Goal: Task Accomplishment & Management: Manage account settings

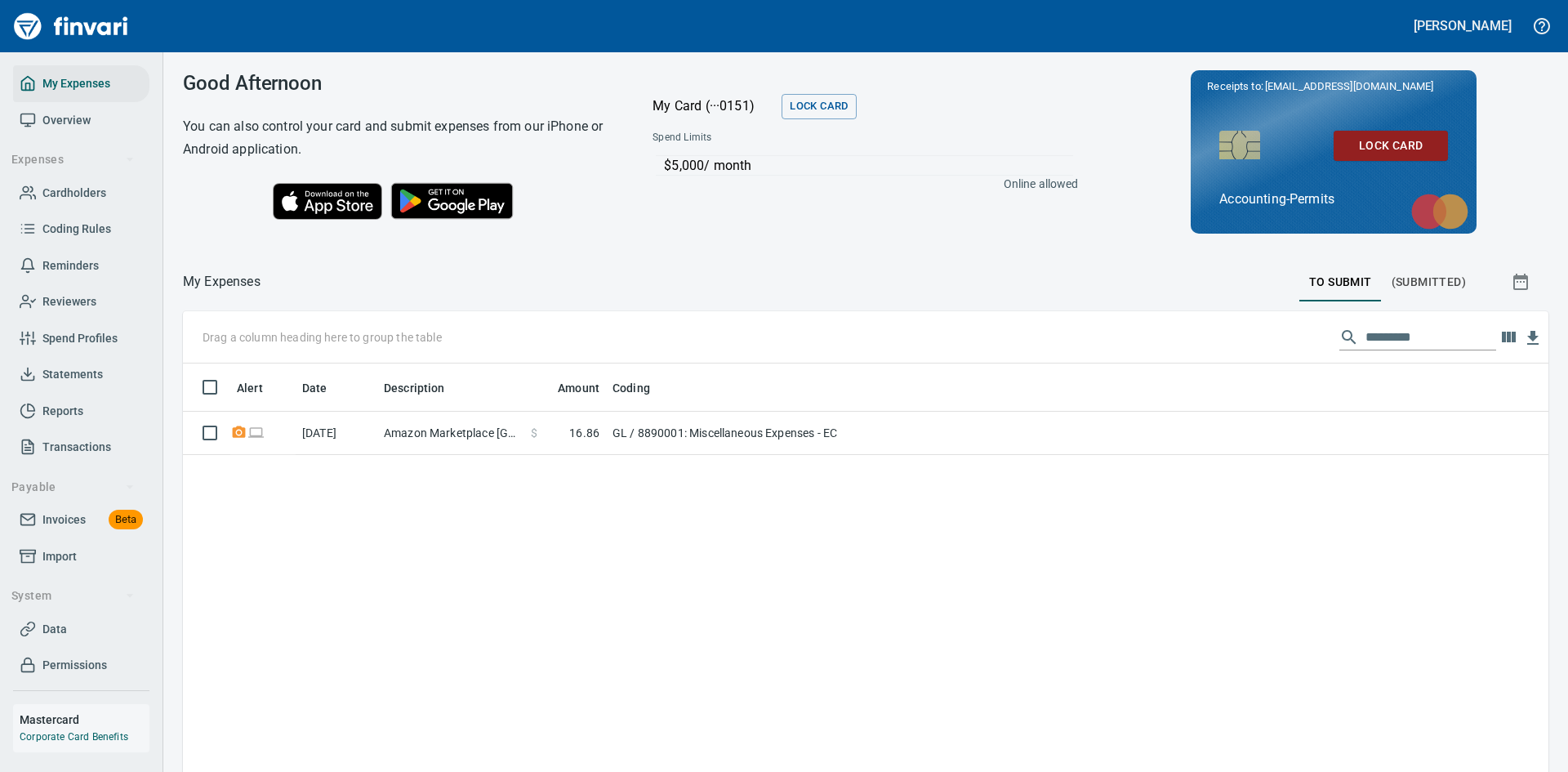
scroll to position [580, 1341]
click at [82, 124] on span "Overview" at bounding box center [66, 120] width 48 height 21
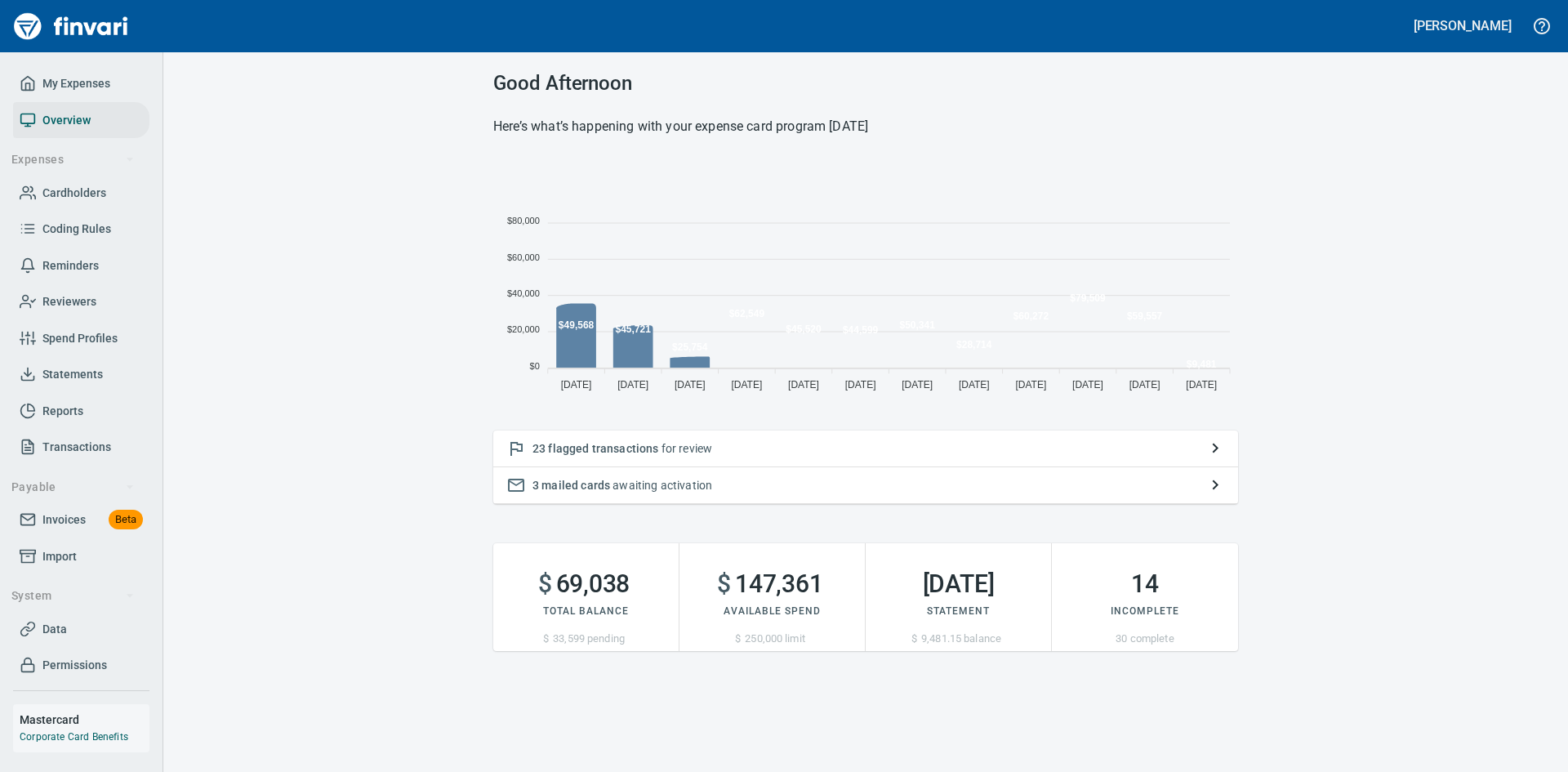
scroll to position [241, 732]
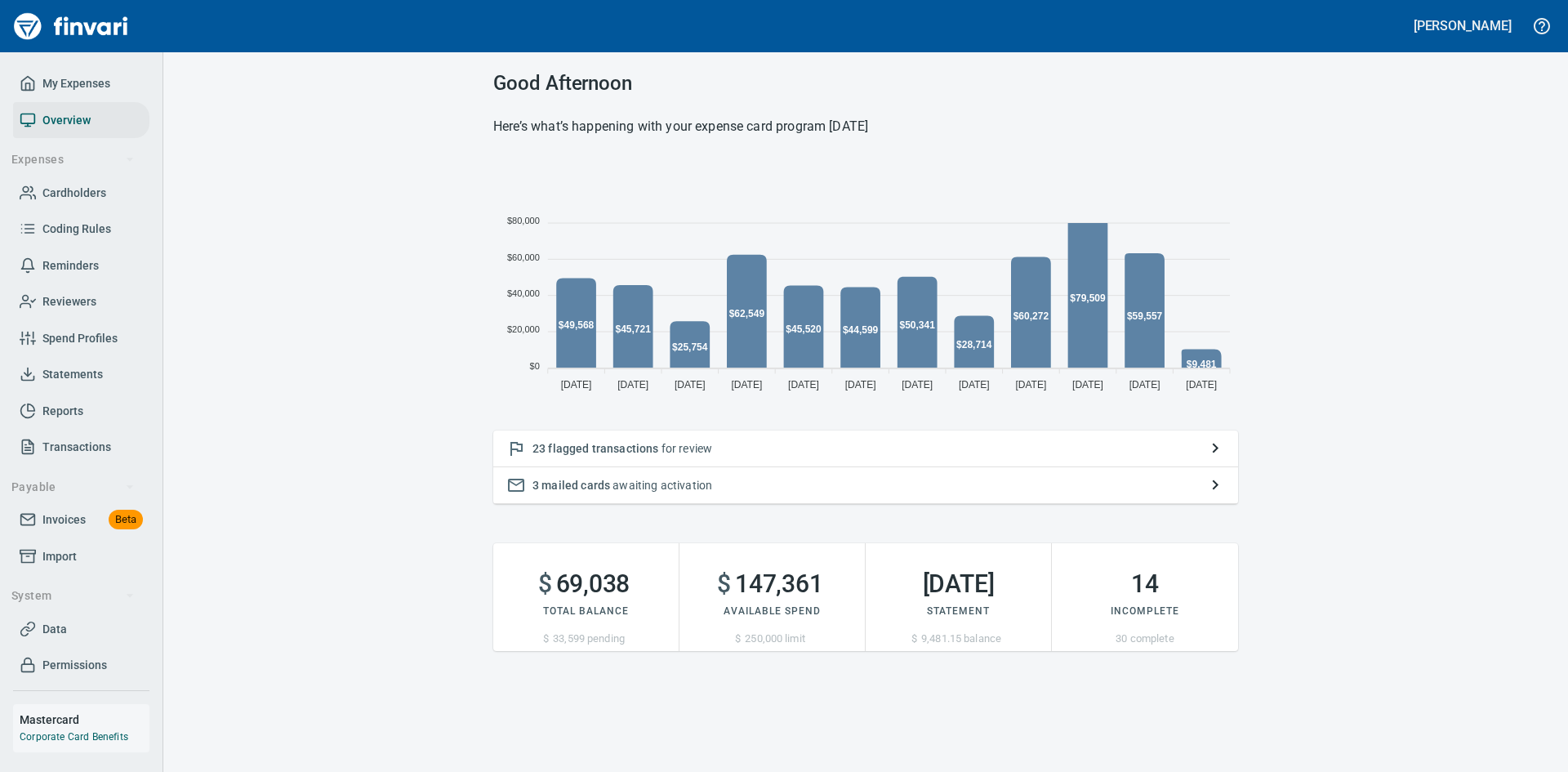
click at [648, 439] on div "23 flagged transactions for review" at bounding box center [866, 448] width 745 height 37
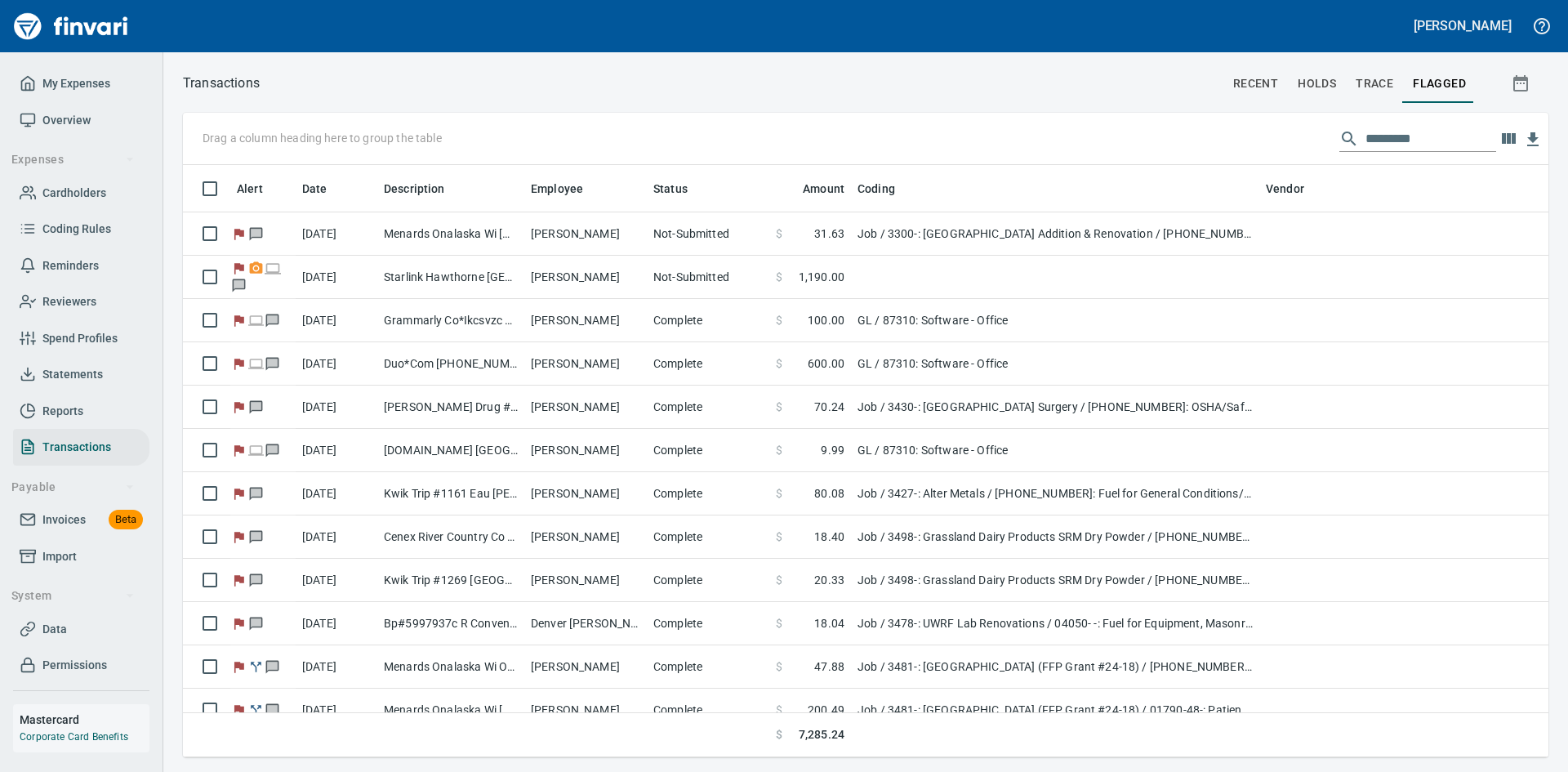
scroll to position [580, 1341]
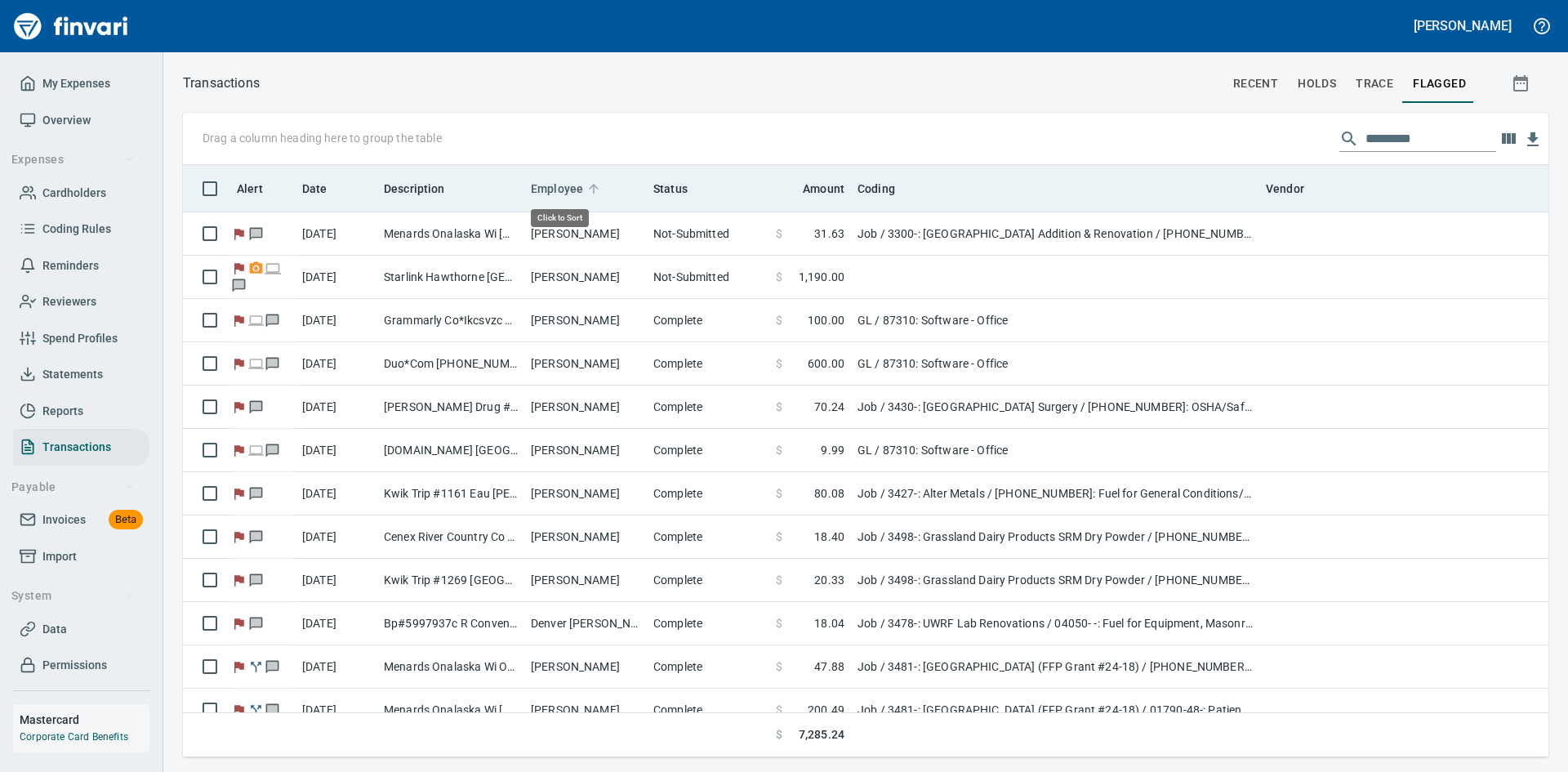
click at [567, 186] on span "Employee" at bounding box center [557, 188] width 52 height 20
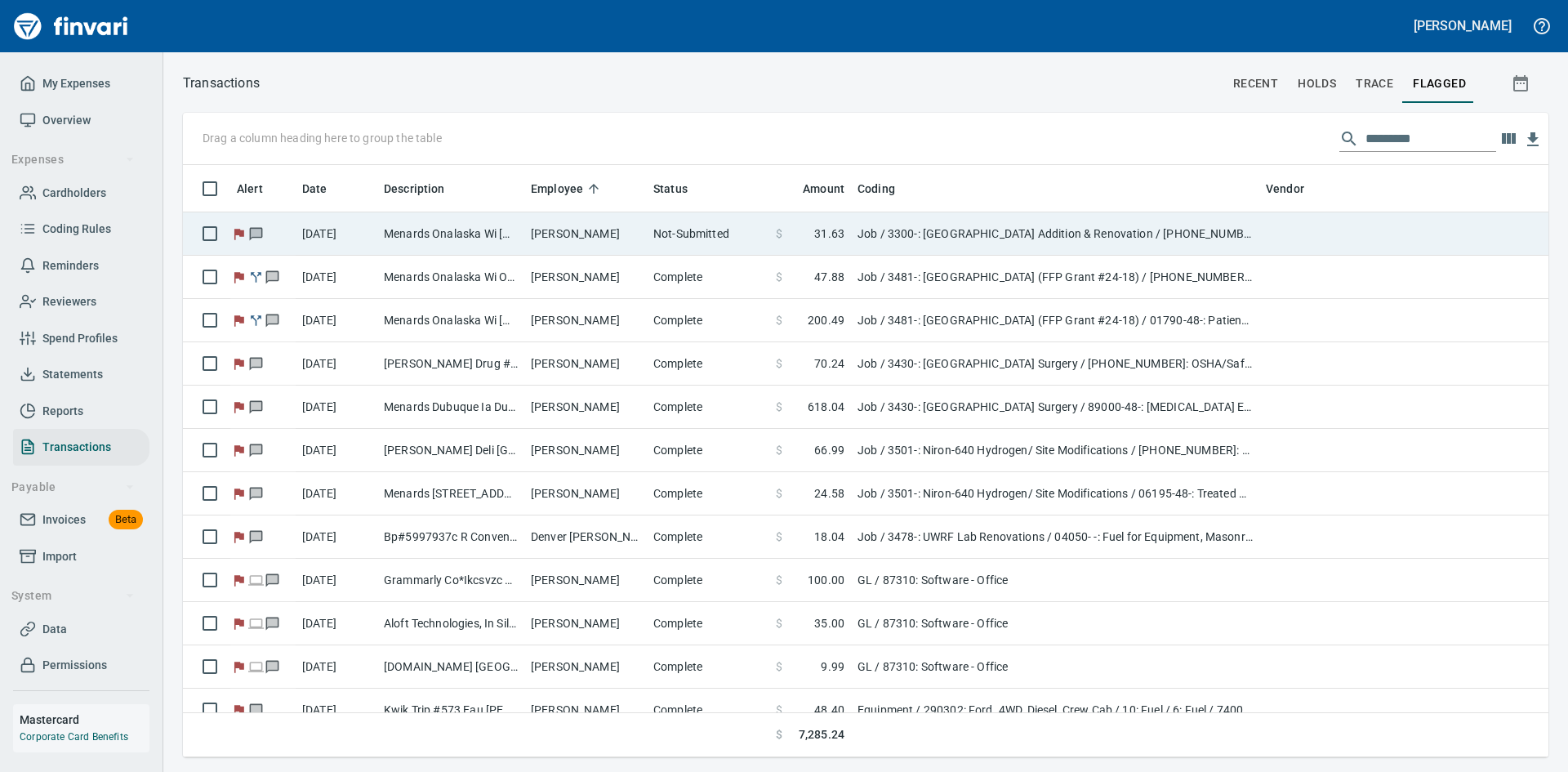
click at [576, 223] on td "[PERSON_NAME]" at bounding box center [585, 234] width 123 height 43
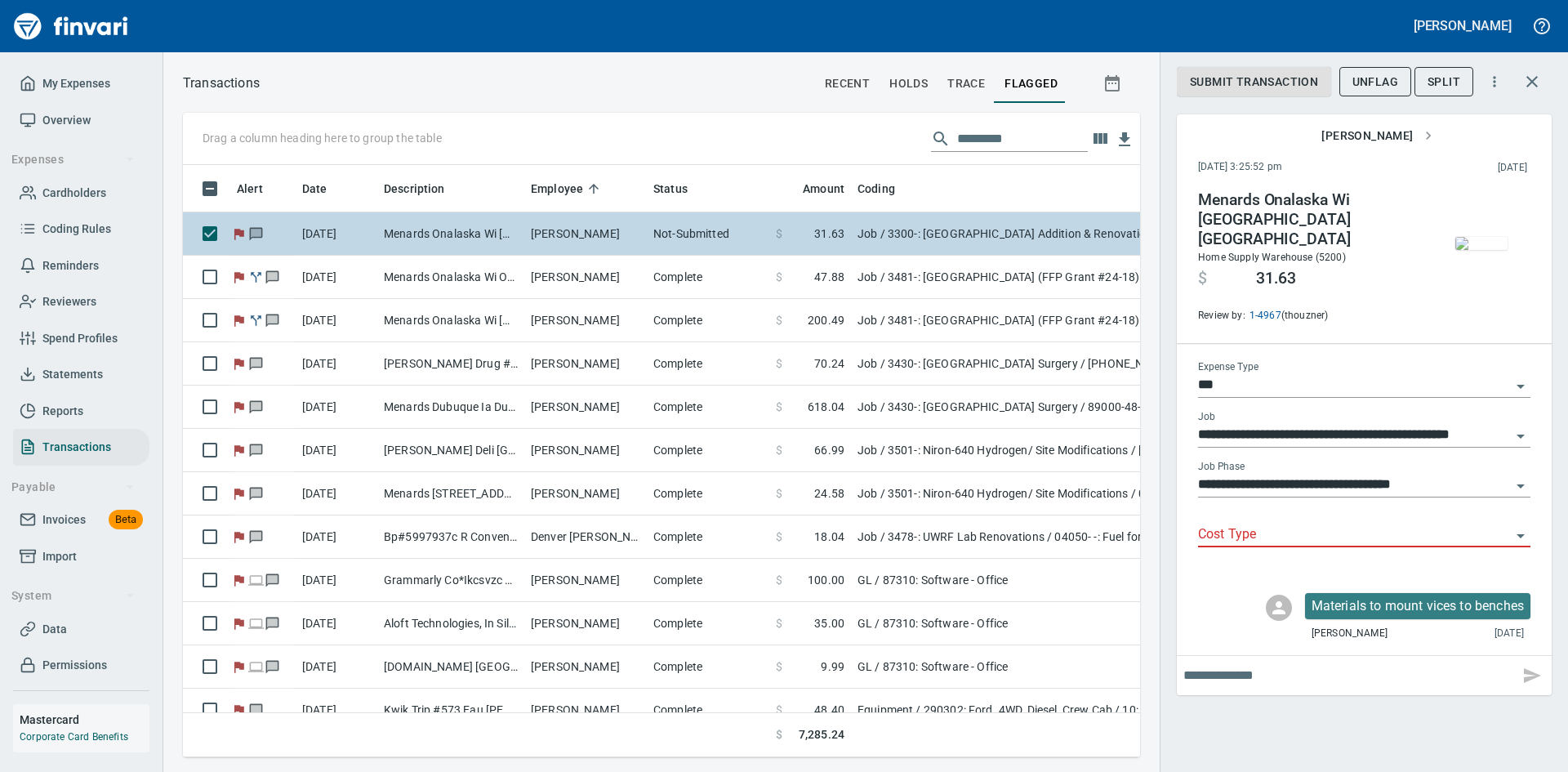
scroll to position [567, 932]
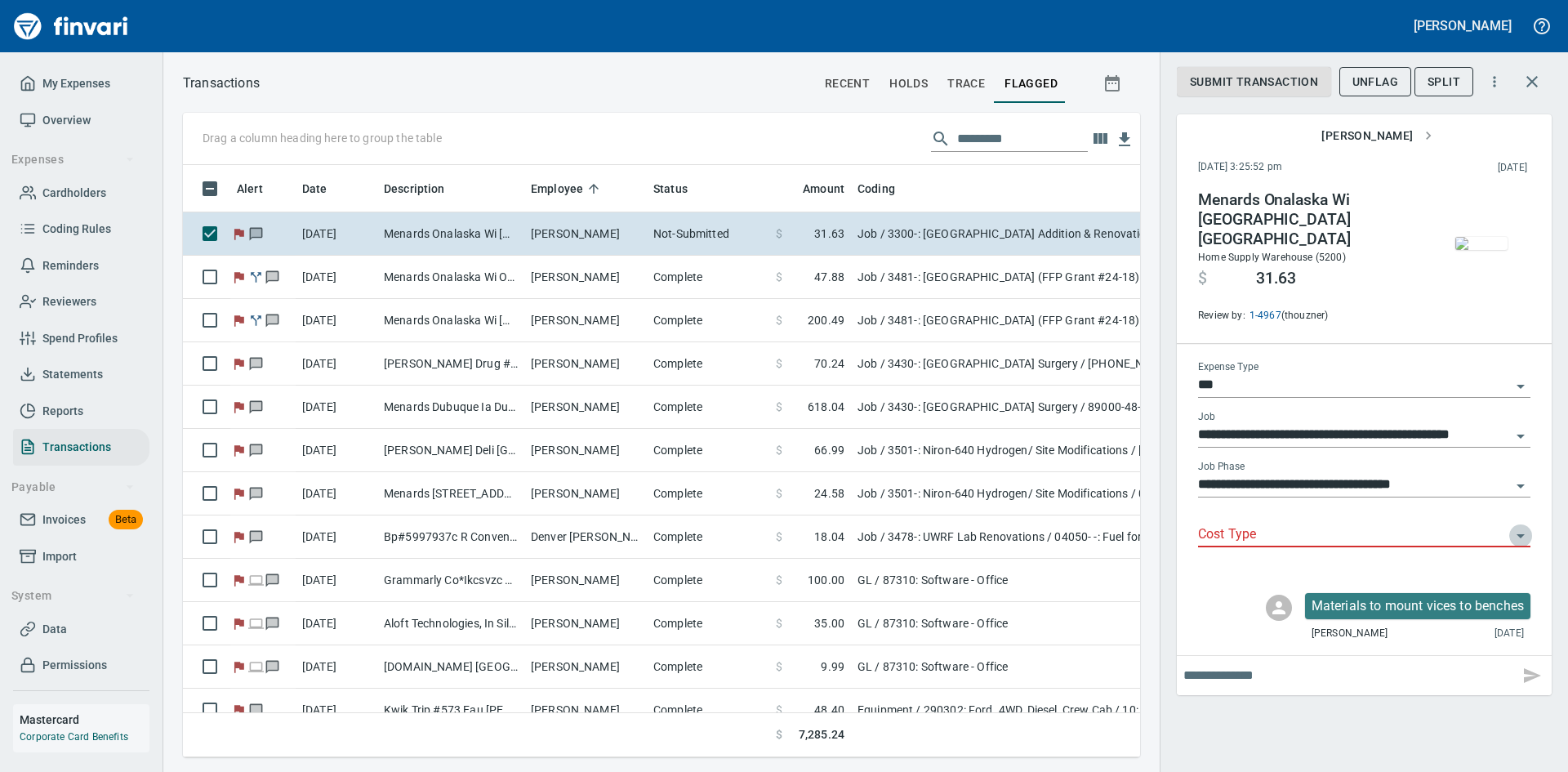
click at [1515, 526] on icon "Open" at bounding box center [1520, 536] width 20 height 20
click at [1515, 526] on icon "Close" at bounding box center [1520, 536] width 20 height 20
click at [1480, 237] on img "button" at bounding box center [1481, 244] width 52 height 13
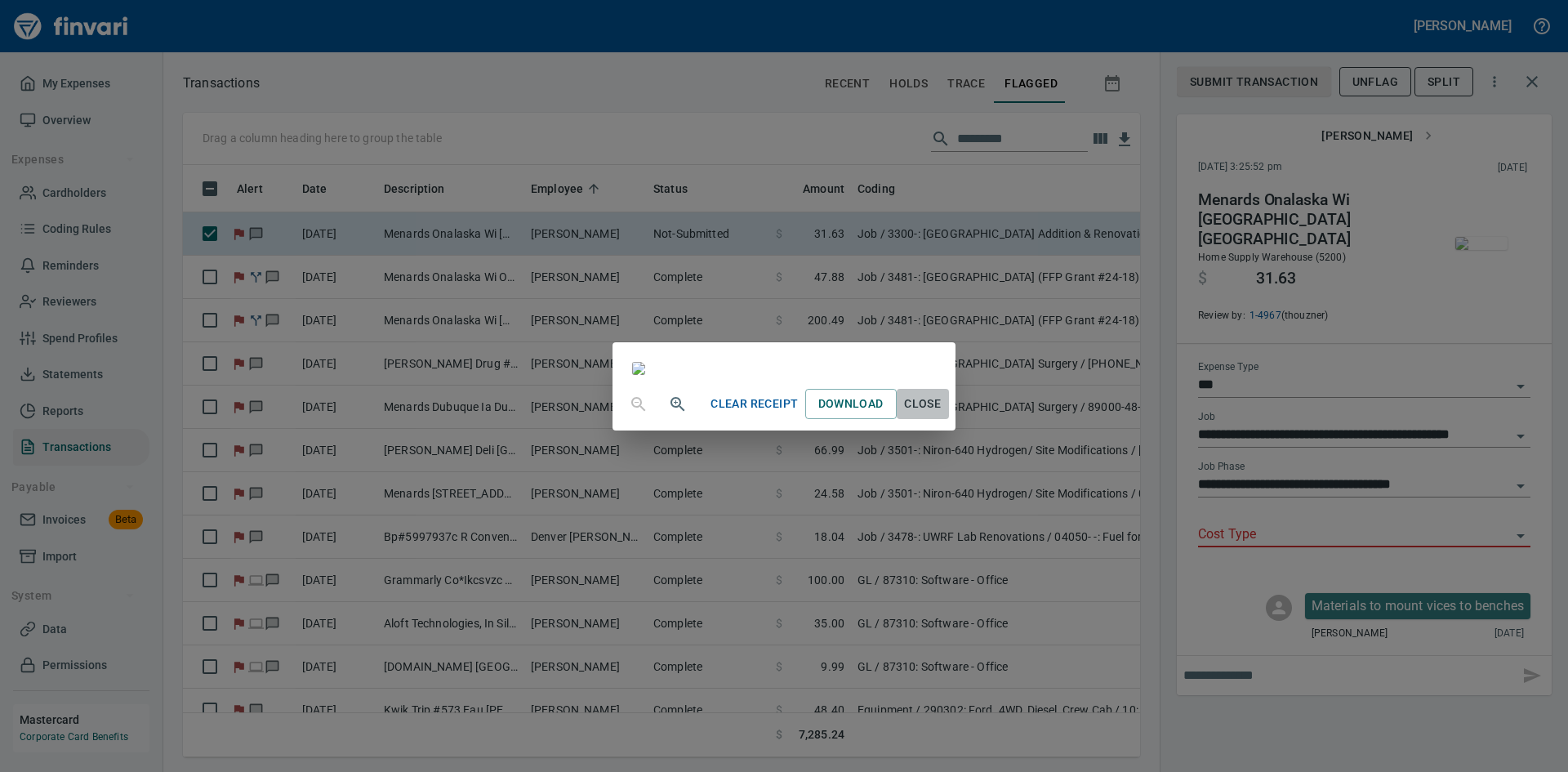
click at [942, 414] on span "Close" at bounding box center [922, 403] width 39 height 21
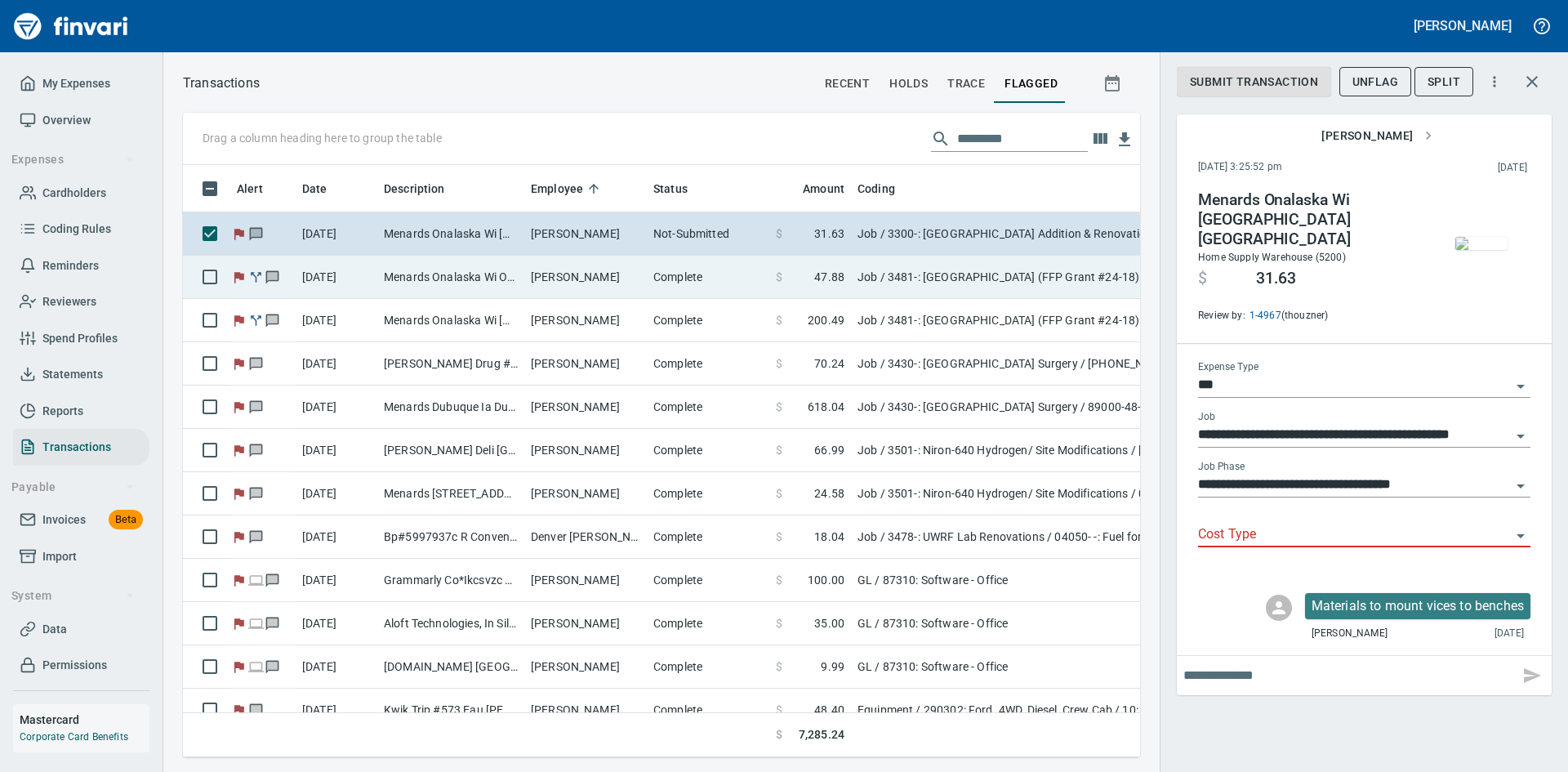
click at [575, 277] on td "Craig Thompson" at bounding box center [585, 277] width 123 height 43
type input "**********"
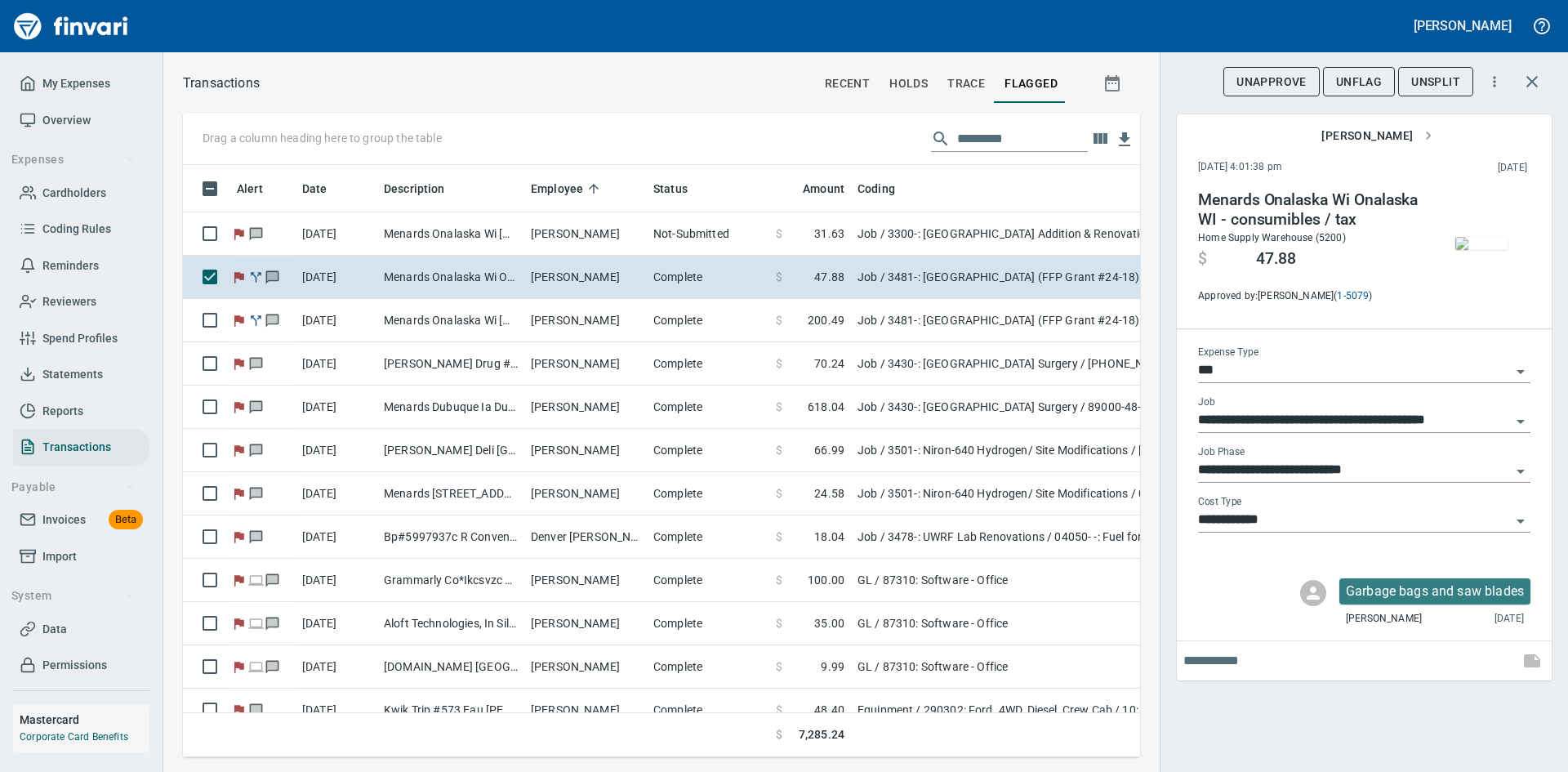
click at [1477, 246] on img "button" at bounding box center [1481, 244] width 52 height 13
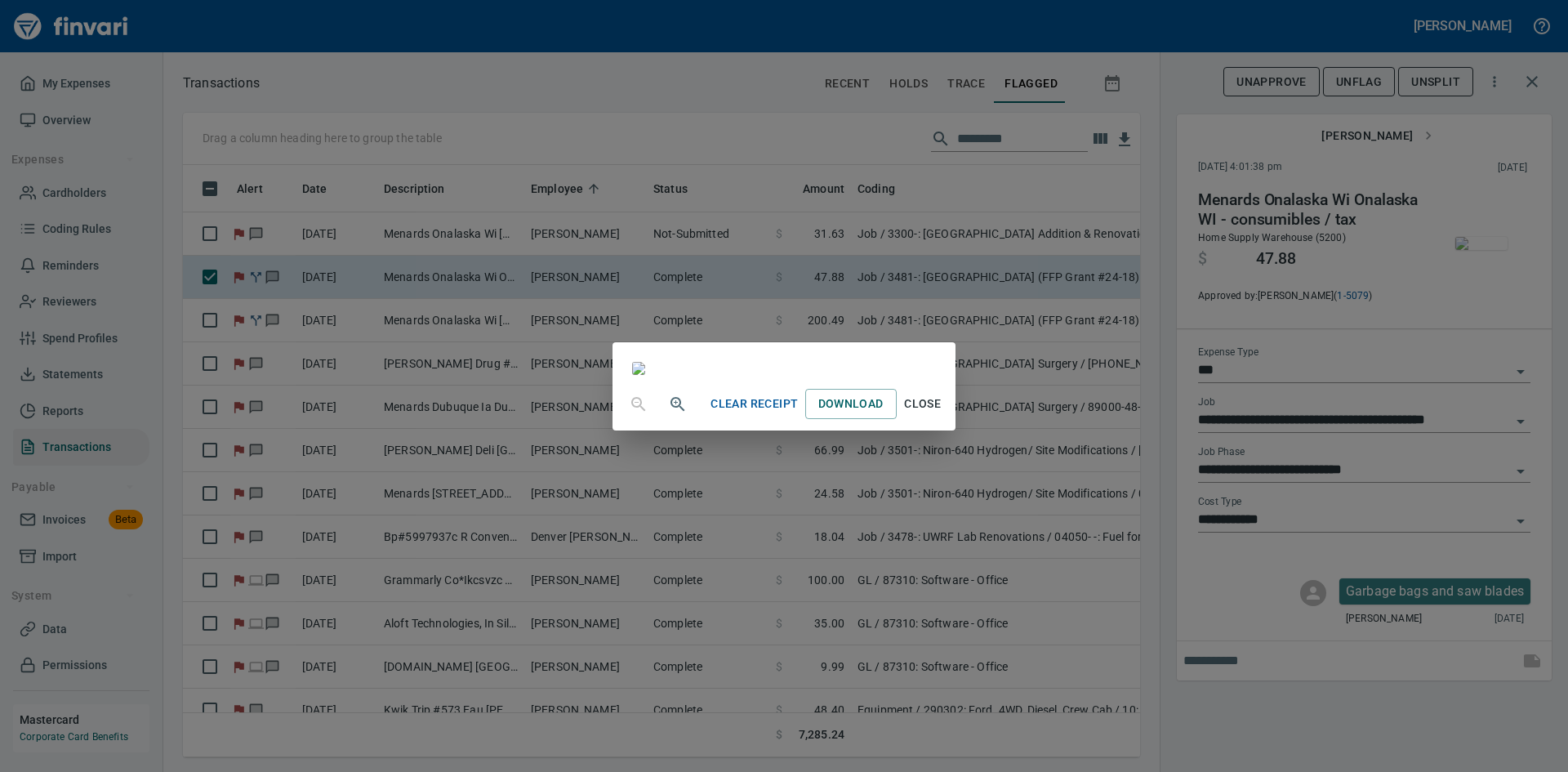
click at [1477, 246] on div "Clear Receipt Download Close" at bounding box center [784, 386] width 1568 height 772
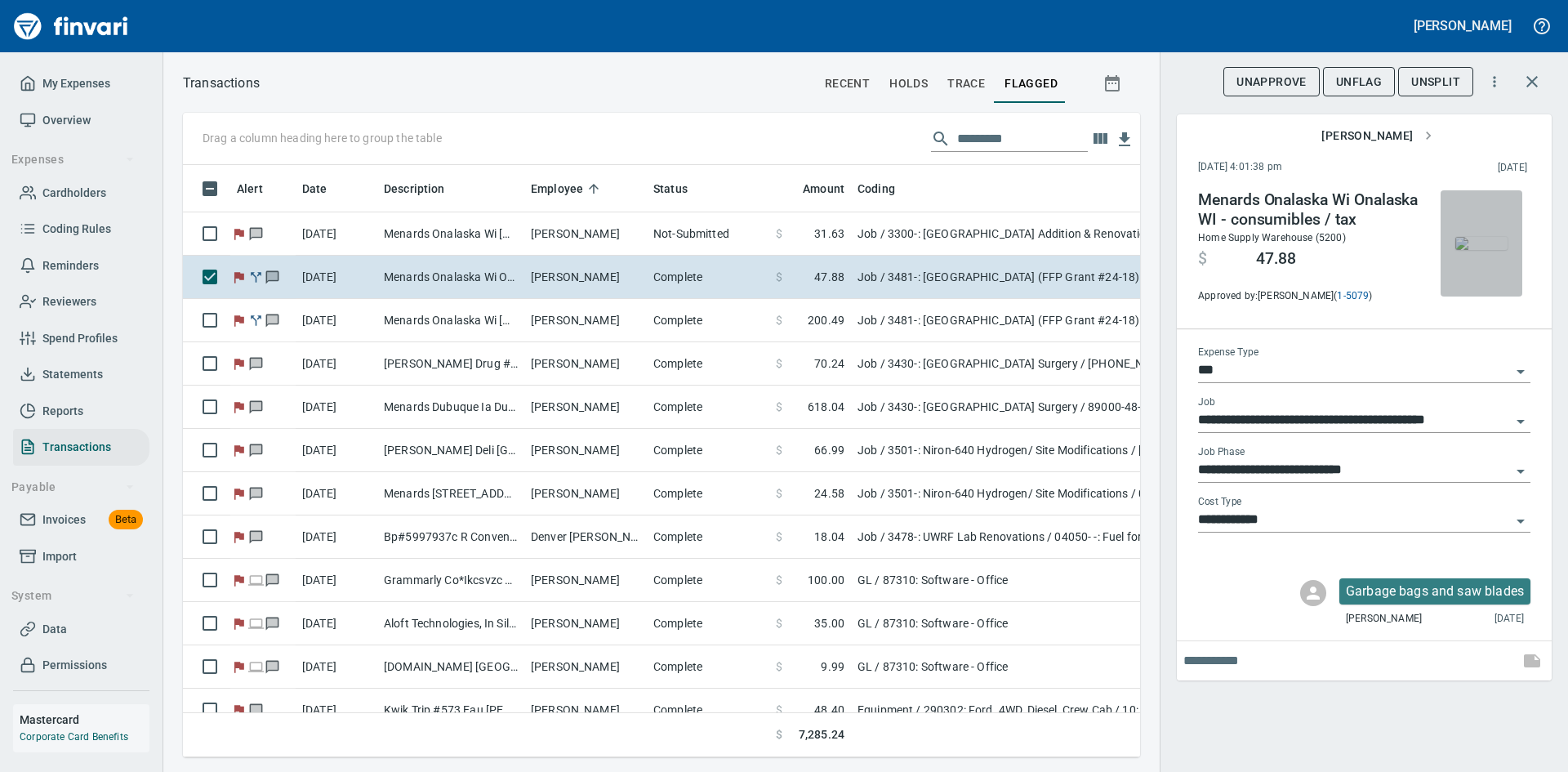
click at [1477, 246] on img "button" at bounding box center [1481, 244] width 52 height 13
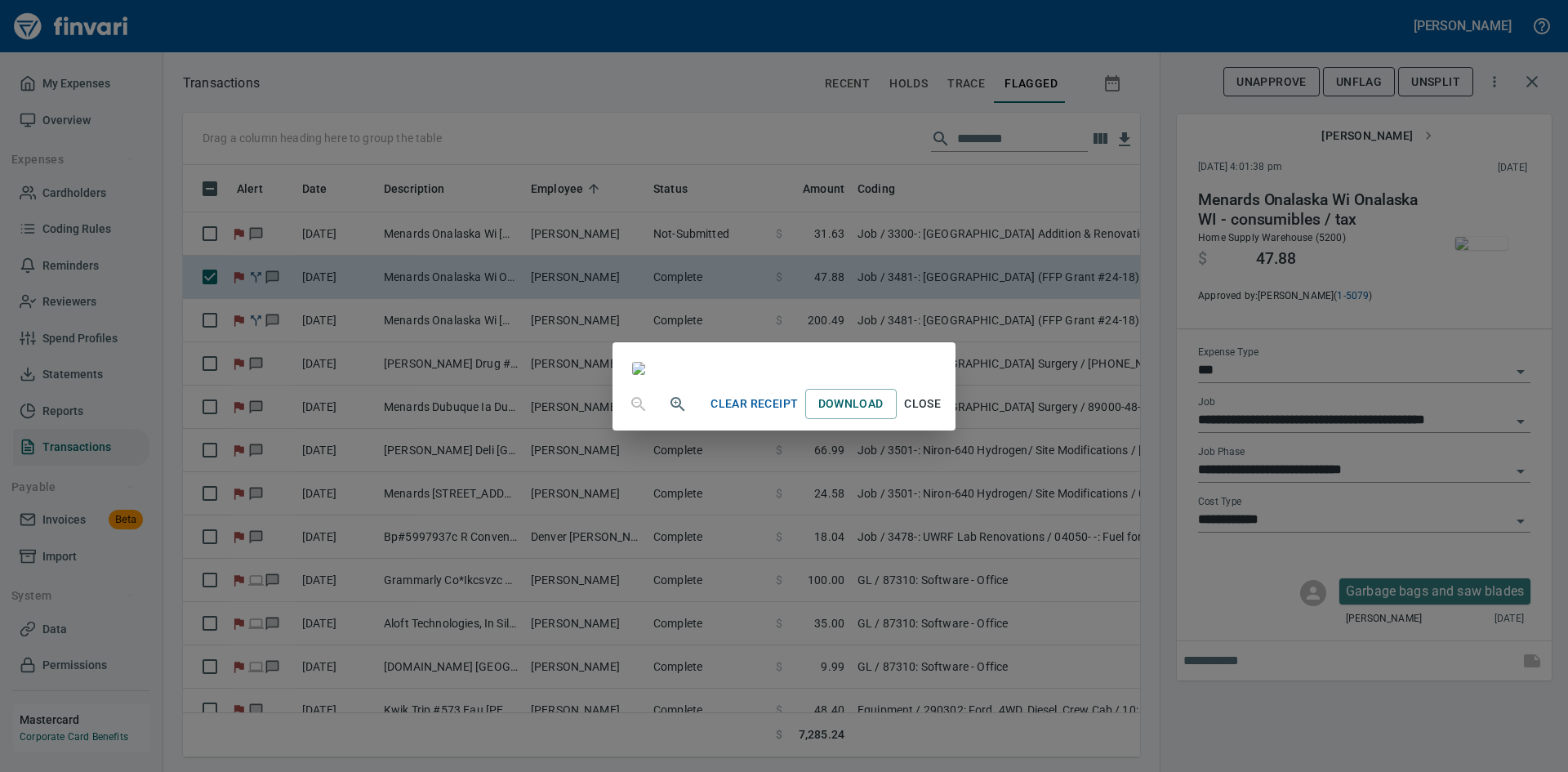
click at [942, 414] on span "Close" at bounding box center [922, 403] width 39 height 21
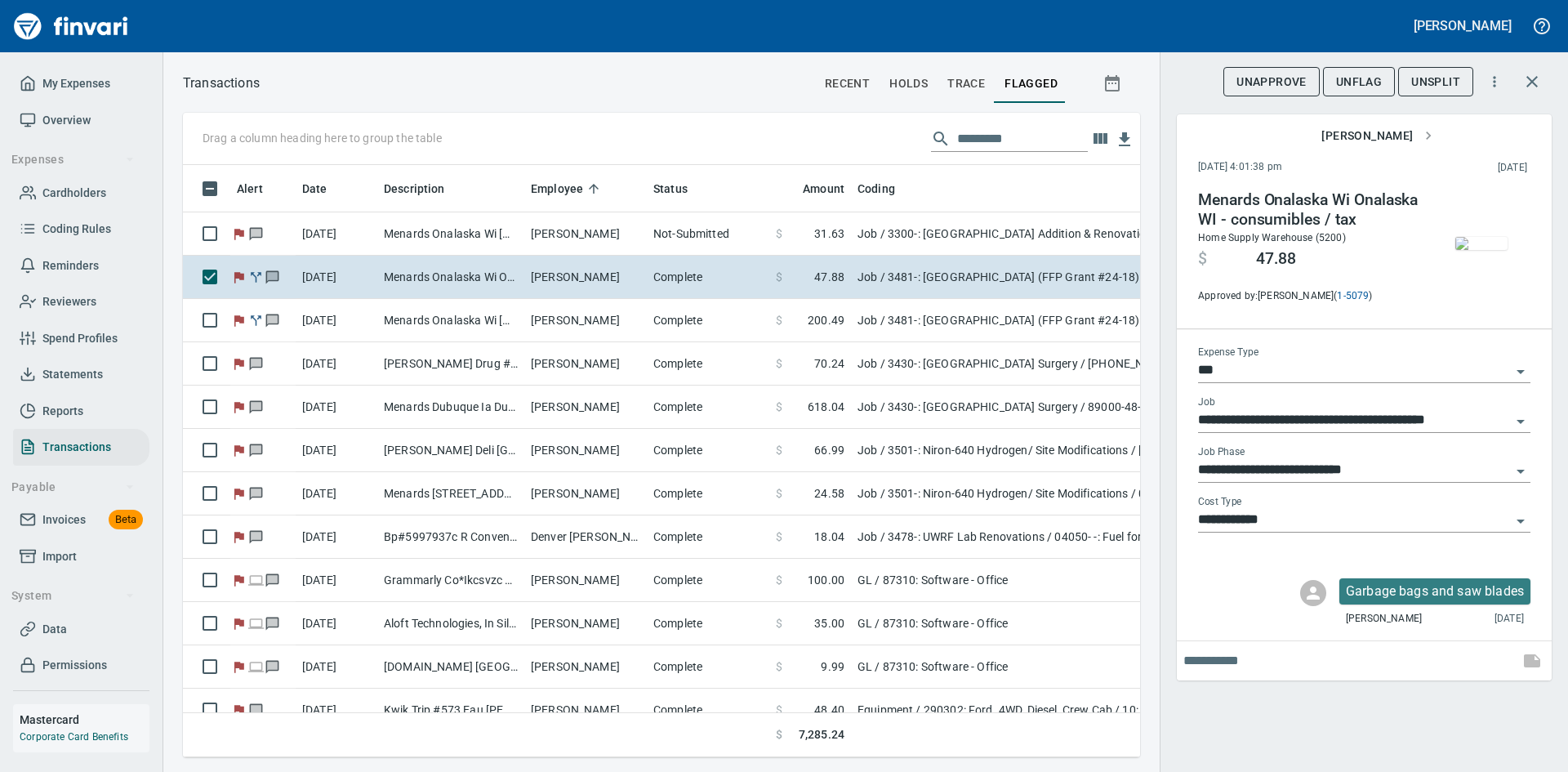
click at [1431, 79] on span "Unsplit" at bounding box center [1435, 82] width 49 height 21
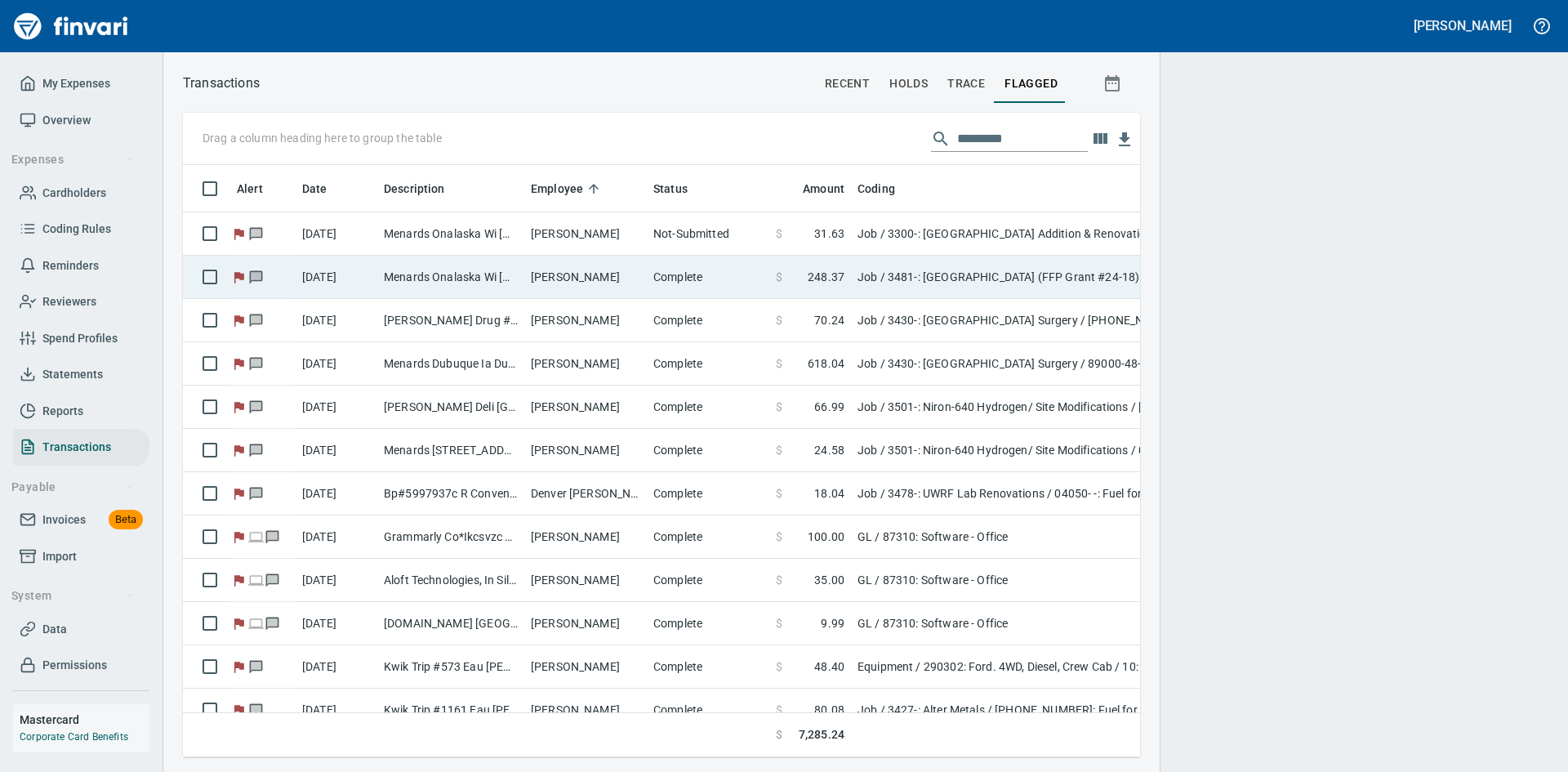
click at [581, 279] on td "Craig Thompson" at bounding box center [585, 277] width 123 height 43
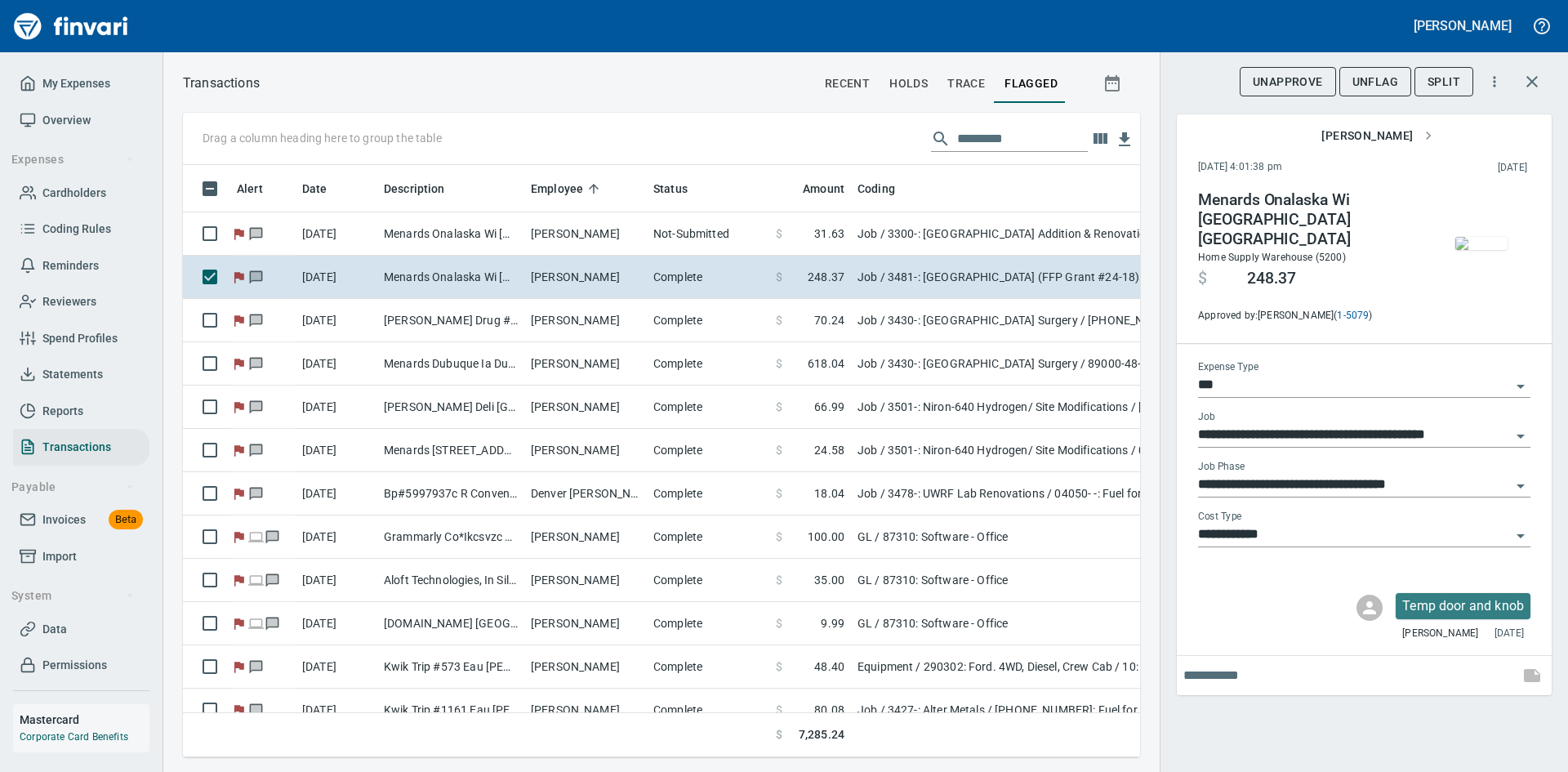
click at [1445, 82] on span "Split" at bounding box center [1444, 82] width 32 height 21
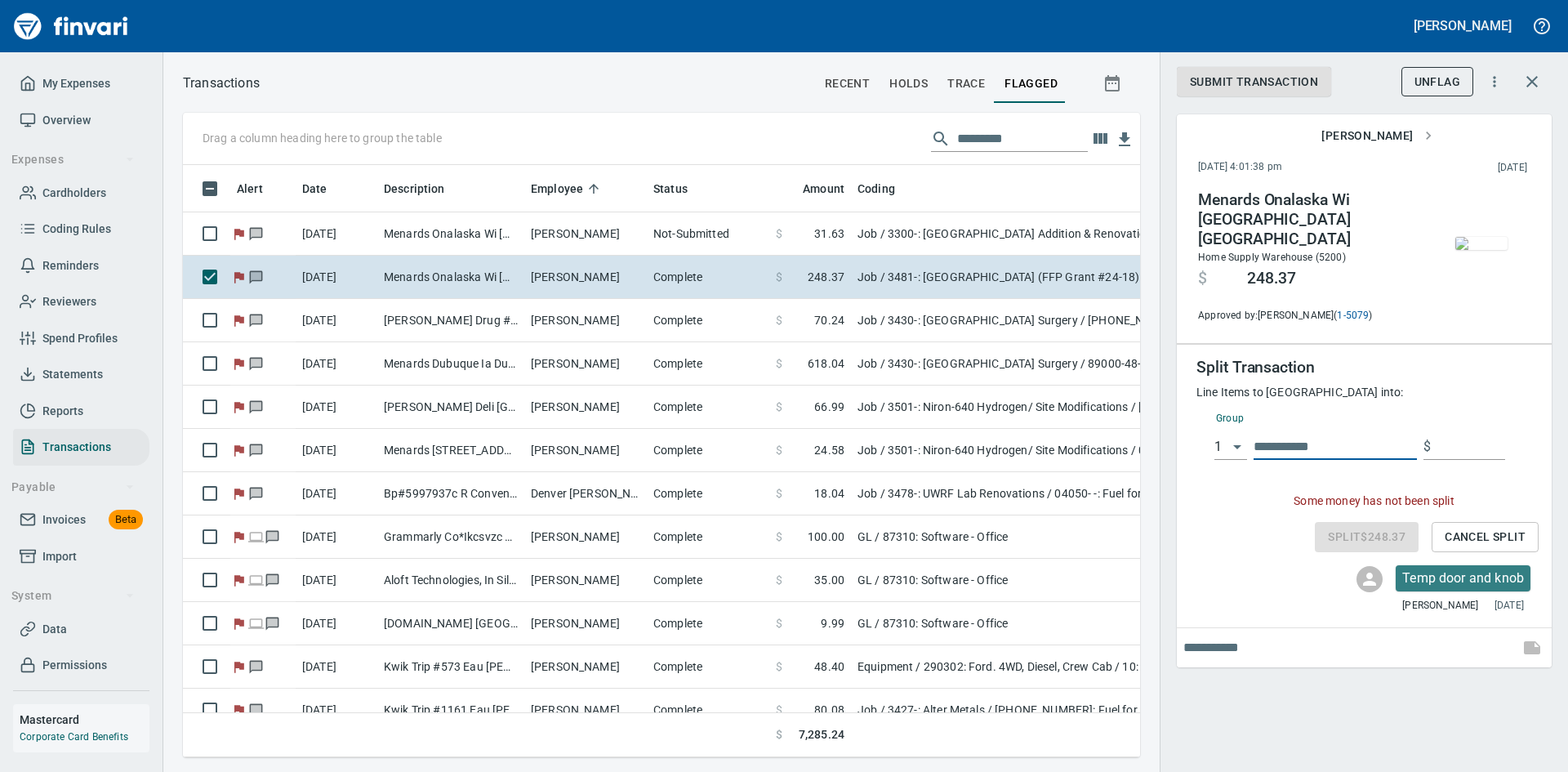
click at [1328, 438] on input "text" at bounding box center [1334, 446] width 163 height 26
type input "**********"
click at [1438, 437] on input "text" at bounding box center [1471, 446] width 68 height 26
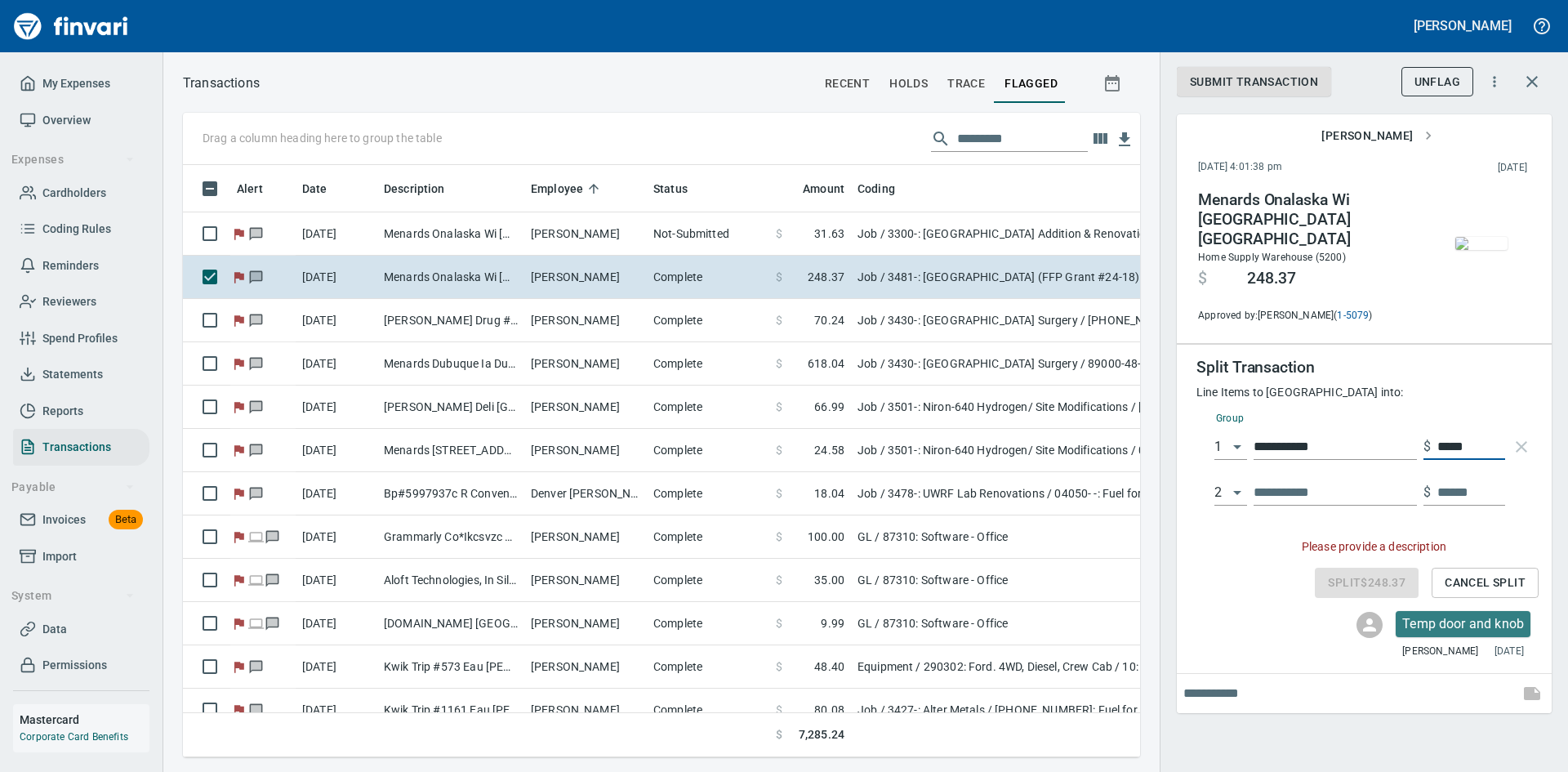
type input "*****"
click at [1300, 485] on input "text" at bounding box center [1334, 492] width 163 height 26
type input "********"
type input "******"
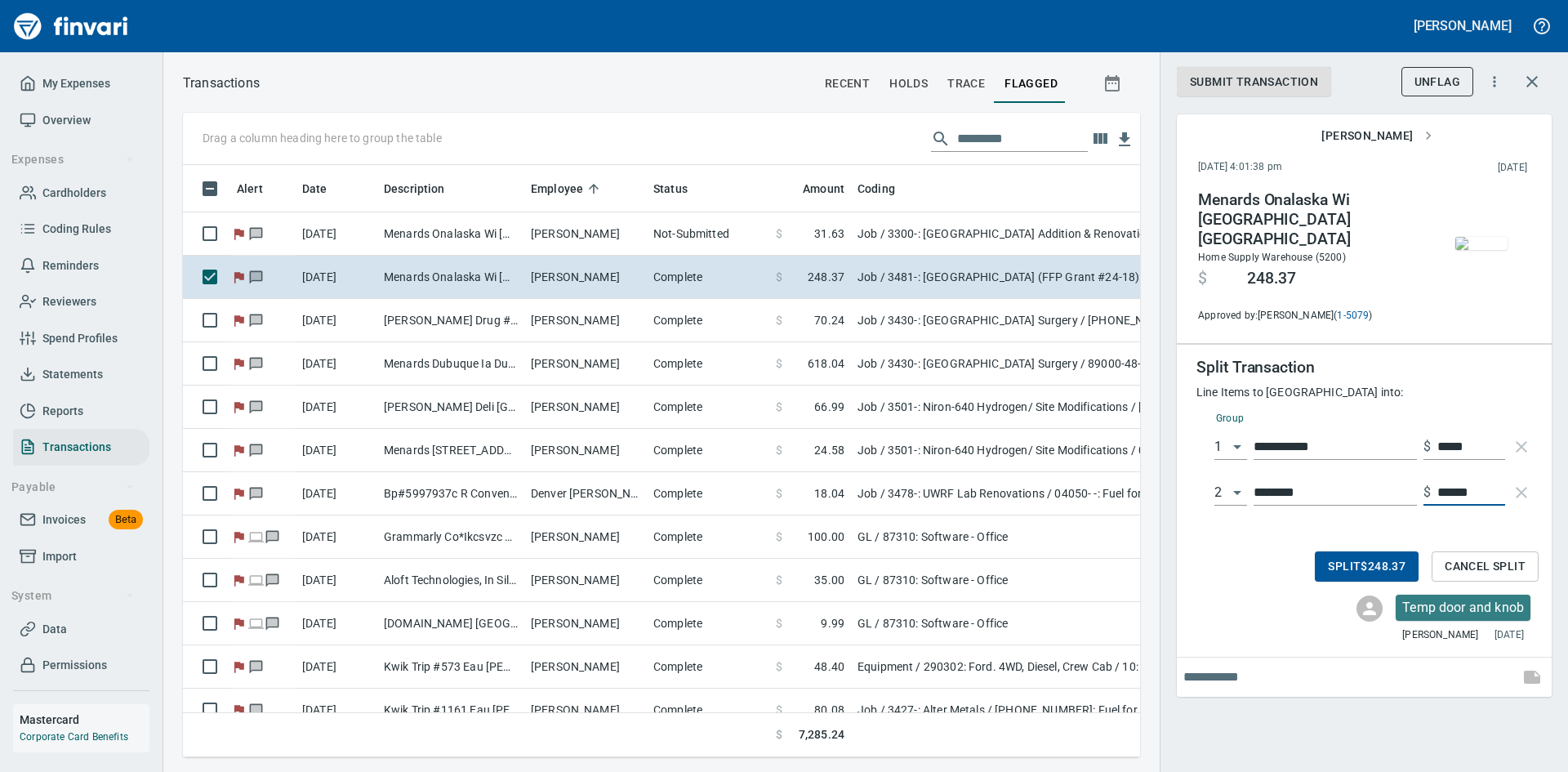
click at [1367, 556] on span "Split $248.37" at bounding box center [1366, 566] width 78 height 21
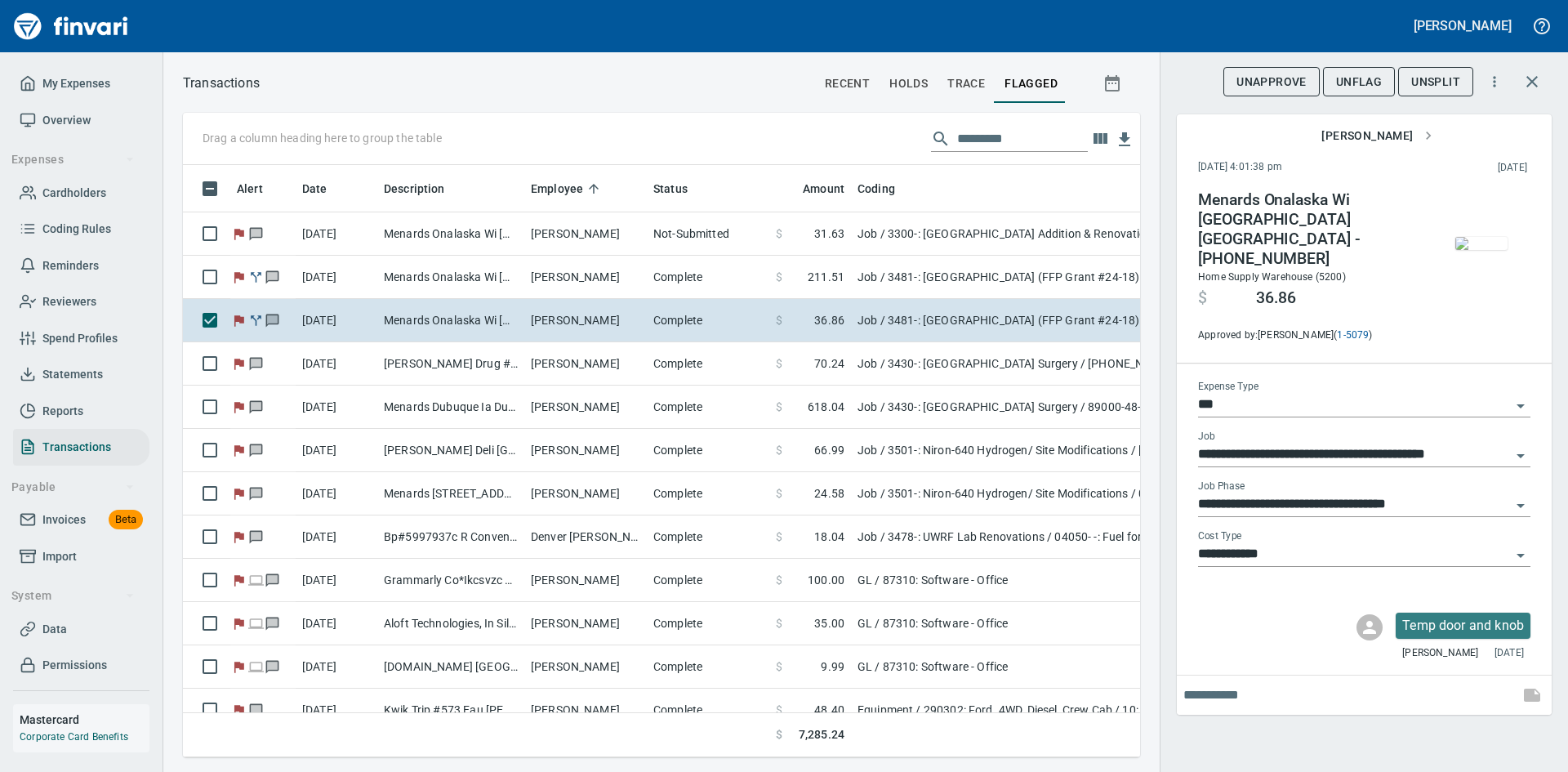
click at [1195, 728] on div "**********" at bounding box center [1363, 386] width 408 height 772
click at [1353, 72] on span "UnFlag" at bounding box center [1358, 82] width 46 height 21
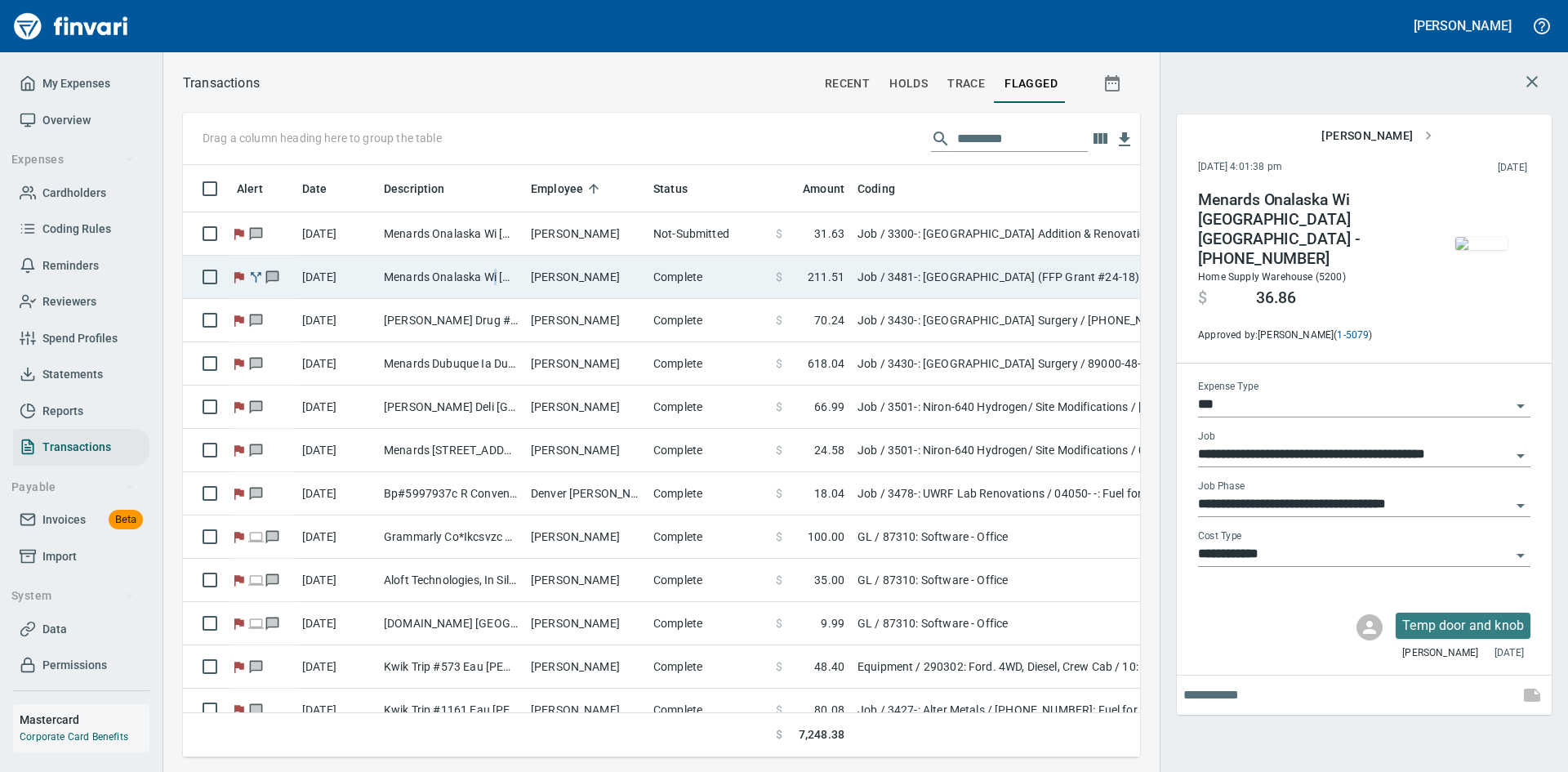
click at [498, 273] on td "Menards Onalaska Wi Onalaska WI - 01790-48" at bounding box center [450, 277] width 147 height 43
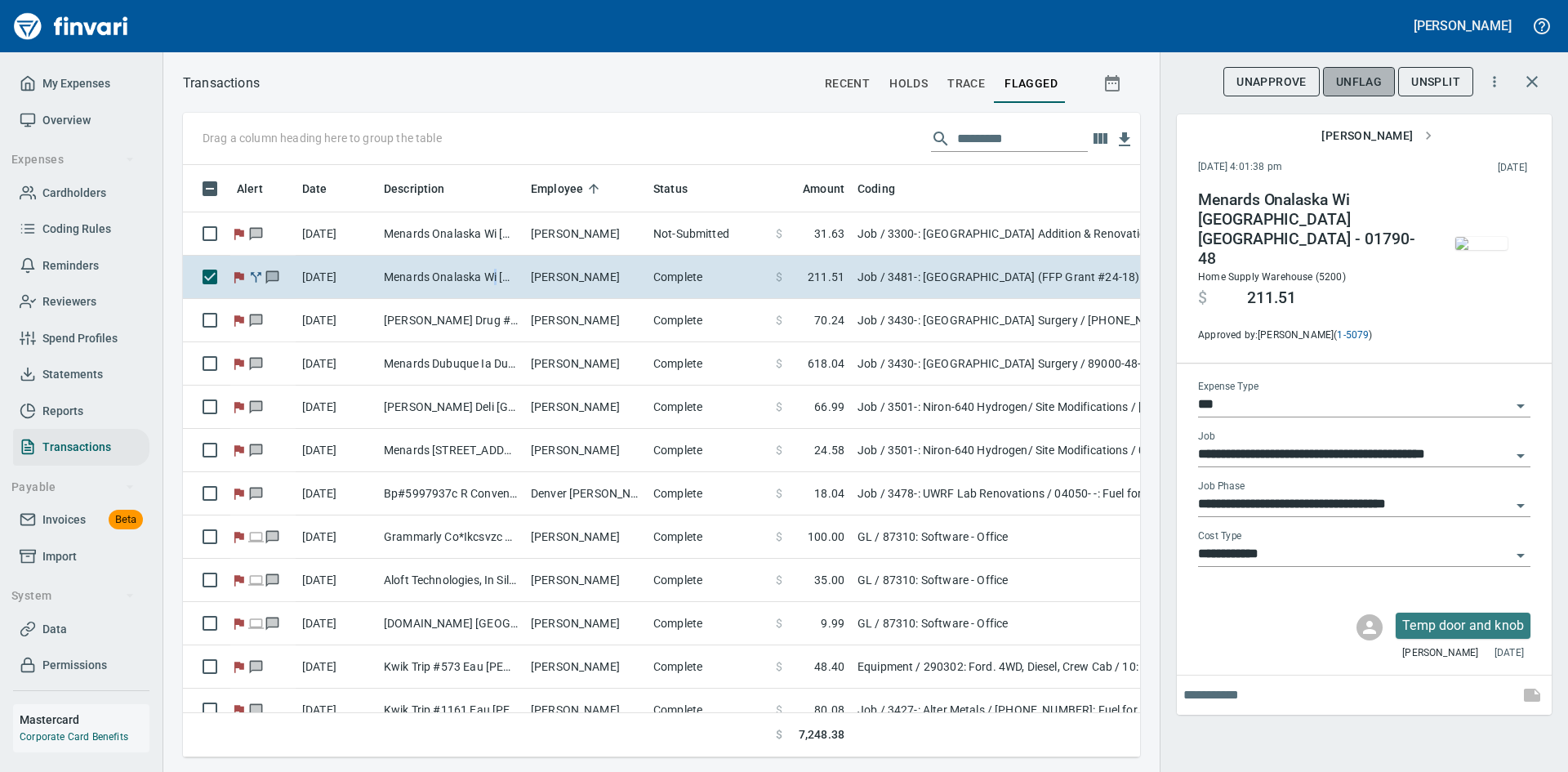
click at [1351, 82] on span "UnFlag" at bounding box center [1358, 82] width 46 height 21
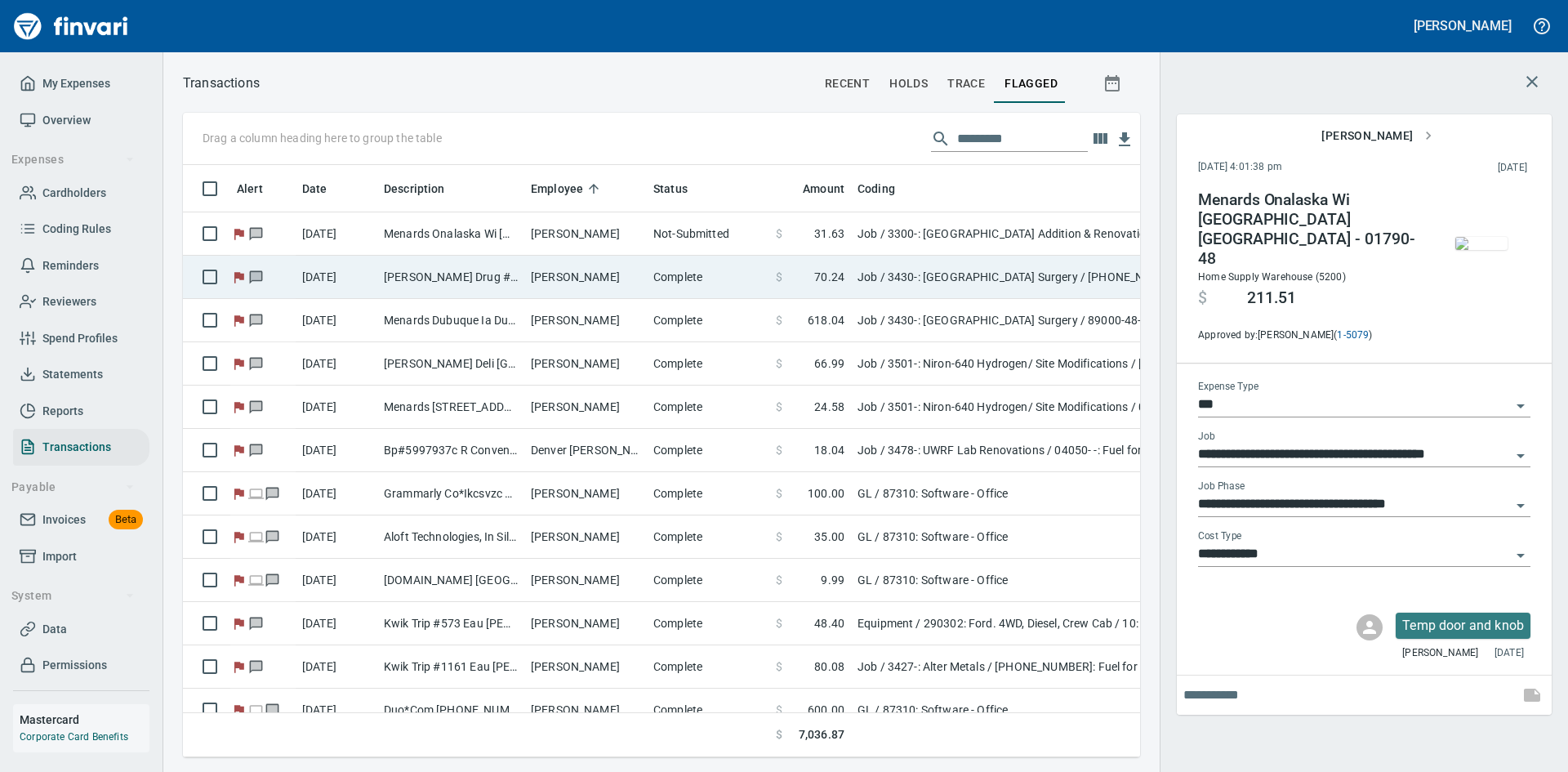
click at [419, 274] on td "Hartig Drug #5 Galena IL" at bounding box center [450, 277] width 147 height 43
type input "**********"
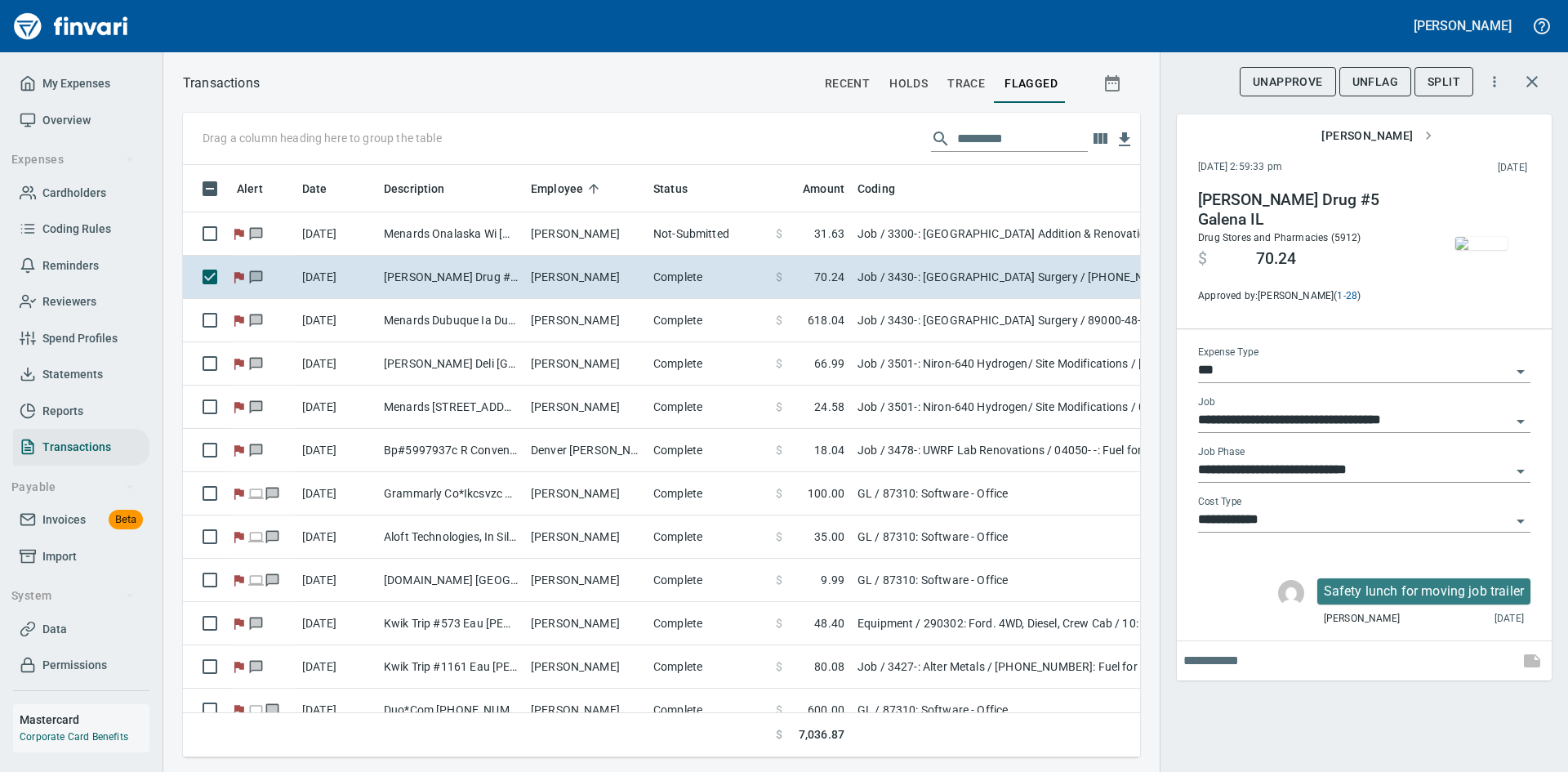
click at [1474, 250] on img "button" at bounding box center [1481, 244] width 52 height 13
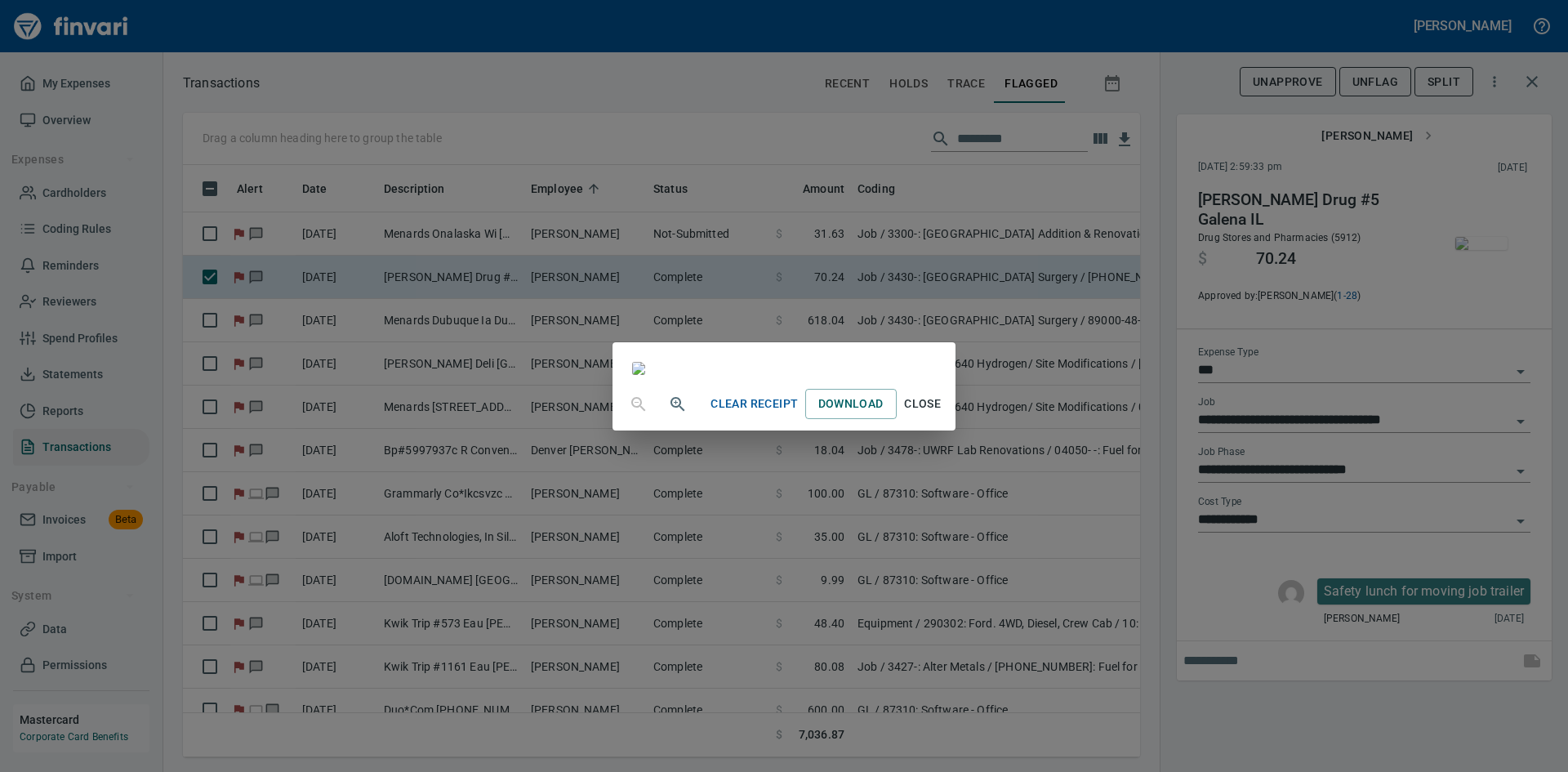
click at [942, 414] on span "Close" at bounding box center [922, 403] width 39 height 21
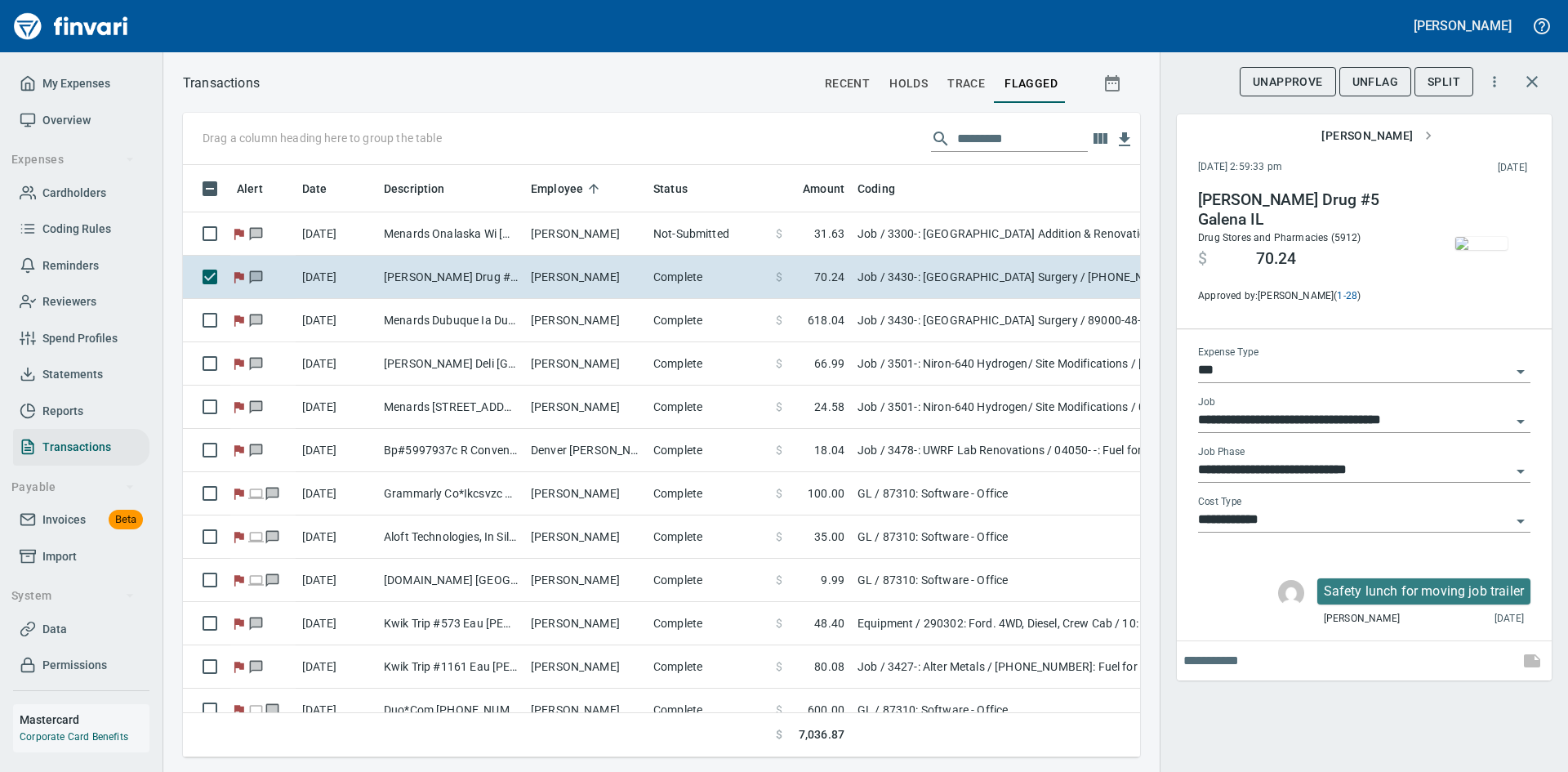
click at [1363, 80] on span "UnFlag" at bounding box center [1375, 82] width 46 height 21
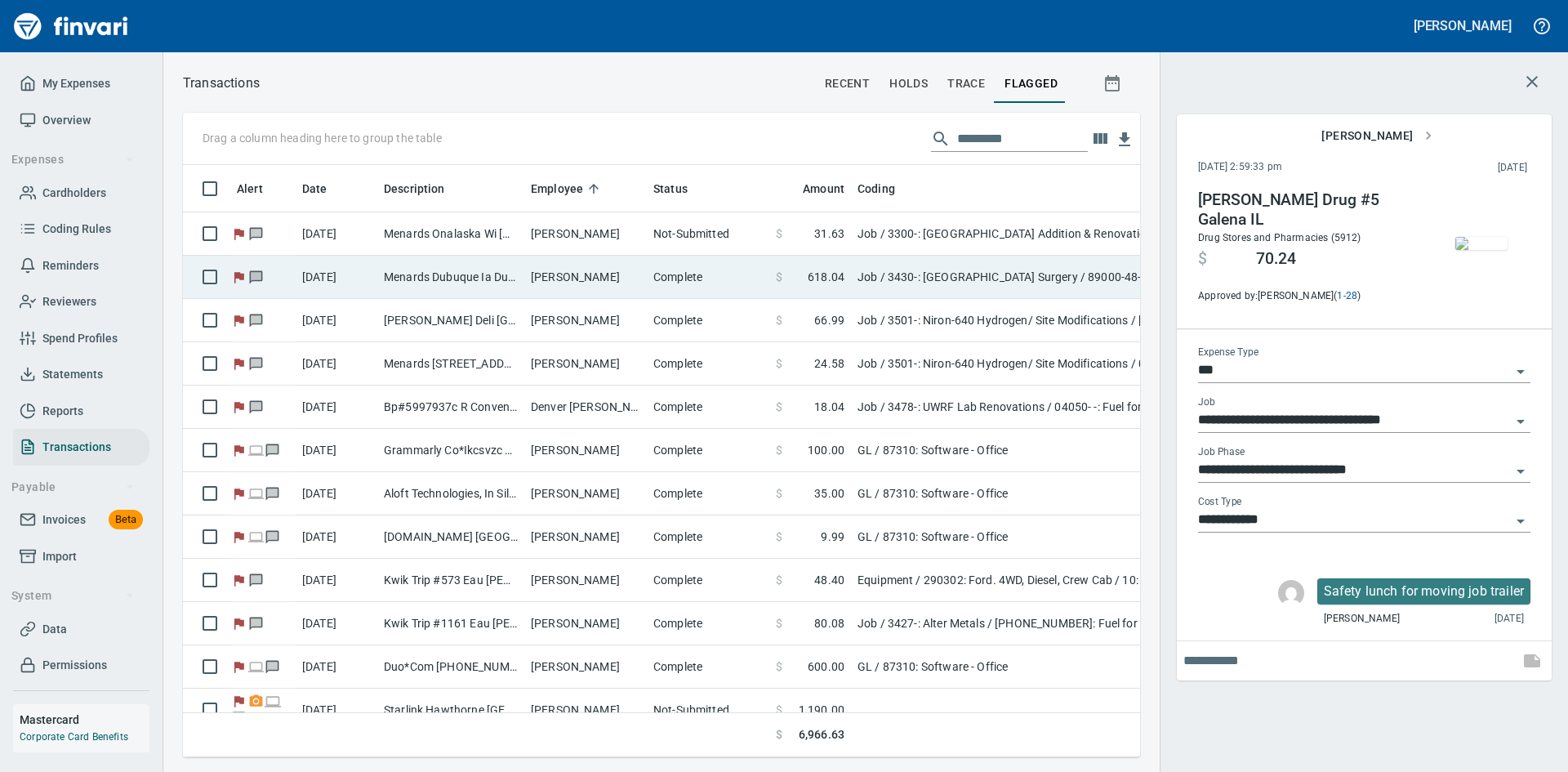
click at [480, 272] on td "Menards Dubuque Ia Dubuque IA" at bounding box center [450, 277] width 147 height 43
type input "**********"
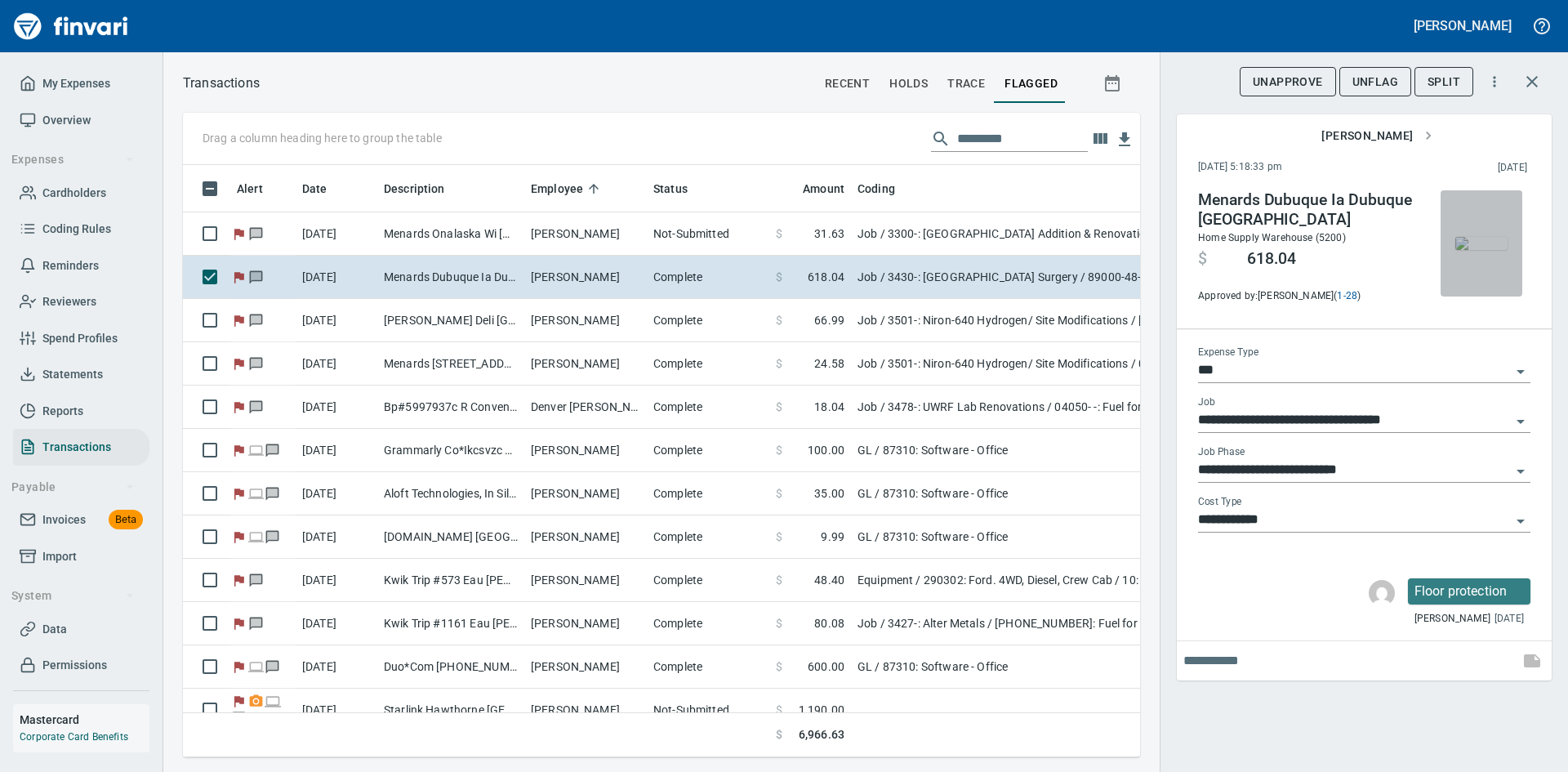
click at [1473, 237] on img "button" at bounding box center [1481, 244] width 52 height 13
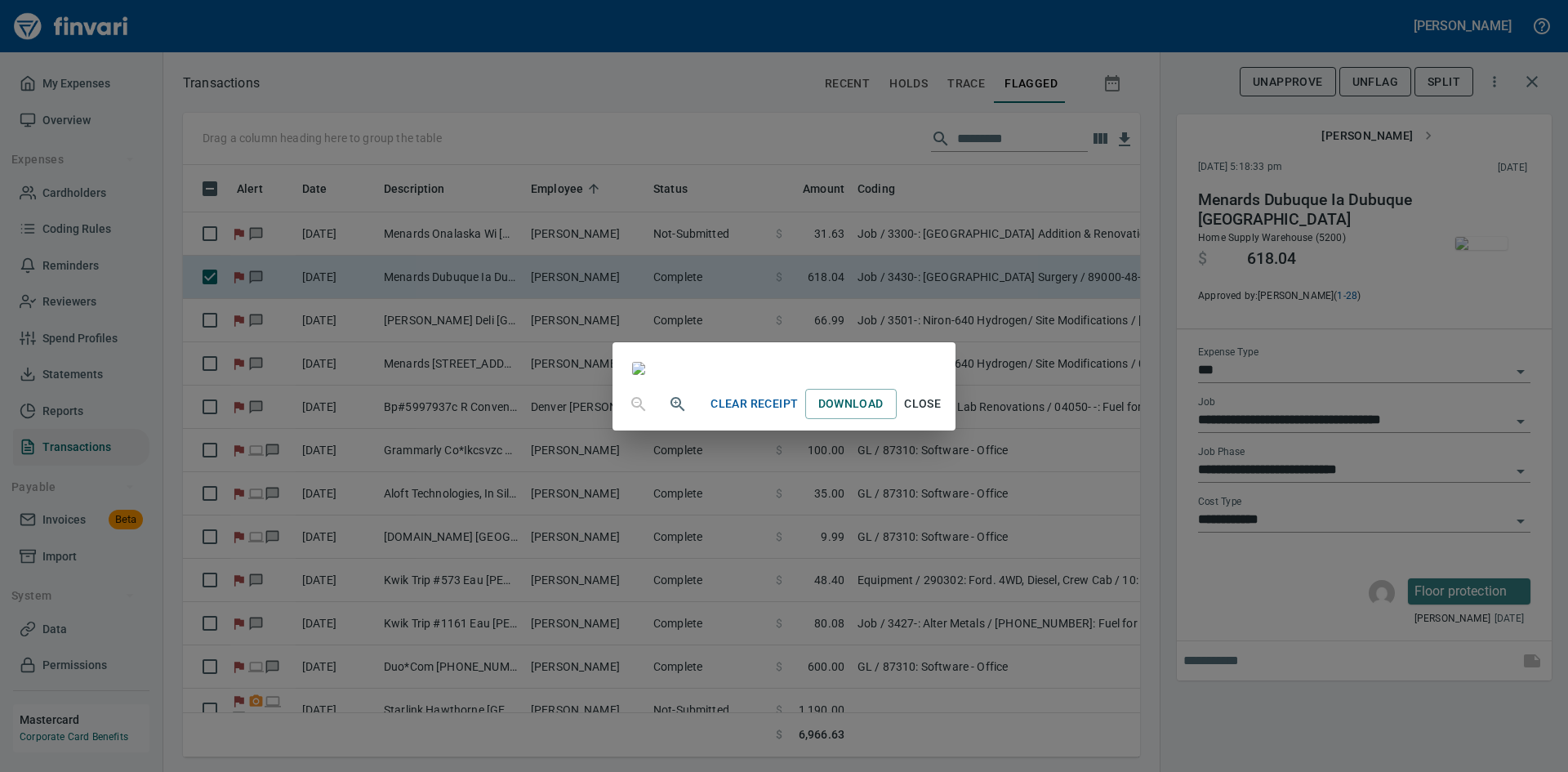
click at [942, 414] on span "Close" at bounding box center [922, 403] width 39 height 21
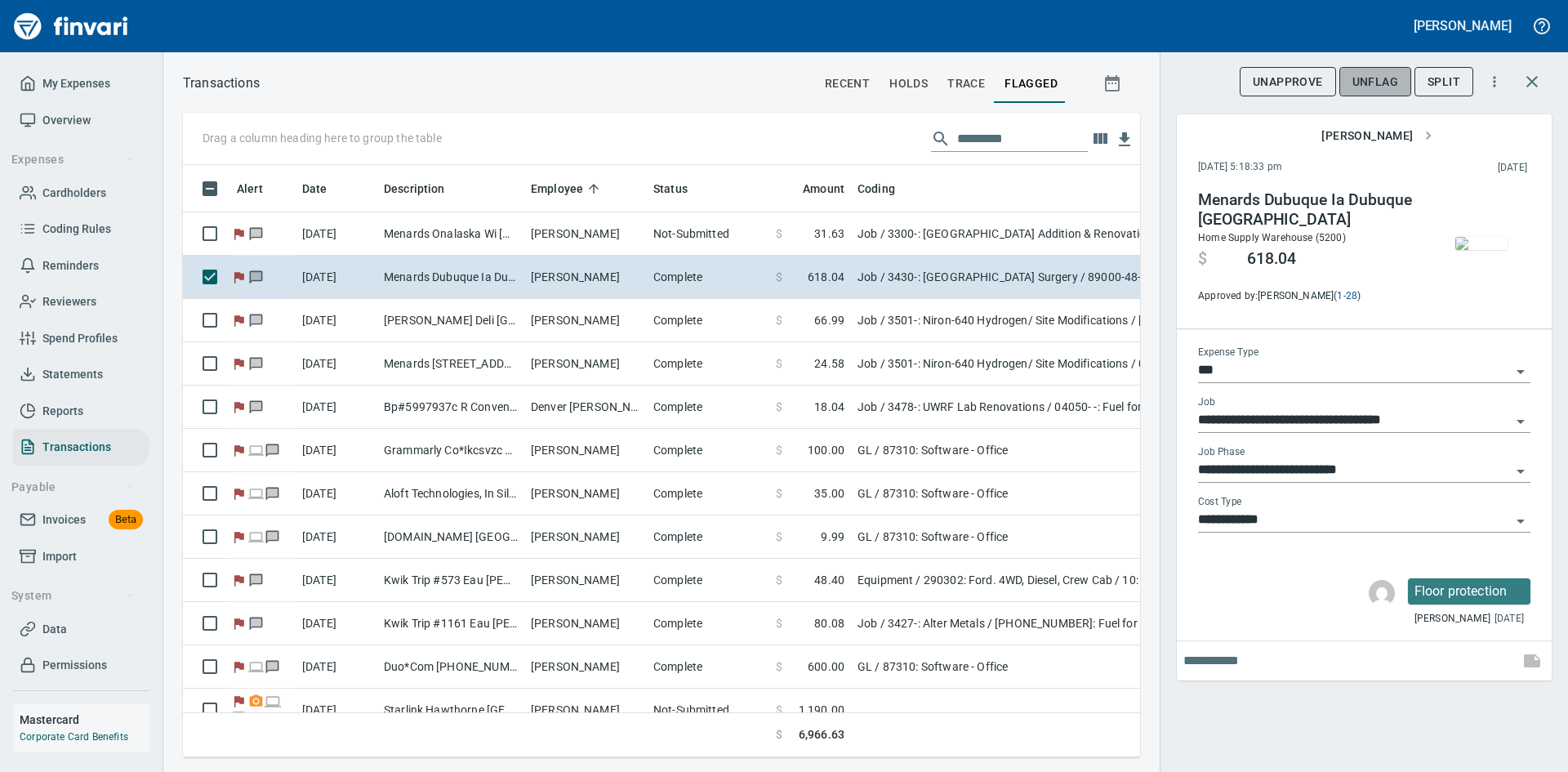
click at [1364, 78] on span "UnFlag" at bounding box center [1375, 82] width 46 height 21
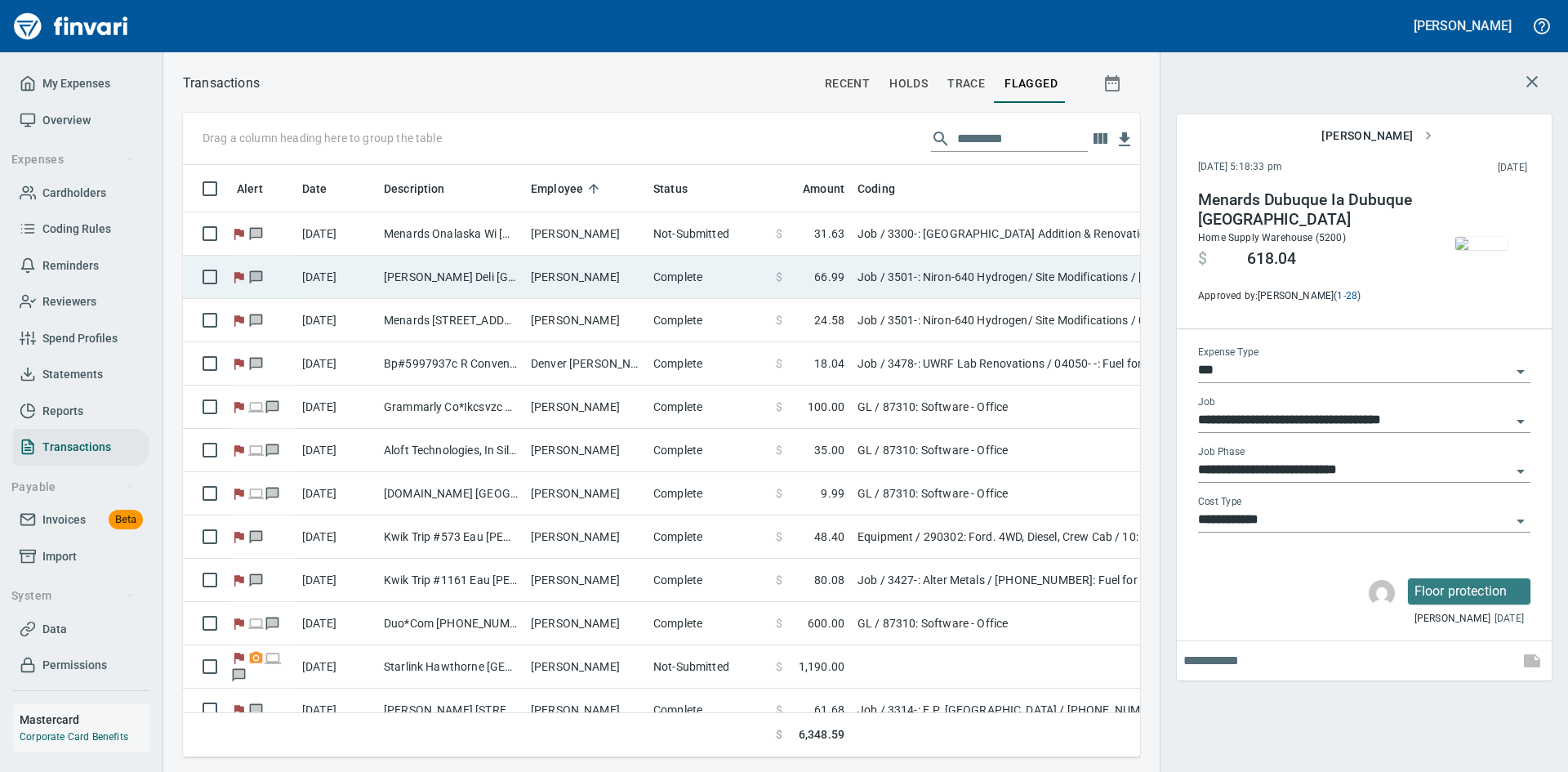
click at [436, 283] on td "Zakia Deli Minneapolis MN" at bounding box center [450, 277] width 147 height 43
type input "**********"
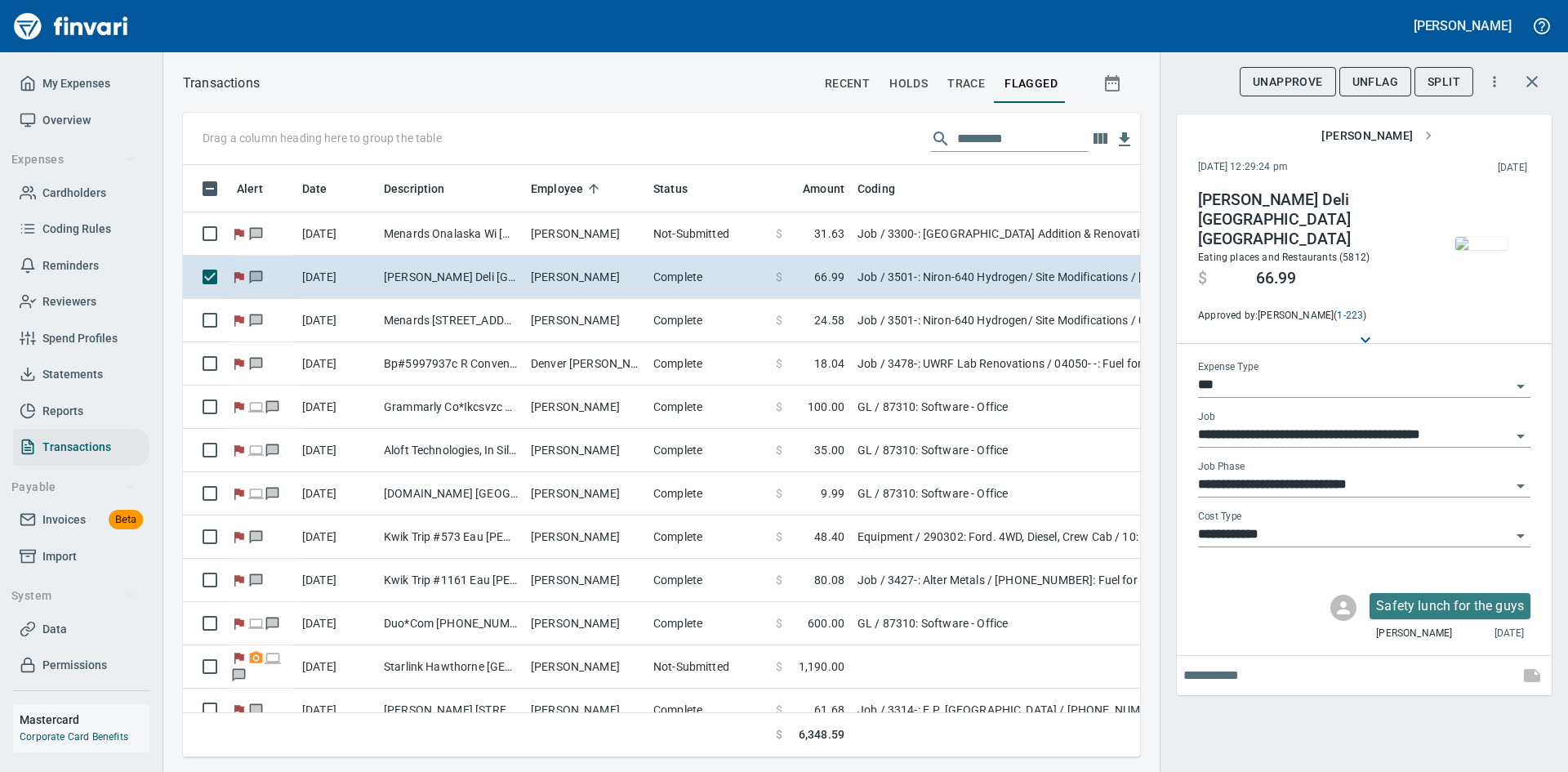
click at [1370, 84] on span "UnFlag" at bounding box center [1375, 82] width 46 height 21
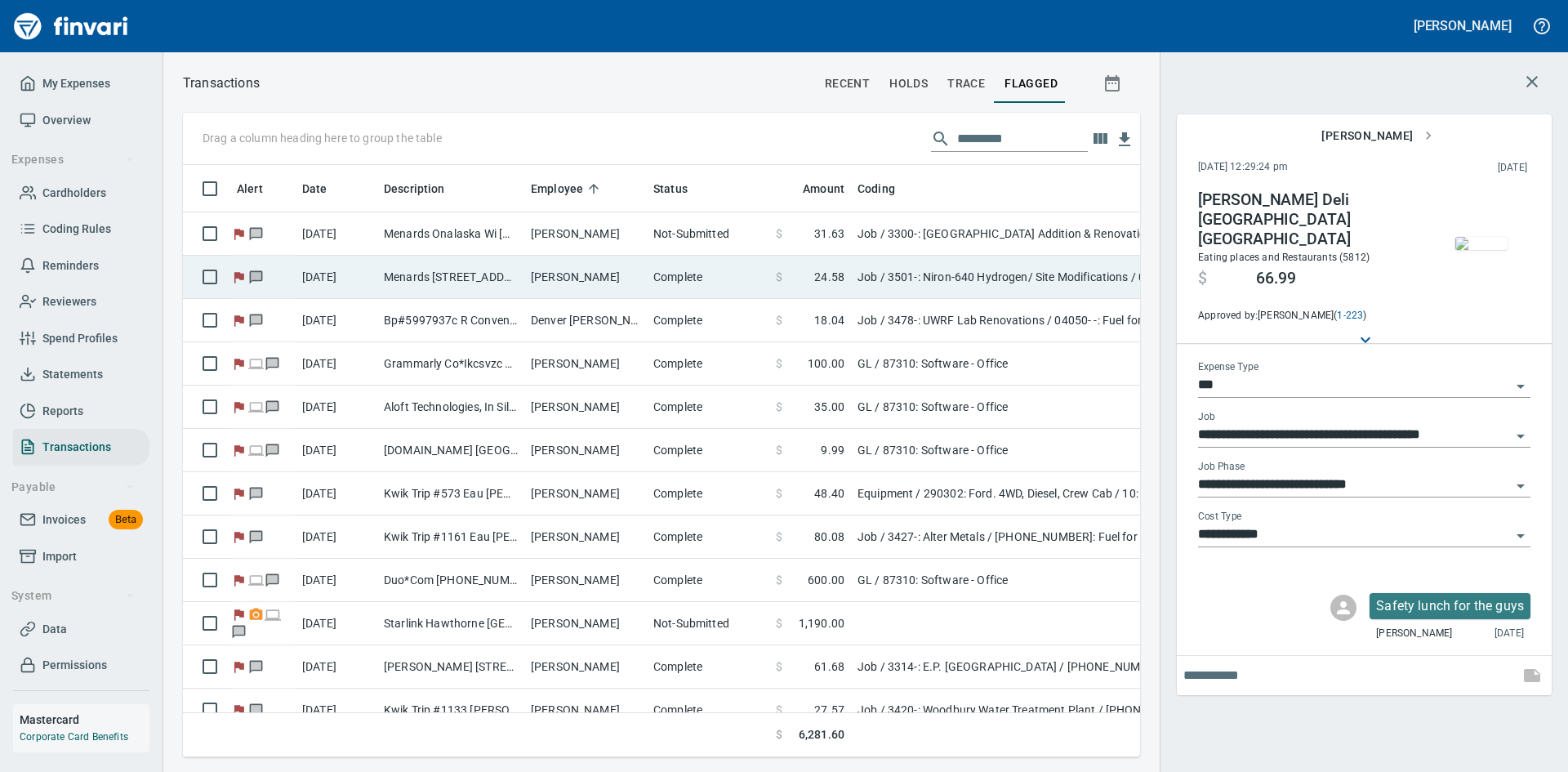
click at [441, 277] on td "Menards 3385 Maplewood MN" at bounding box center [450, 277] width 147 height 43
type input "**********"
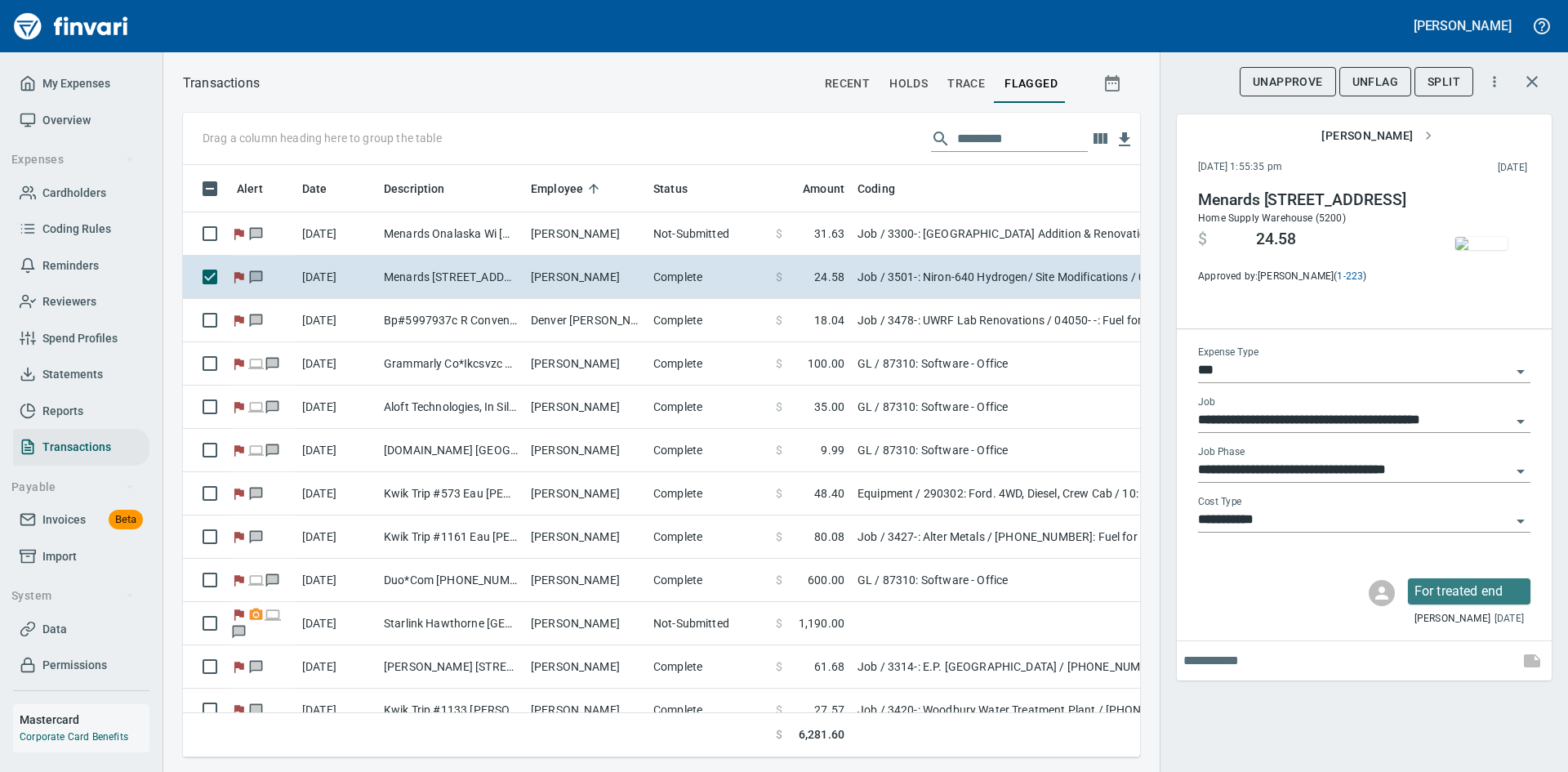
click at [1489, 250] on img "button" at bounding box center [1481, 244] width 52 height 13
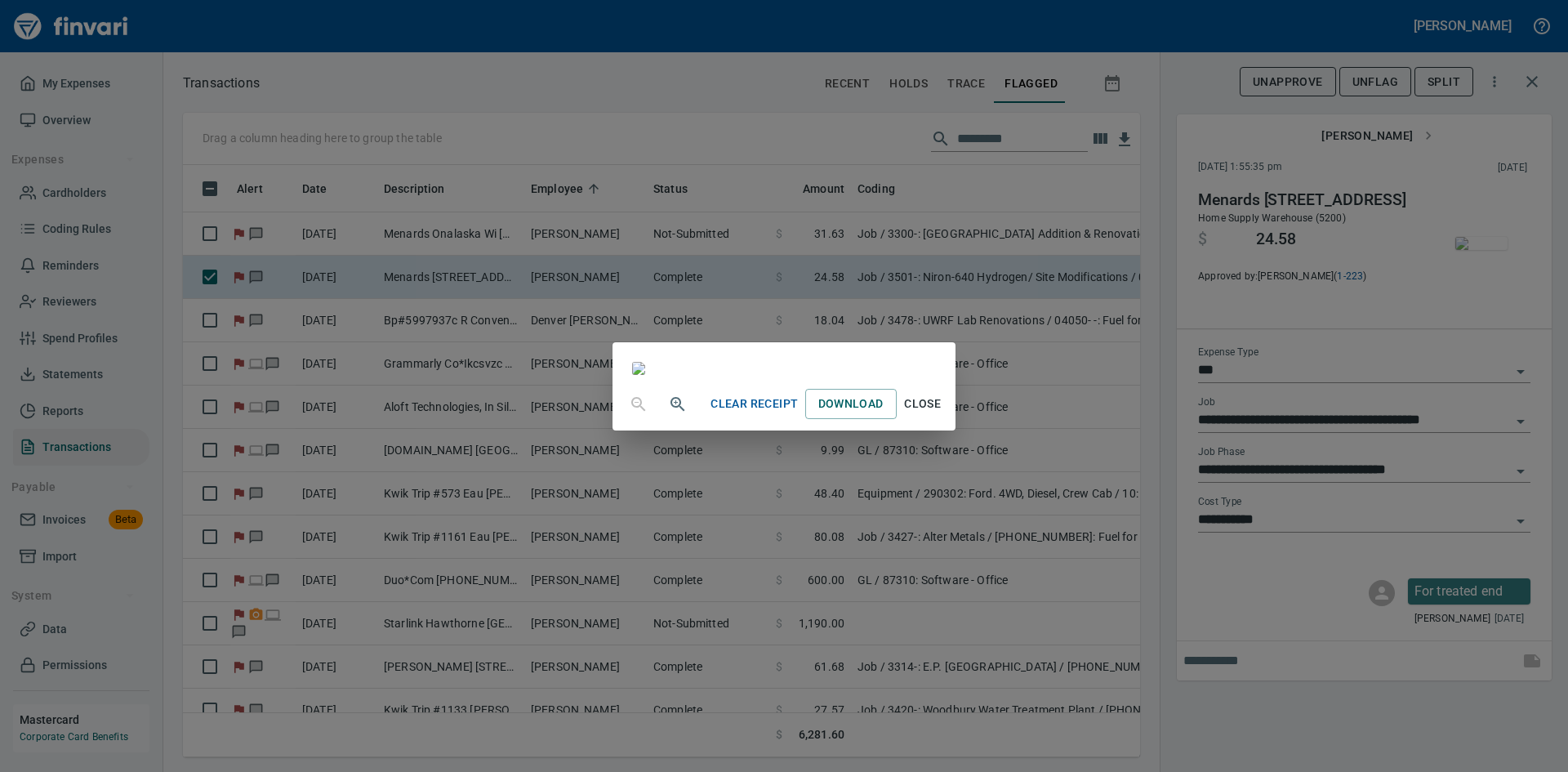
click at [942, 414] on span "Close" at bounding box center [922, 403] width 39 height 21
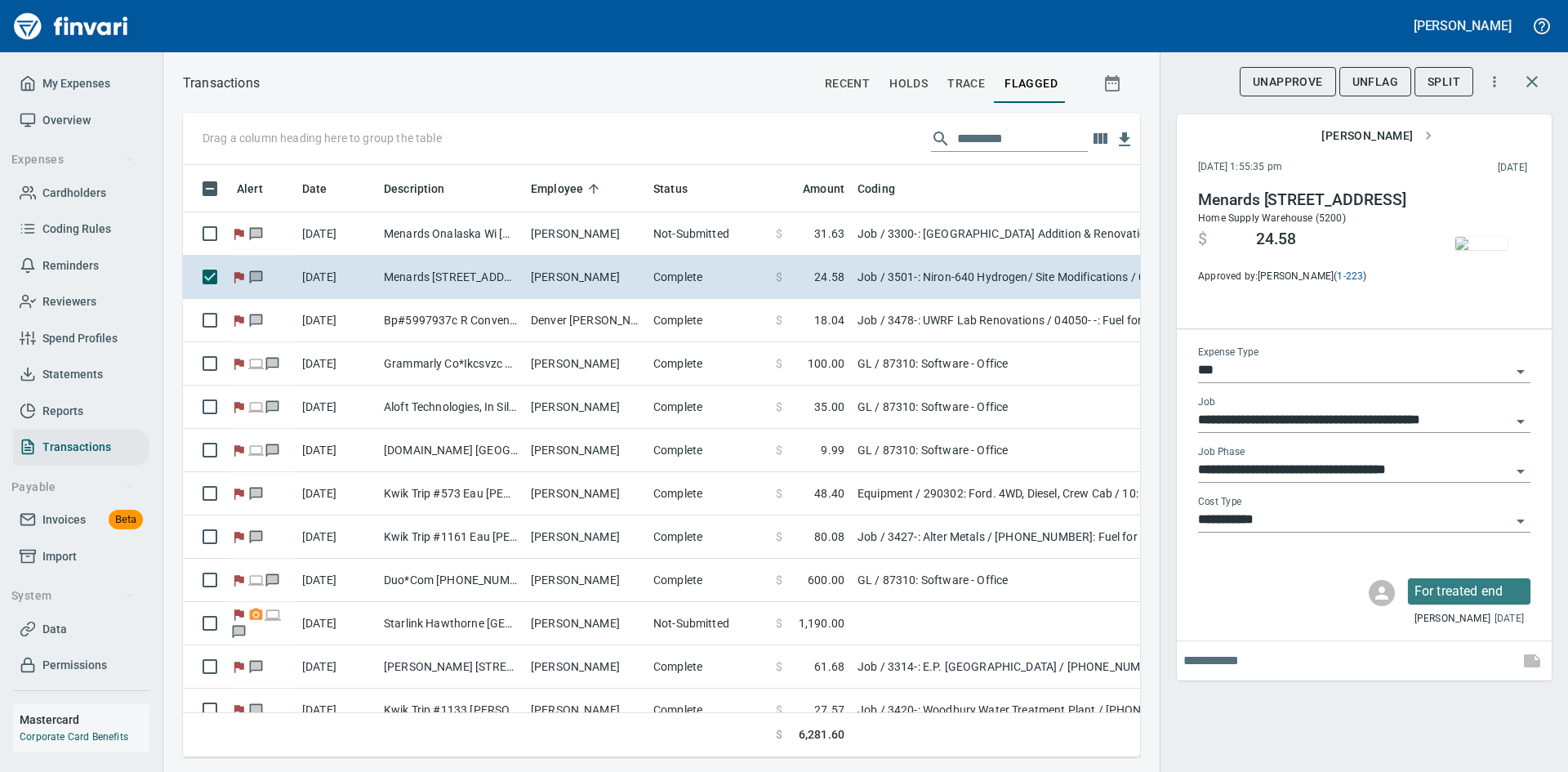
click at [1371, 81] on span "UnFlag" at bounding box center [1375, 82] width 46 height 21
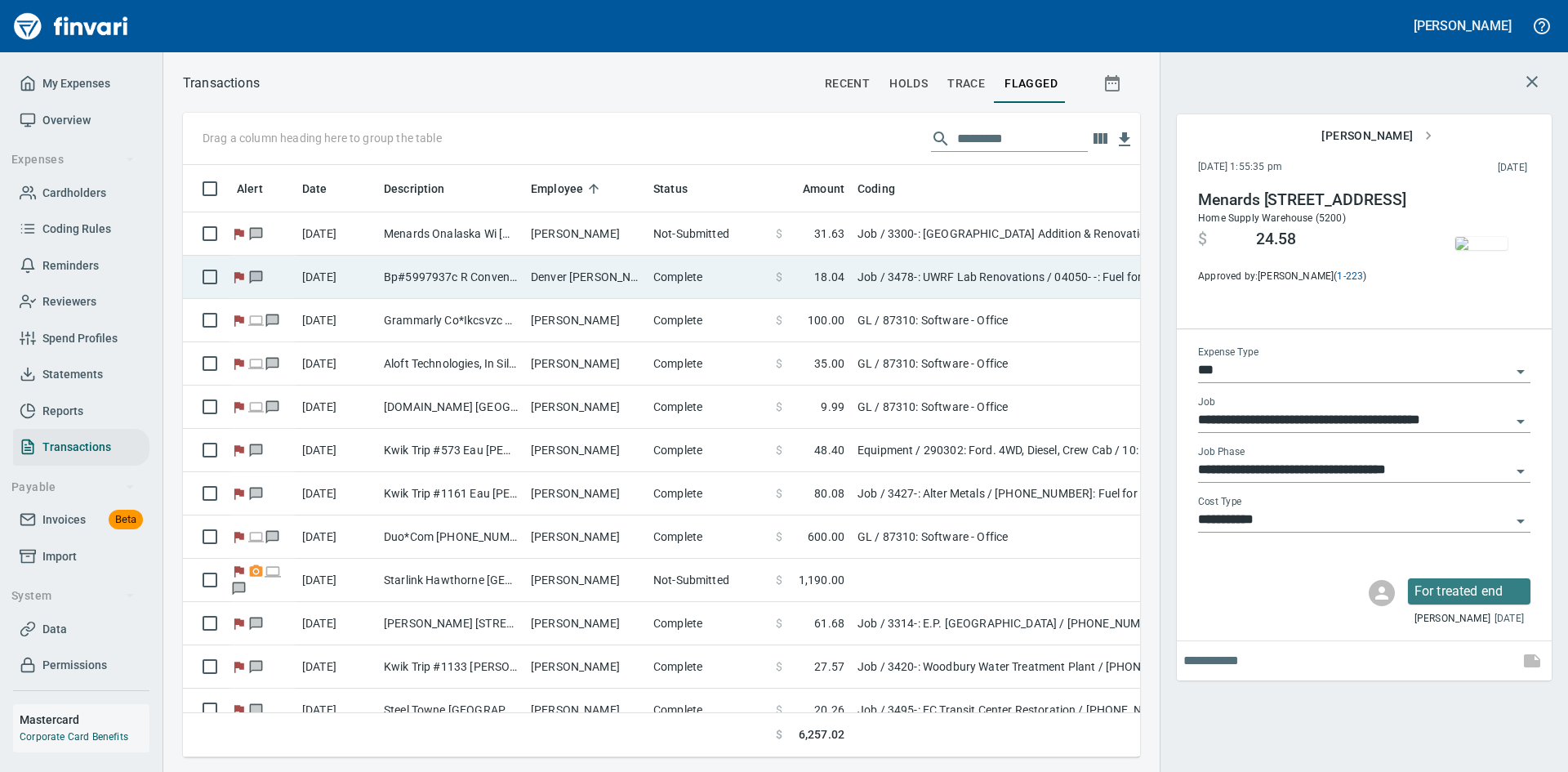
click at [520, 272] on td "Bp#5997937c R Convenie [GEOGRAPHIC_DATA]" at bounding box center [450, 277] width 147 height 43
type input "**********"
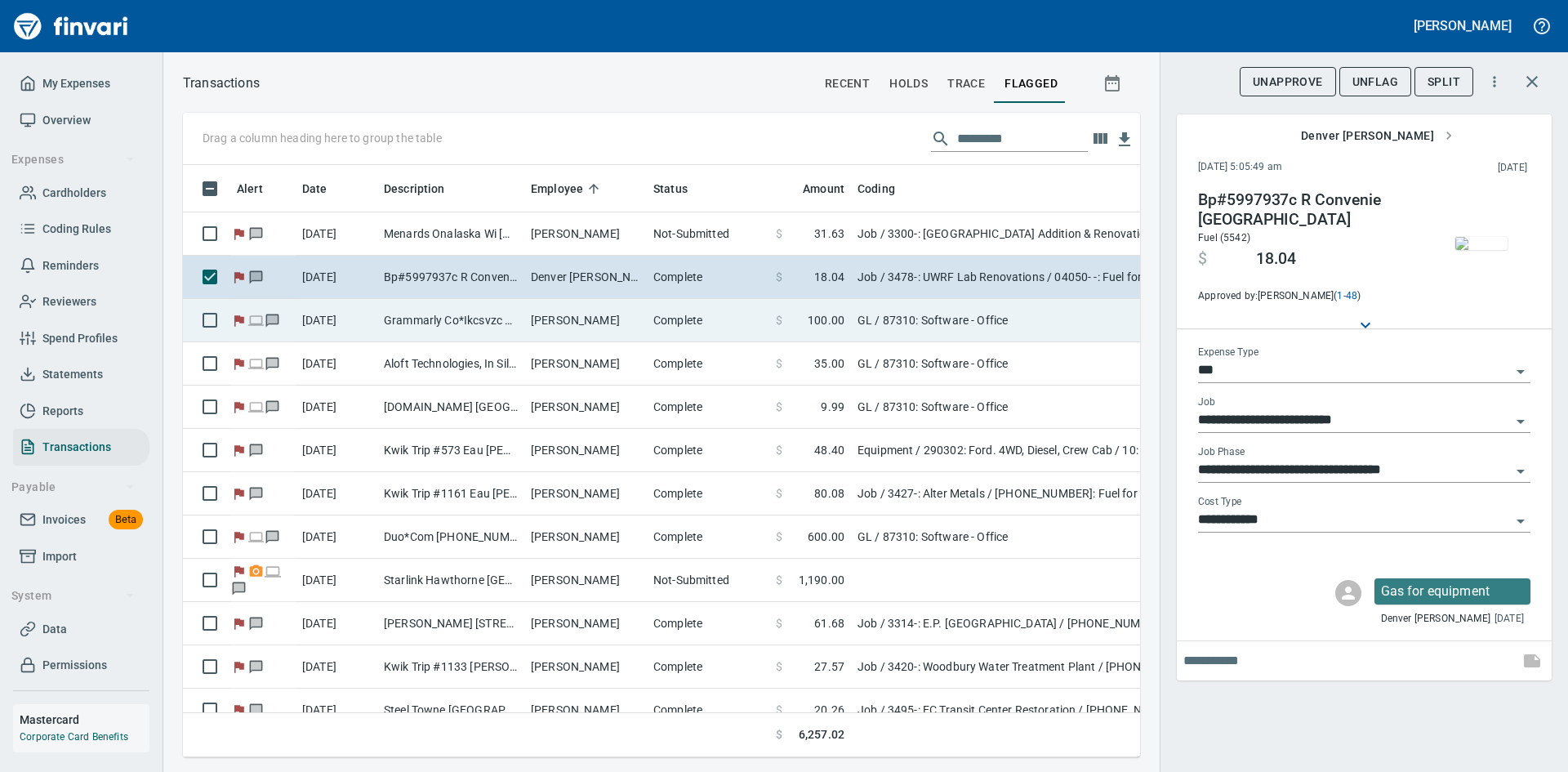
click at [410, 322] on td "Grammarly Co*Ikcsvzc San Fancisco CA" at bounding box center [450, 320] width 147 height 43
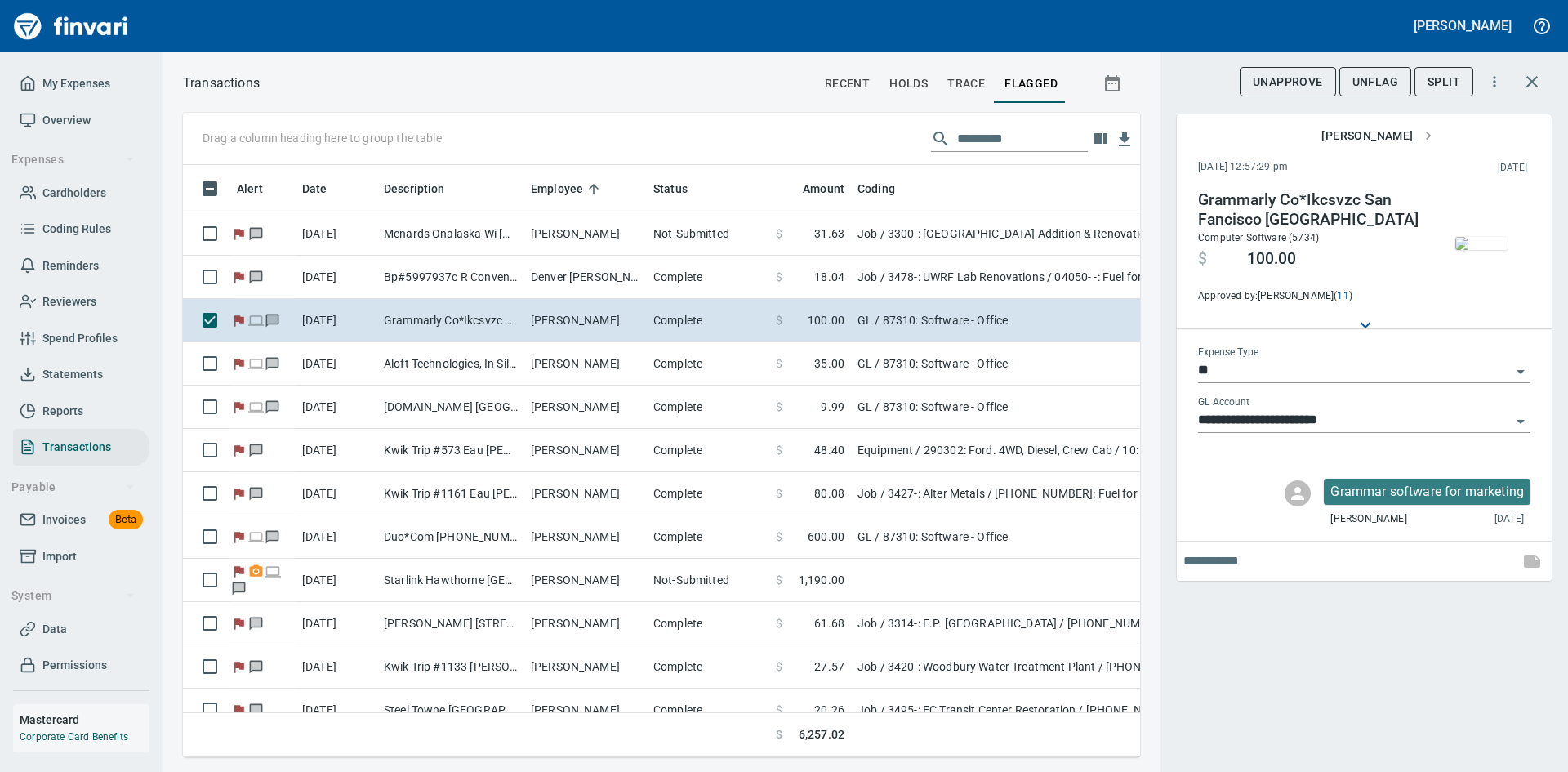
click at [1394, 84] on span "UnFlag" at bounding box center [1375, 82] width 46 height 21
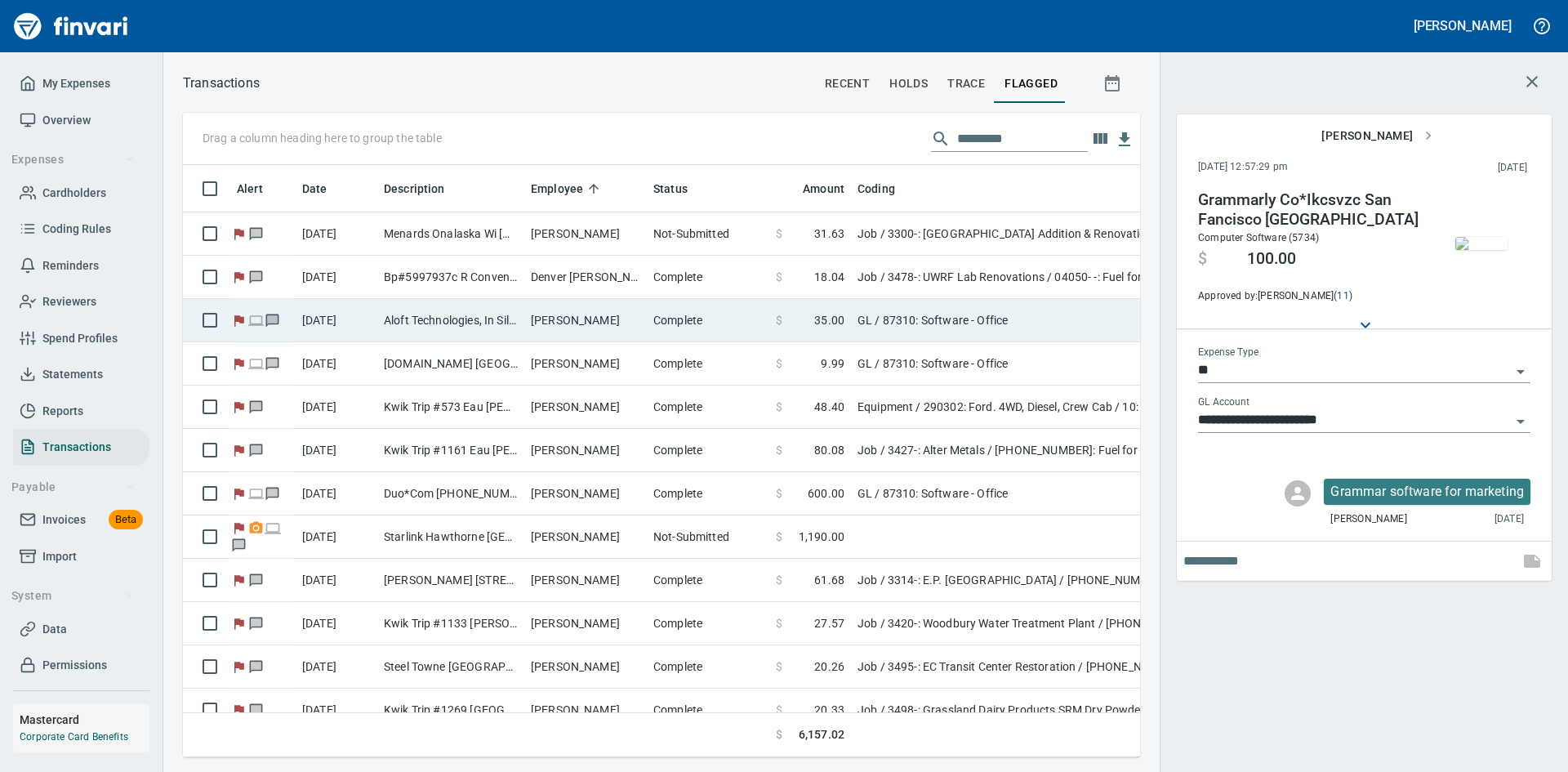
click at [557, 316] on td "Donovan Shea" at bounding box center [585, 320] width 123 height 43
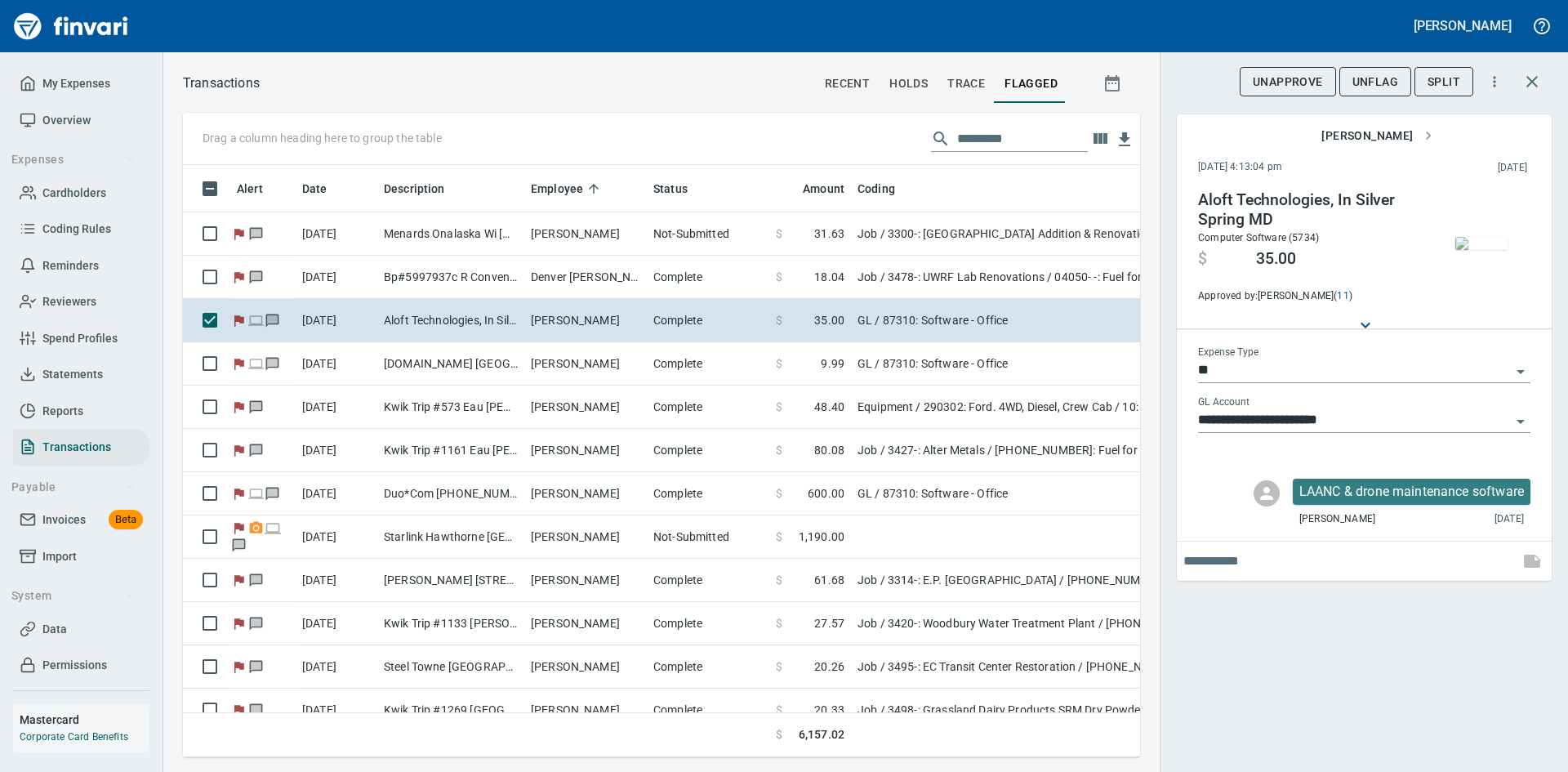
click at [1371, 79] on span "UnFlag" at bounding box center [1375, 82] width 46 height 21
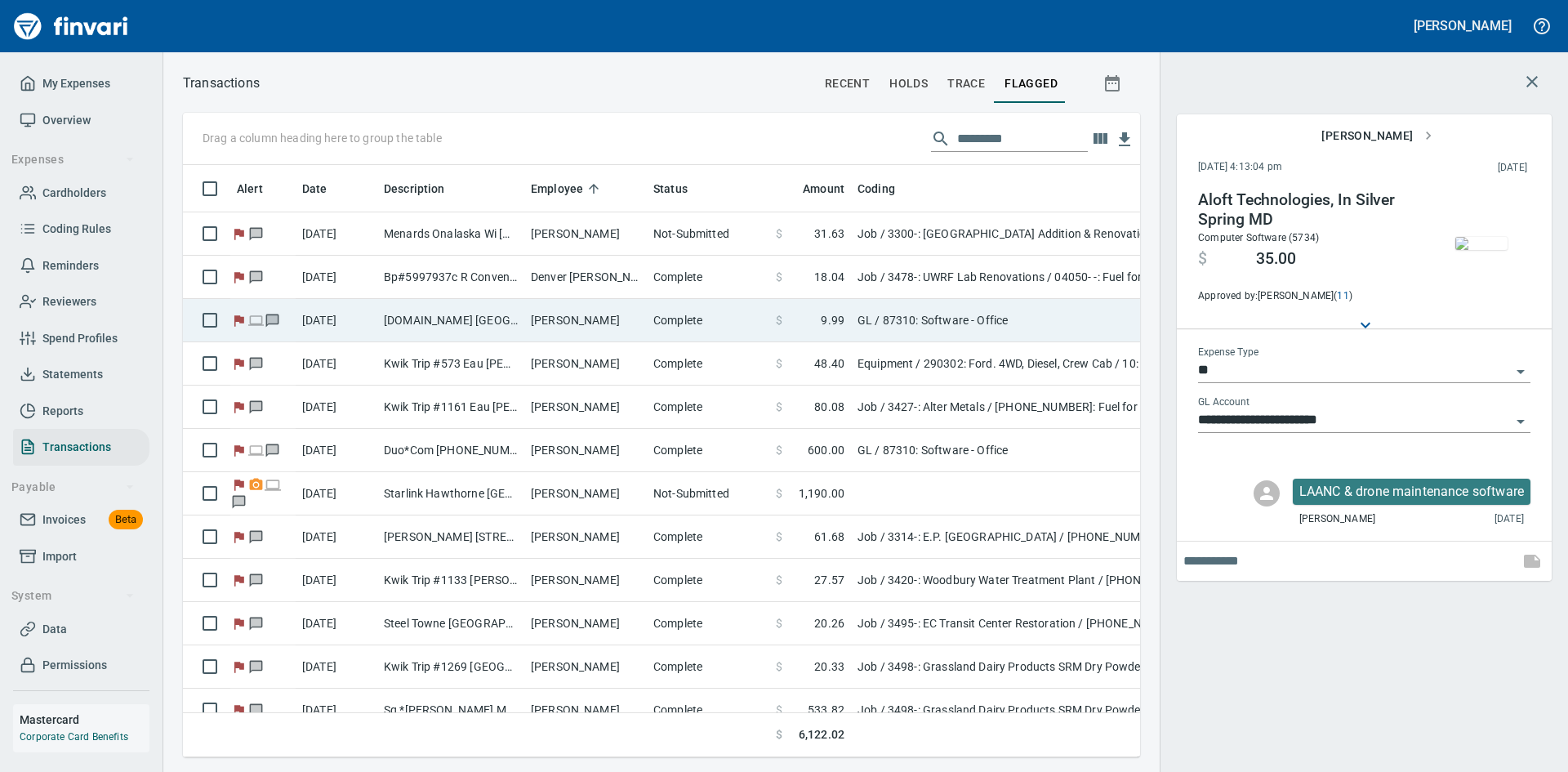
click at [558, 320] on td "Donovan Shea" at bounding box center [585, 320] width 123 height 43
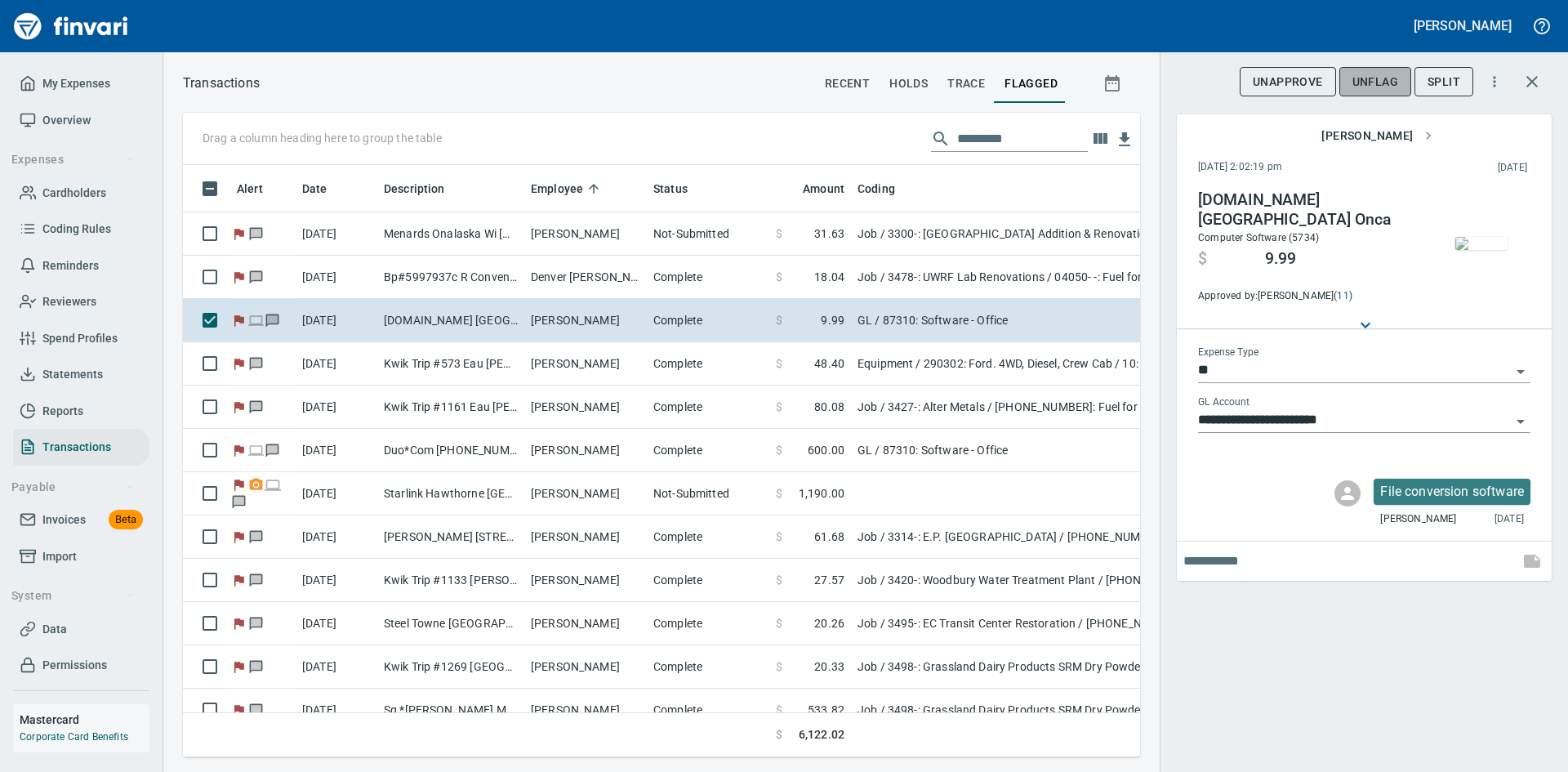
click at [1367, 81] on span "UnFlag" at bounding box center [1375, 82] width 46 height 21
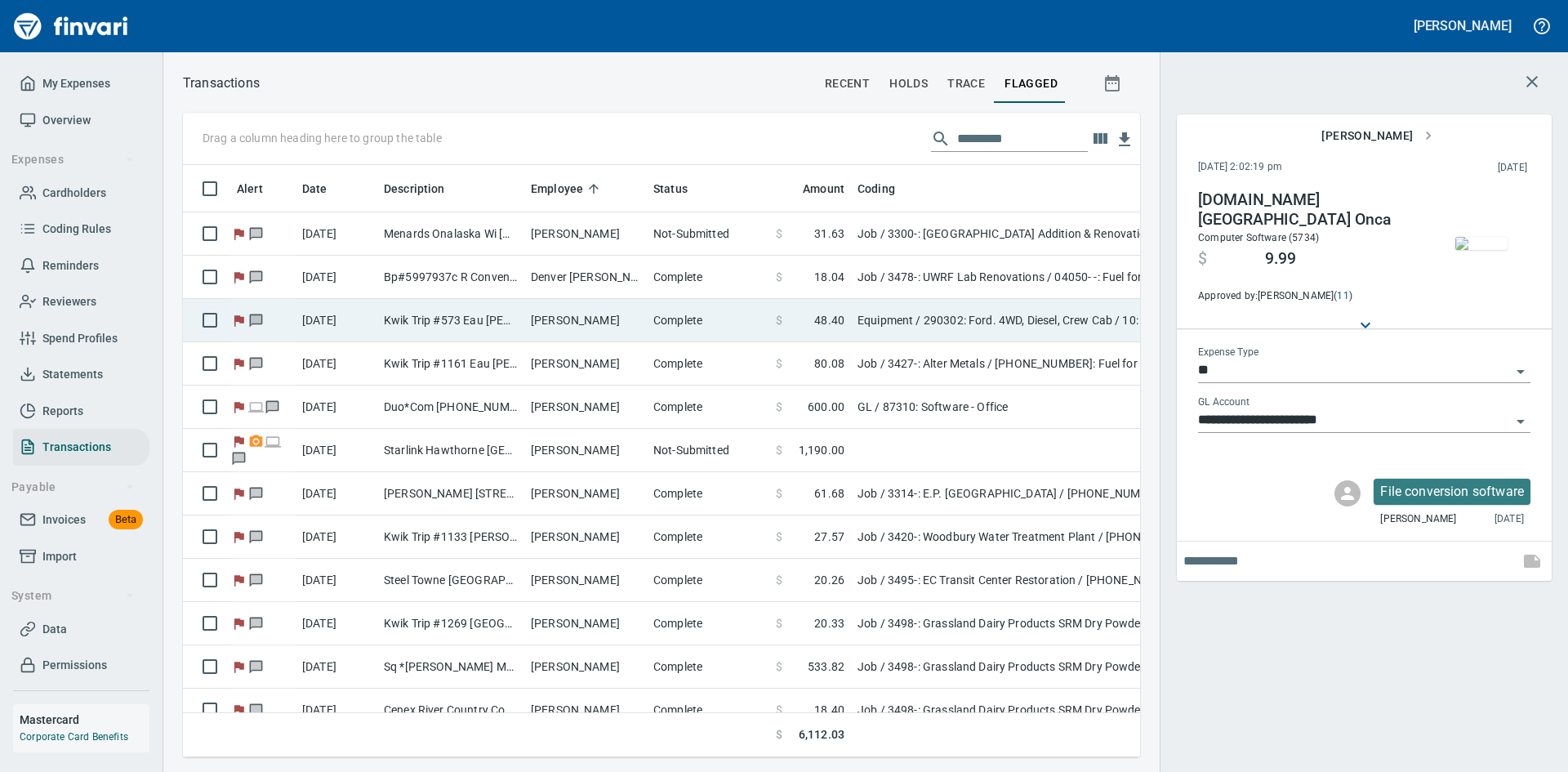
click at [454, 316] on td "Kwik Trip #573 Eau Claire WI" at bounding box center [450, 320] width 147 height 43
type input "*********"
type input "**********"
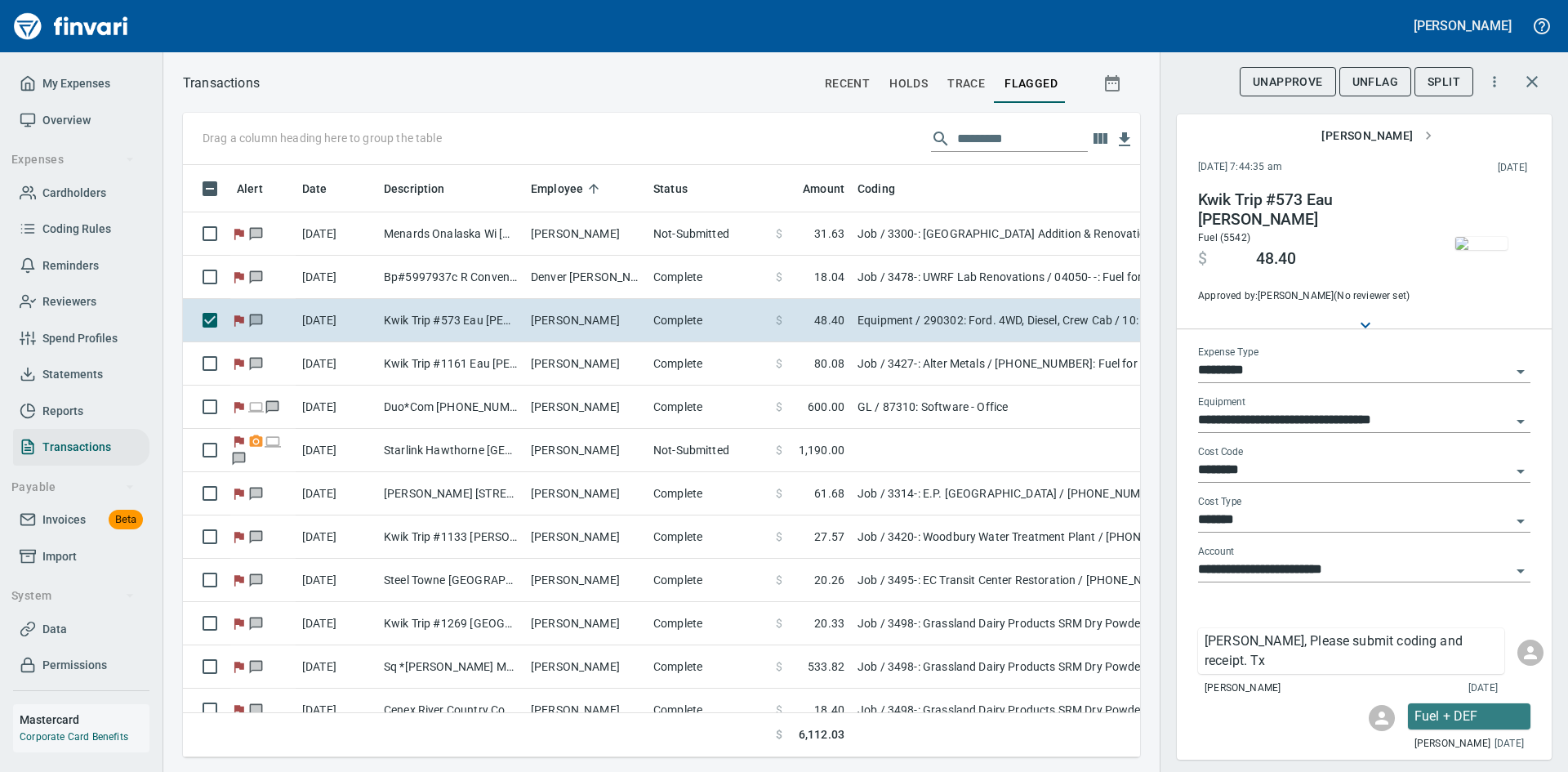
scroll to position [567, 932]
click at [1375, 84] on span "UnFlag" at bounding box center [1375, 82] width 46 height 21
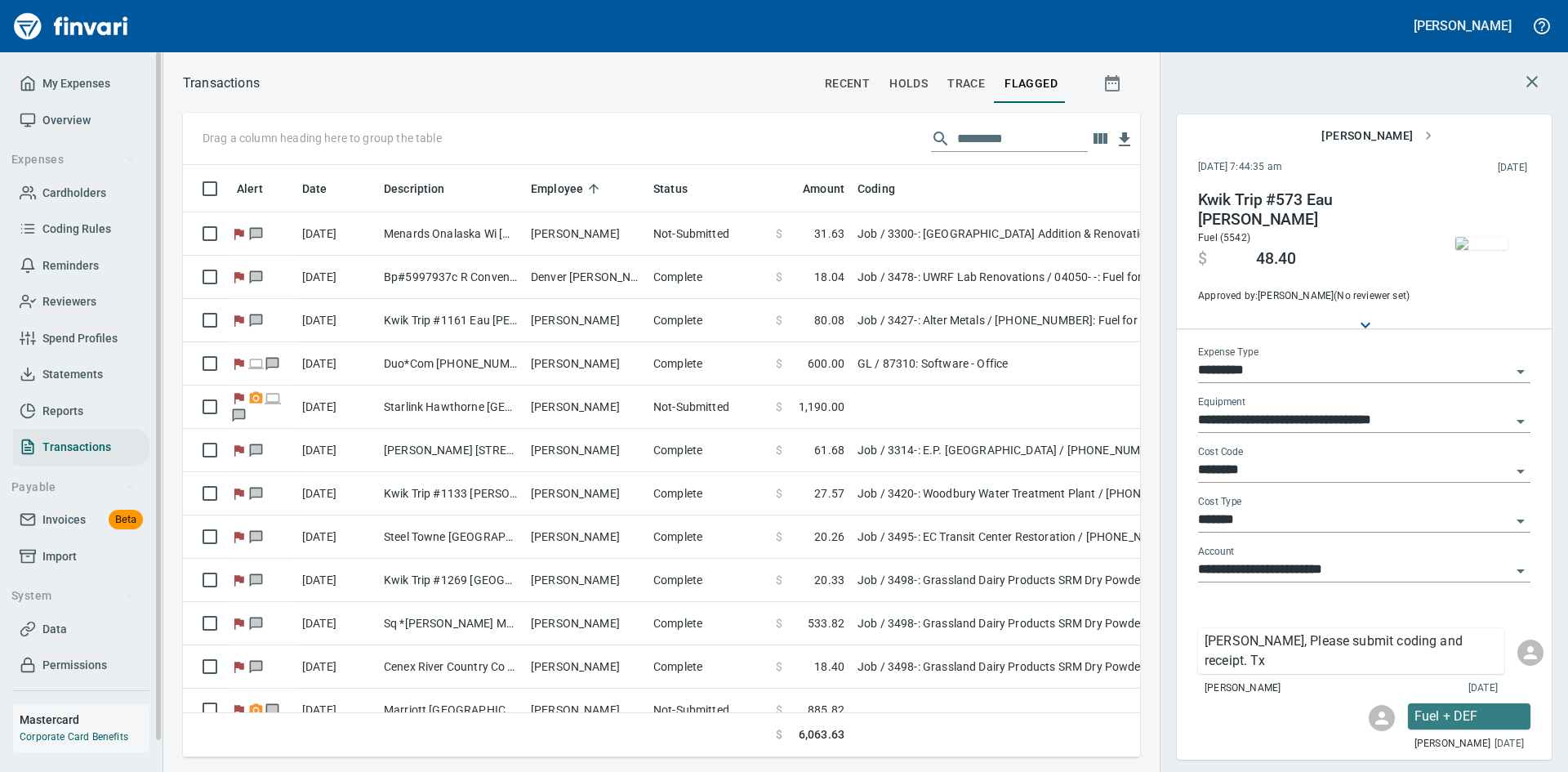
click at [83, 193] on span "Cardholders" at bounding box center [74, 193] width 64 height 21
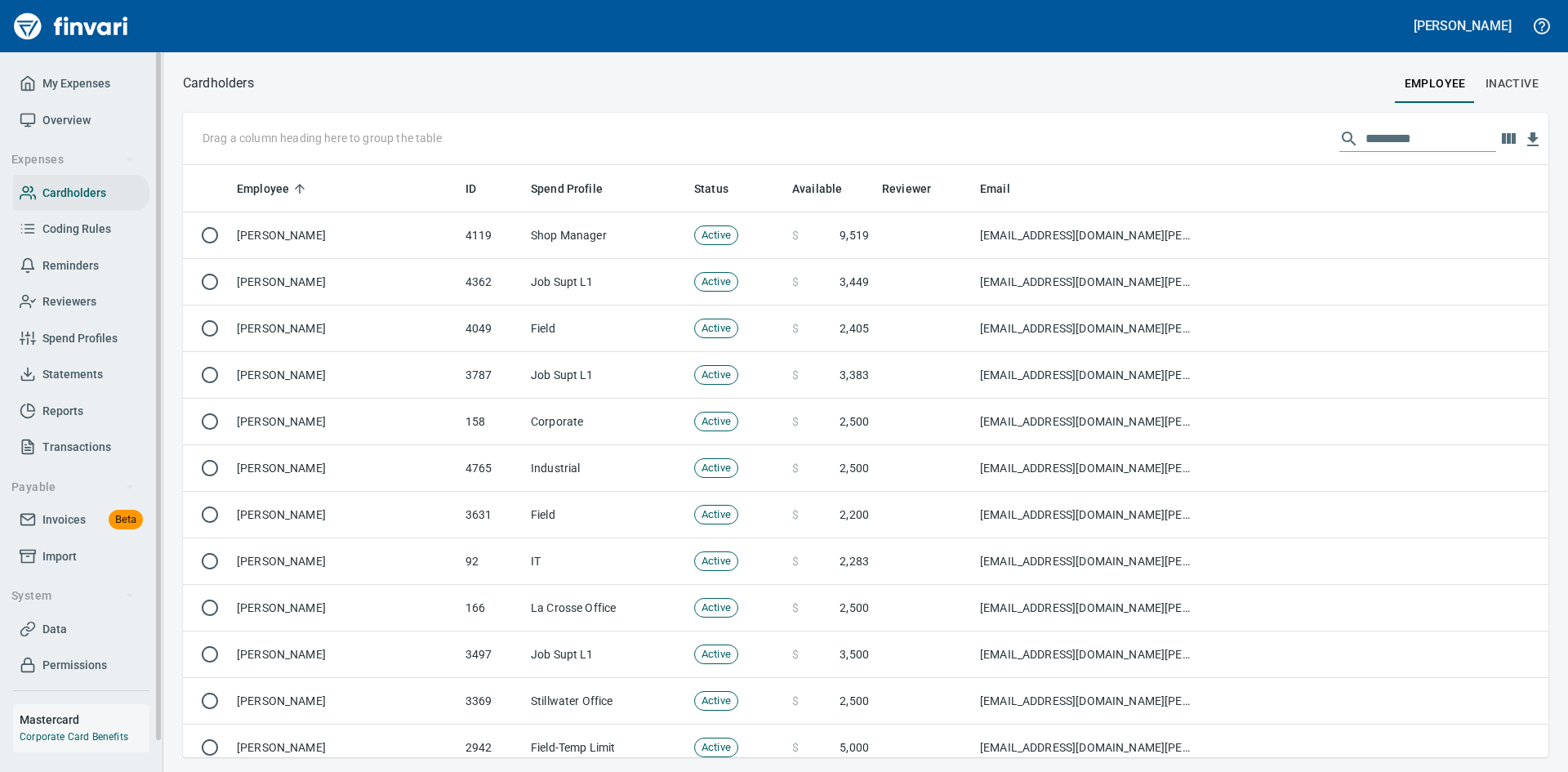
scroll to position [580, 1341]
click at [65, 376] on span "Statements" at bounding box center [72, 374] width 60 height 21
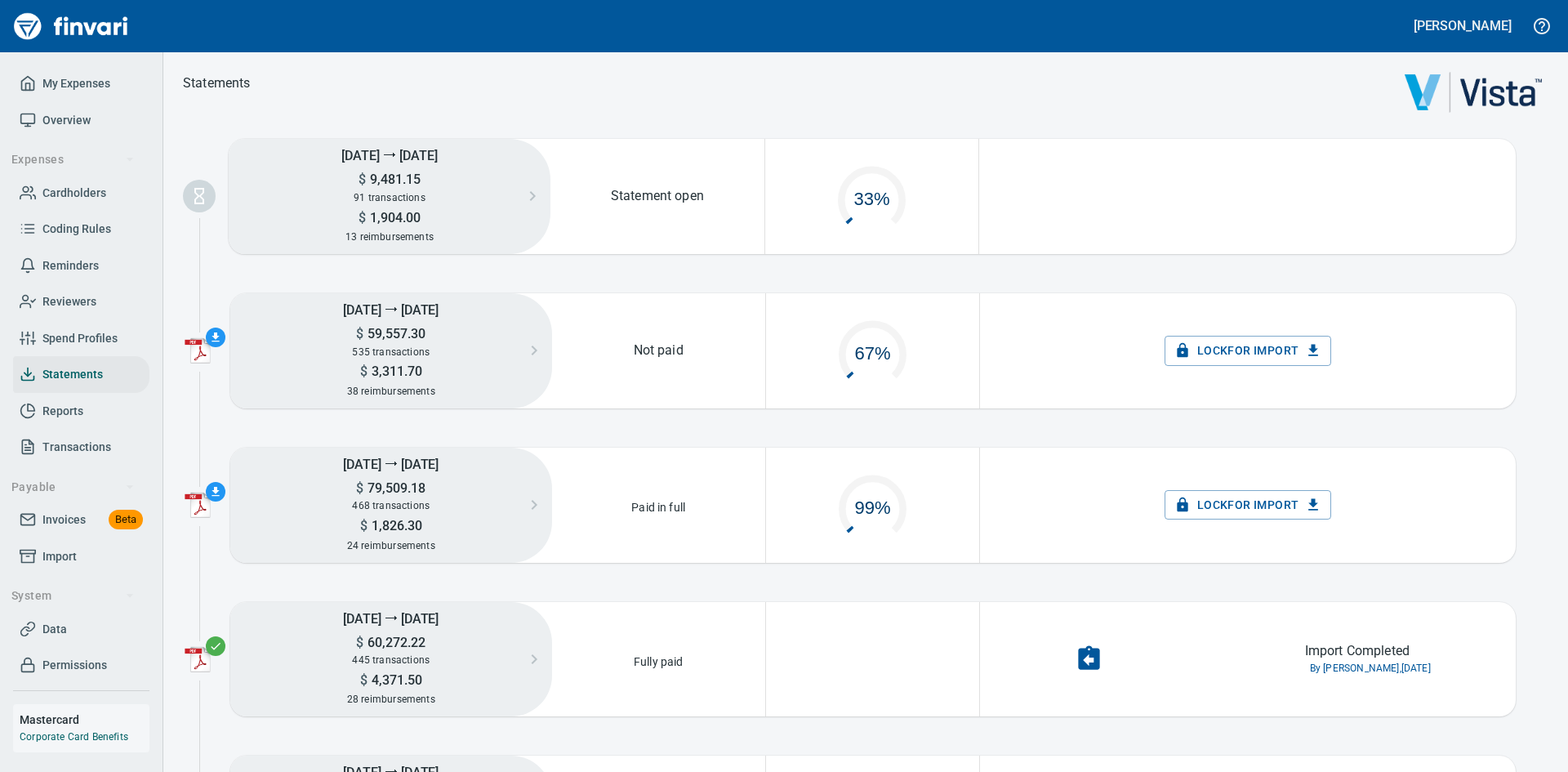
scroll to position [82, 199]
click at [644, 520] on div "Paid in full" at bounding box center [658, 505] width 214 height 115
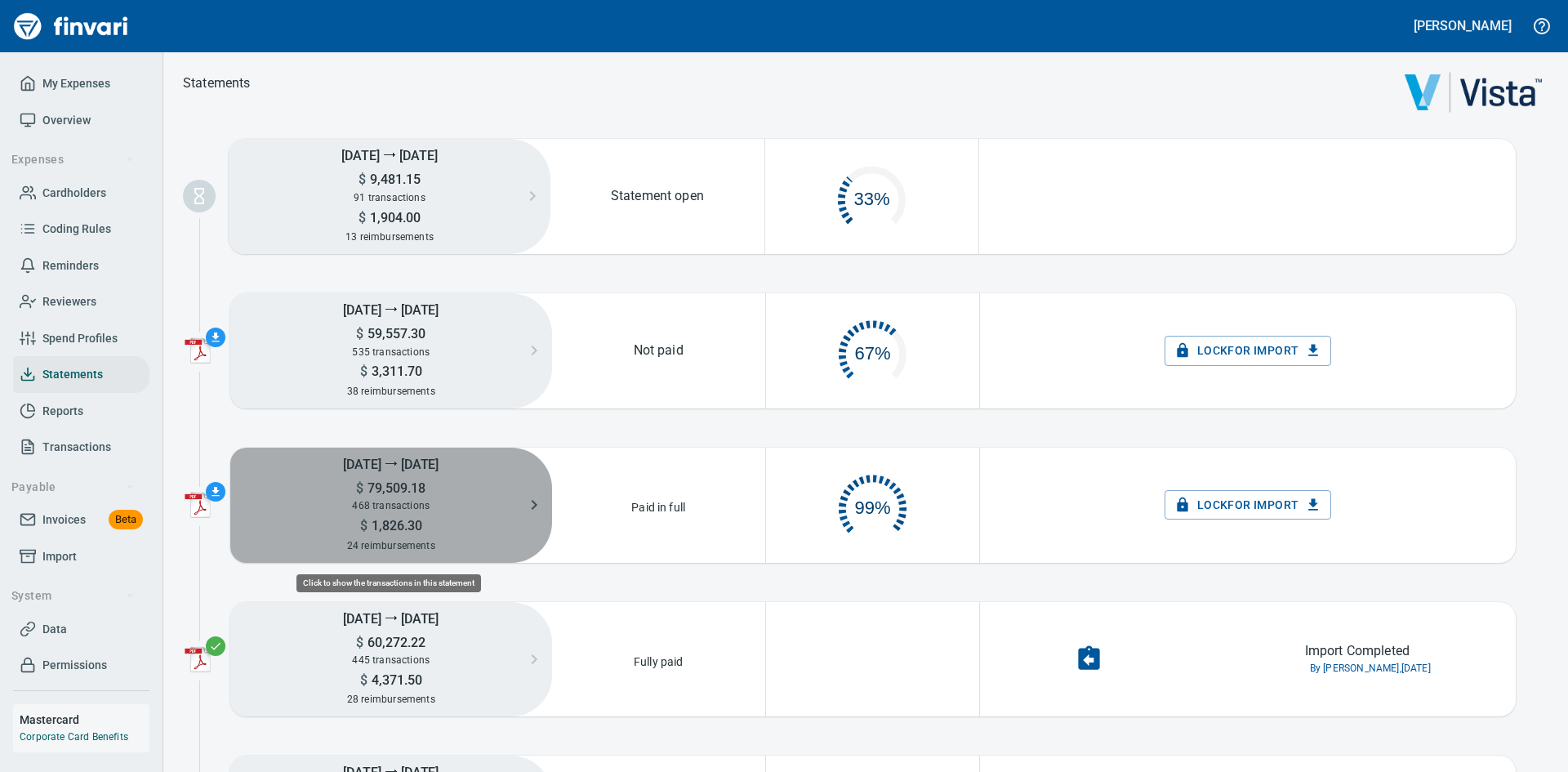
click at [414, 518] on span "1,826.30" at bounding box center [394, 525] width 55 height 15
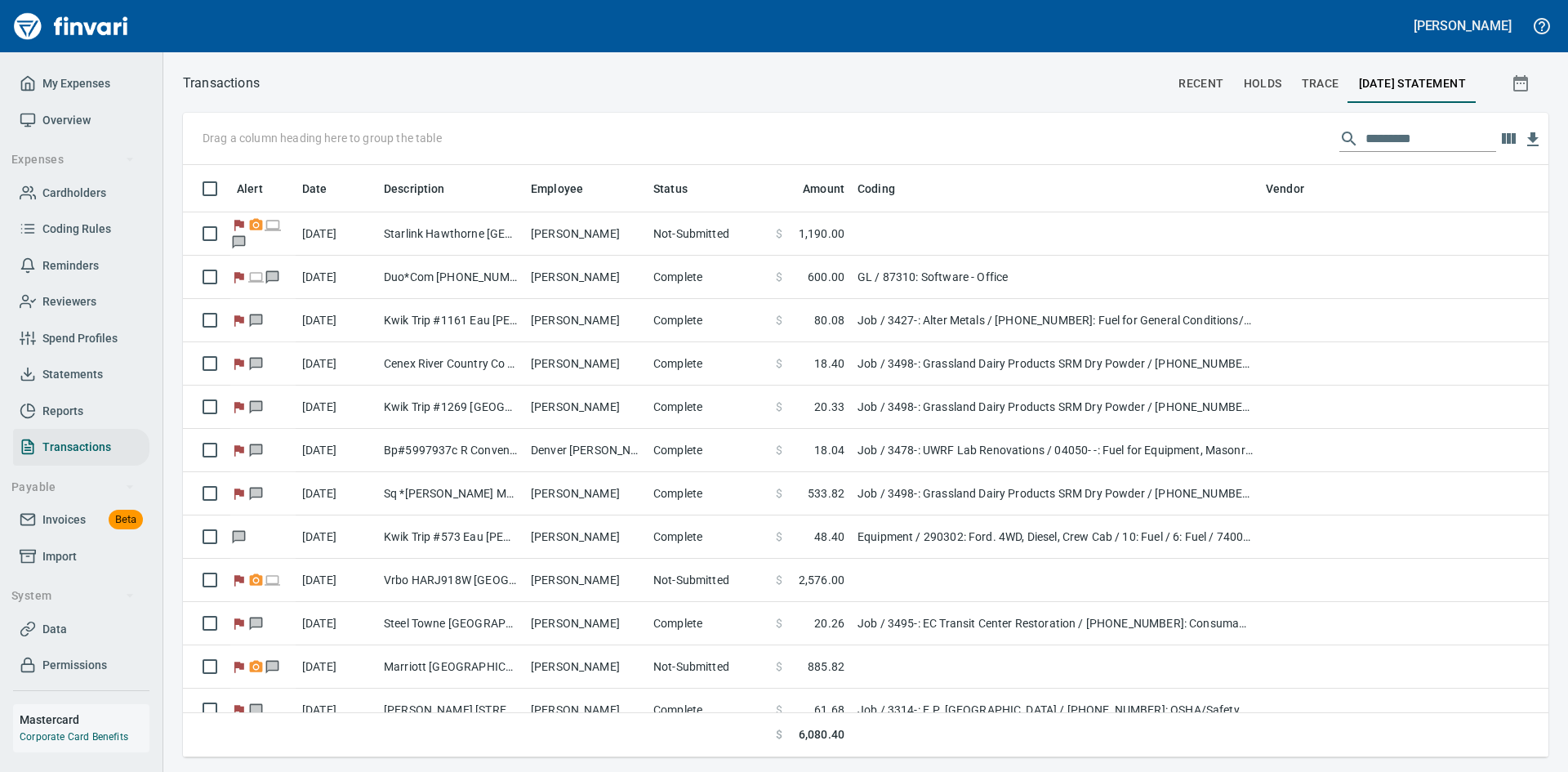
scroll to position [580, 1341]
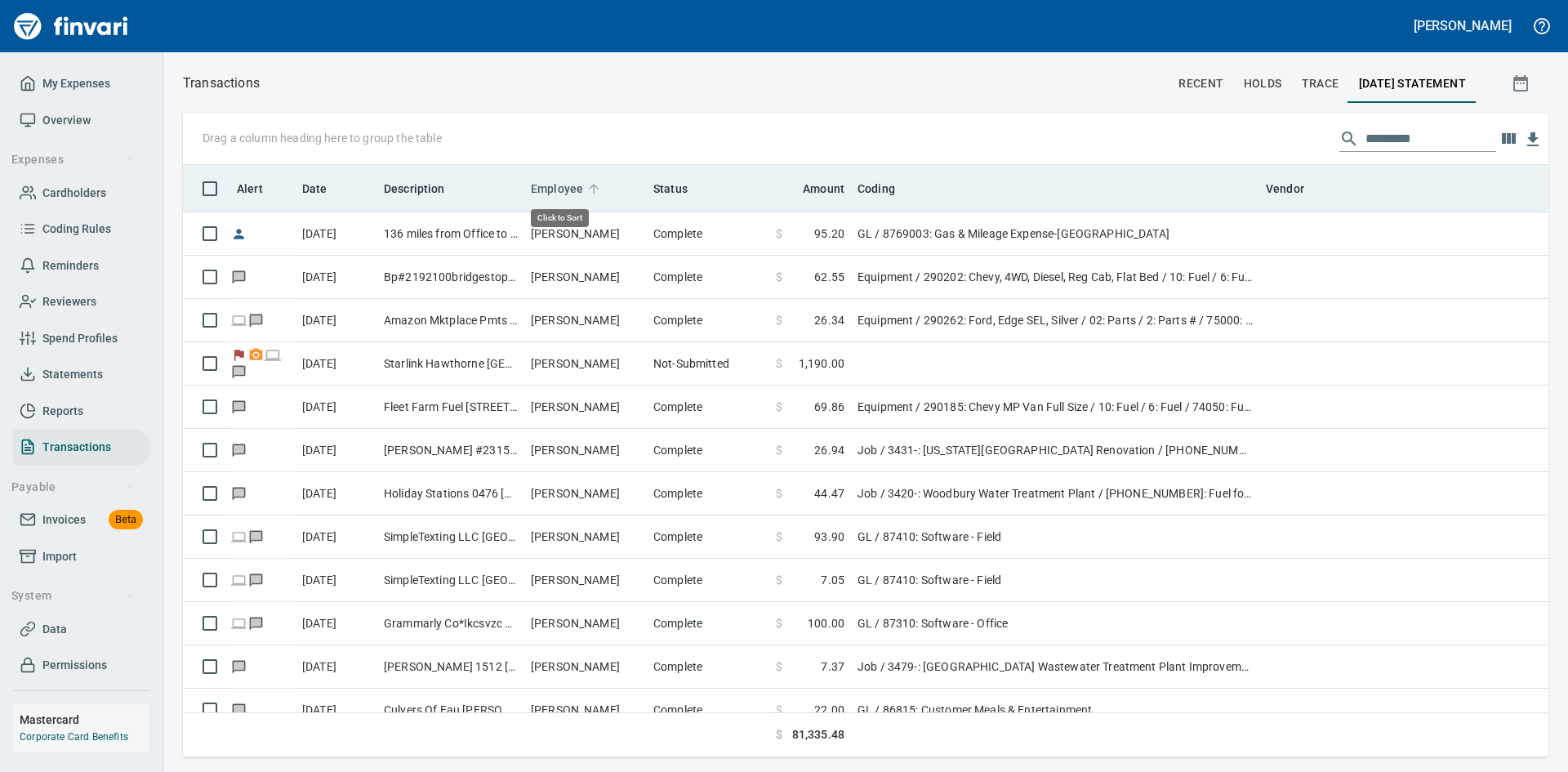
click at [549, 186] on span "Employee" at bounding box center [557, 188] width 52 height 20
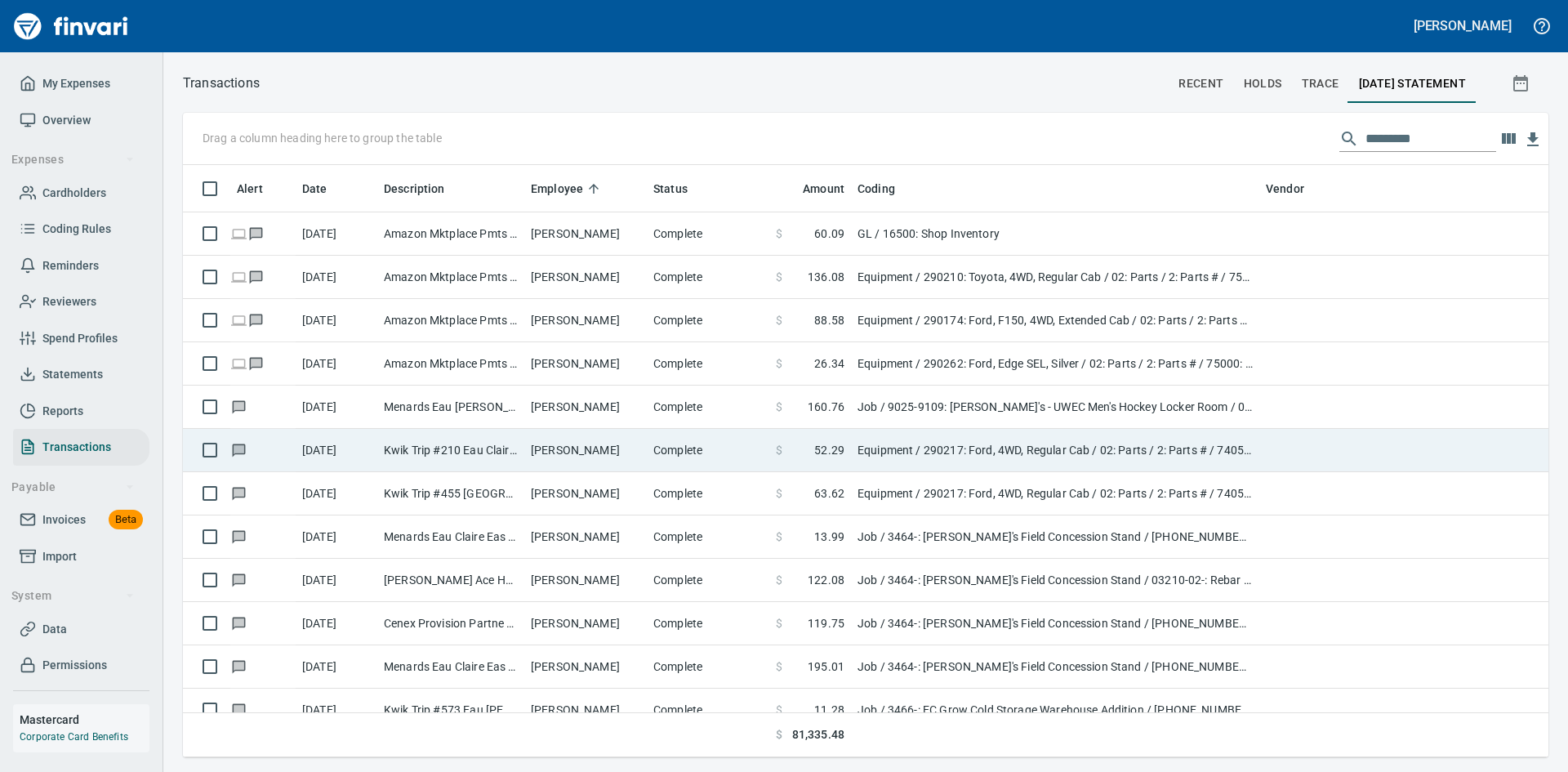
click at [550, 458] on td "Aaron Parpart" at bounding box center [585, 450] width 123 height 43
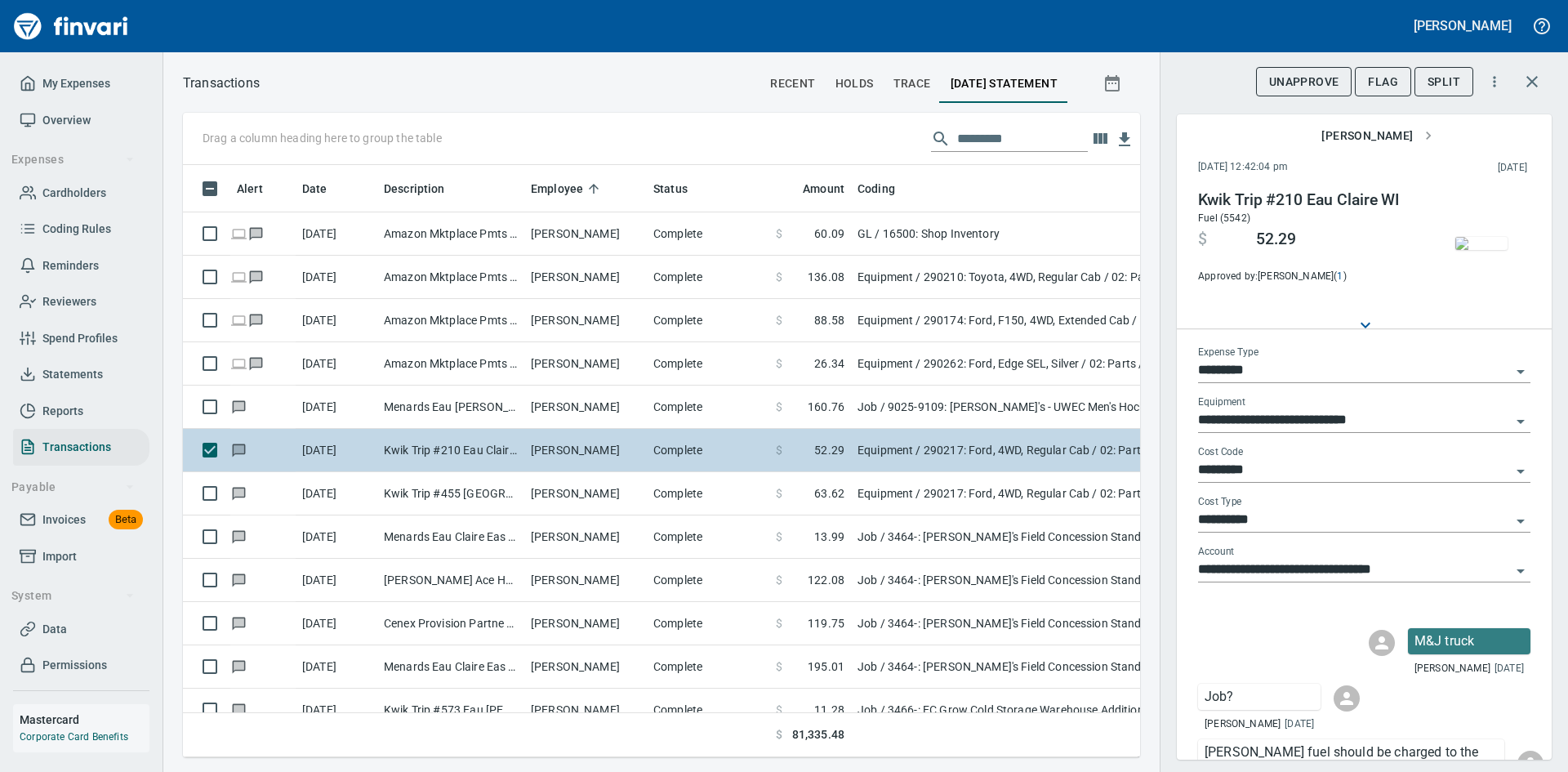
scroll to position [567, 932]
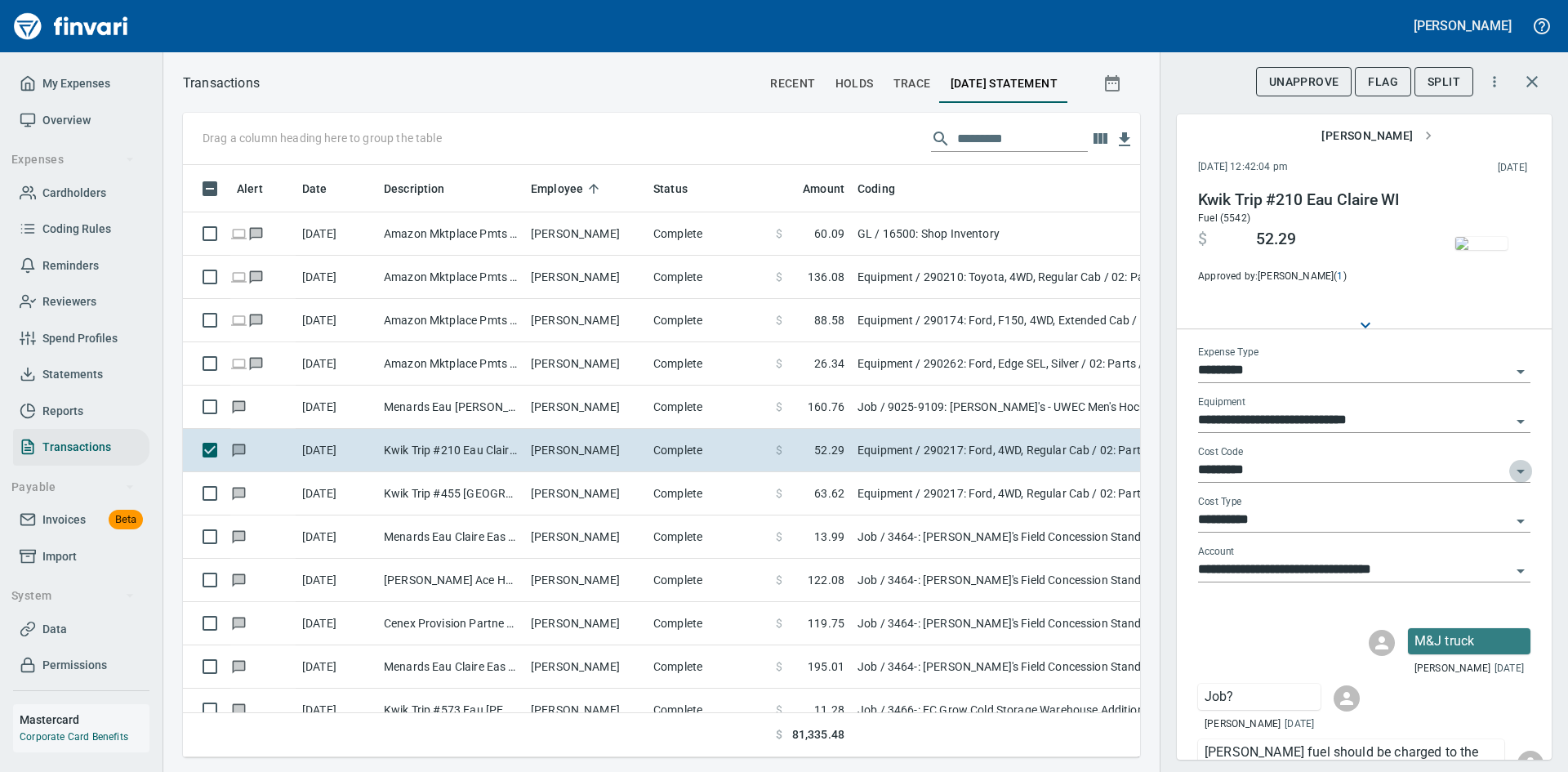
click at [1511, 475] on icon "Open" at bounding box center [1520, 472] width 20 height 20
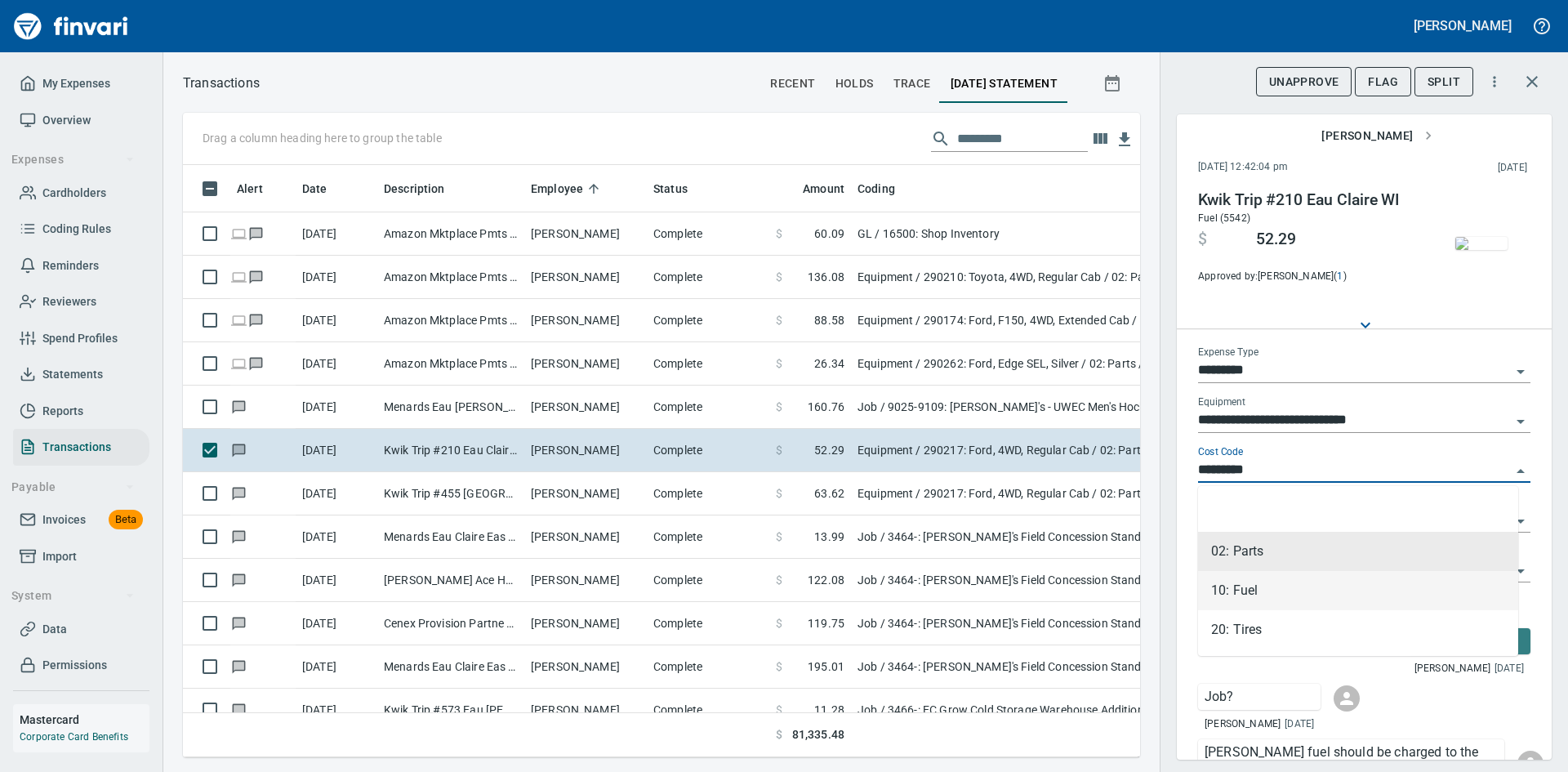
click at [1251, 590] on li "10: Fuel" at bounding box center [1357, 590] width 320 height 39
type input "********"
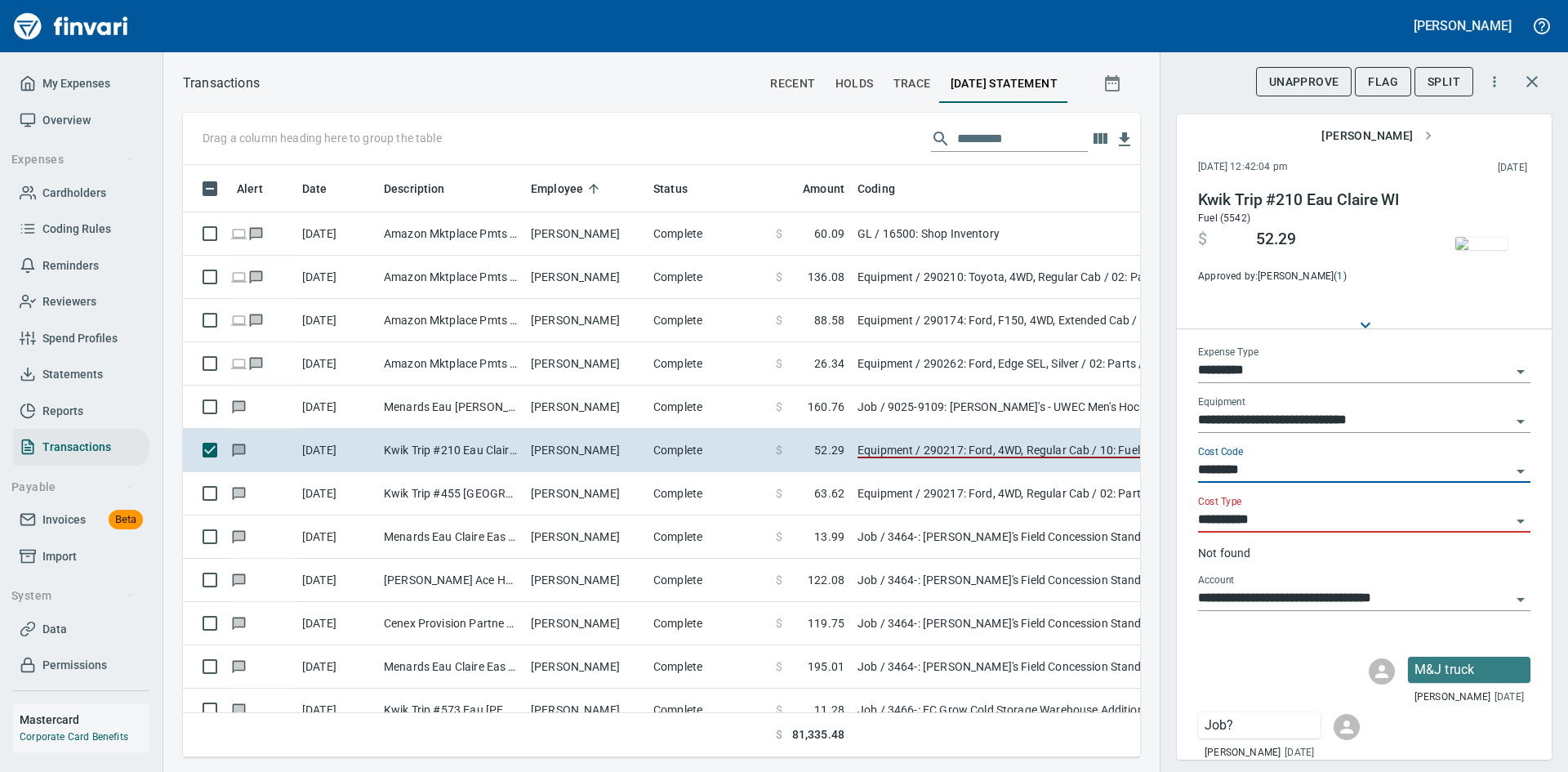
click at [1510, 519] on icon "Open" at bounding box center [1520, 521] width 20 height 20
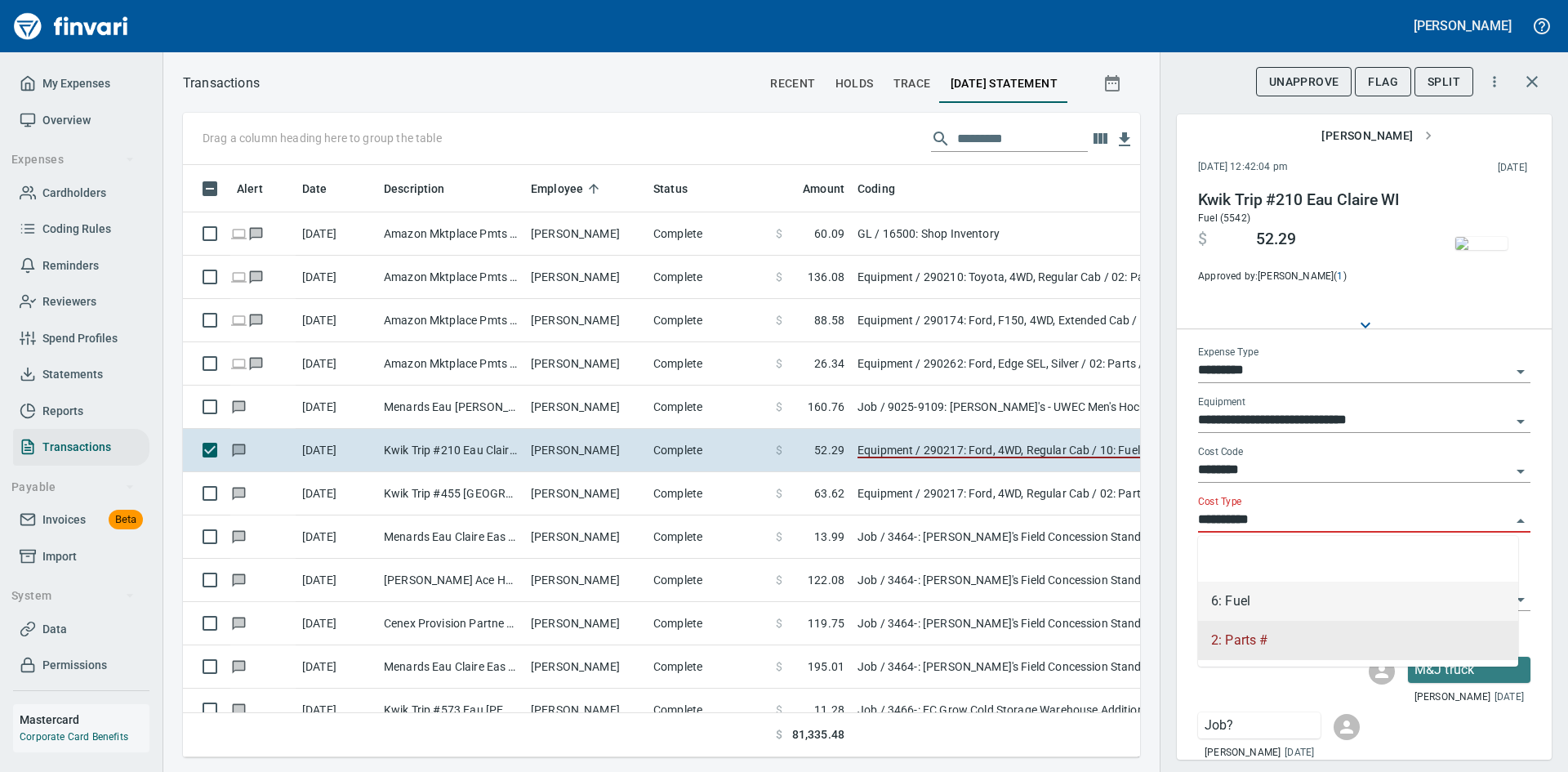
click at [1221, 604] on li "6: Fuel" at bounding box center [1357, 601] width 320 height 39
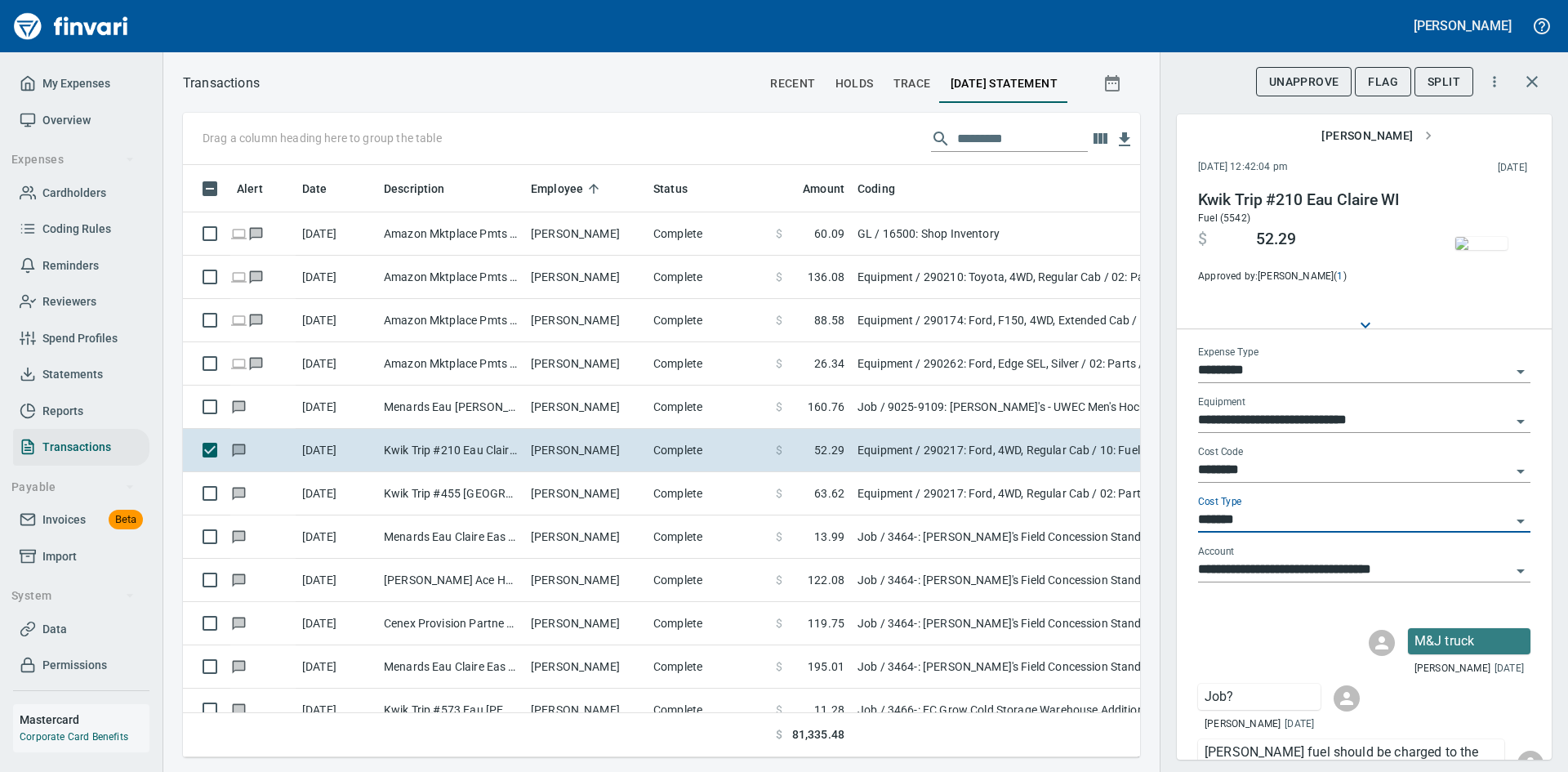
type input "*******"
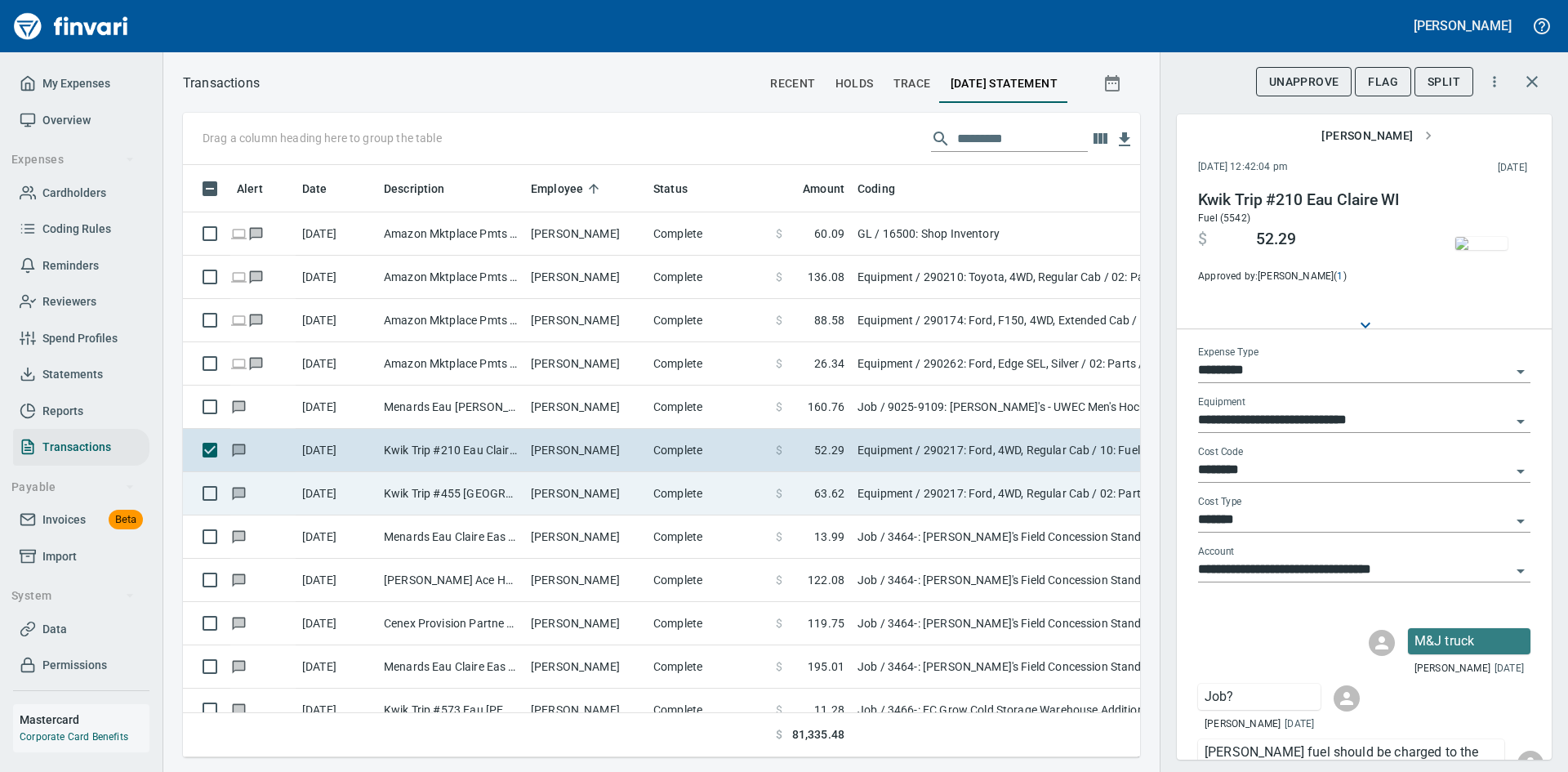
click at [394, 494] on td "Kwik Trip #455 Ladysmith WI" at bounding box center [450, 493] width 147 height 43
type input "*********"
type input "**********"
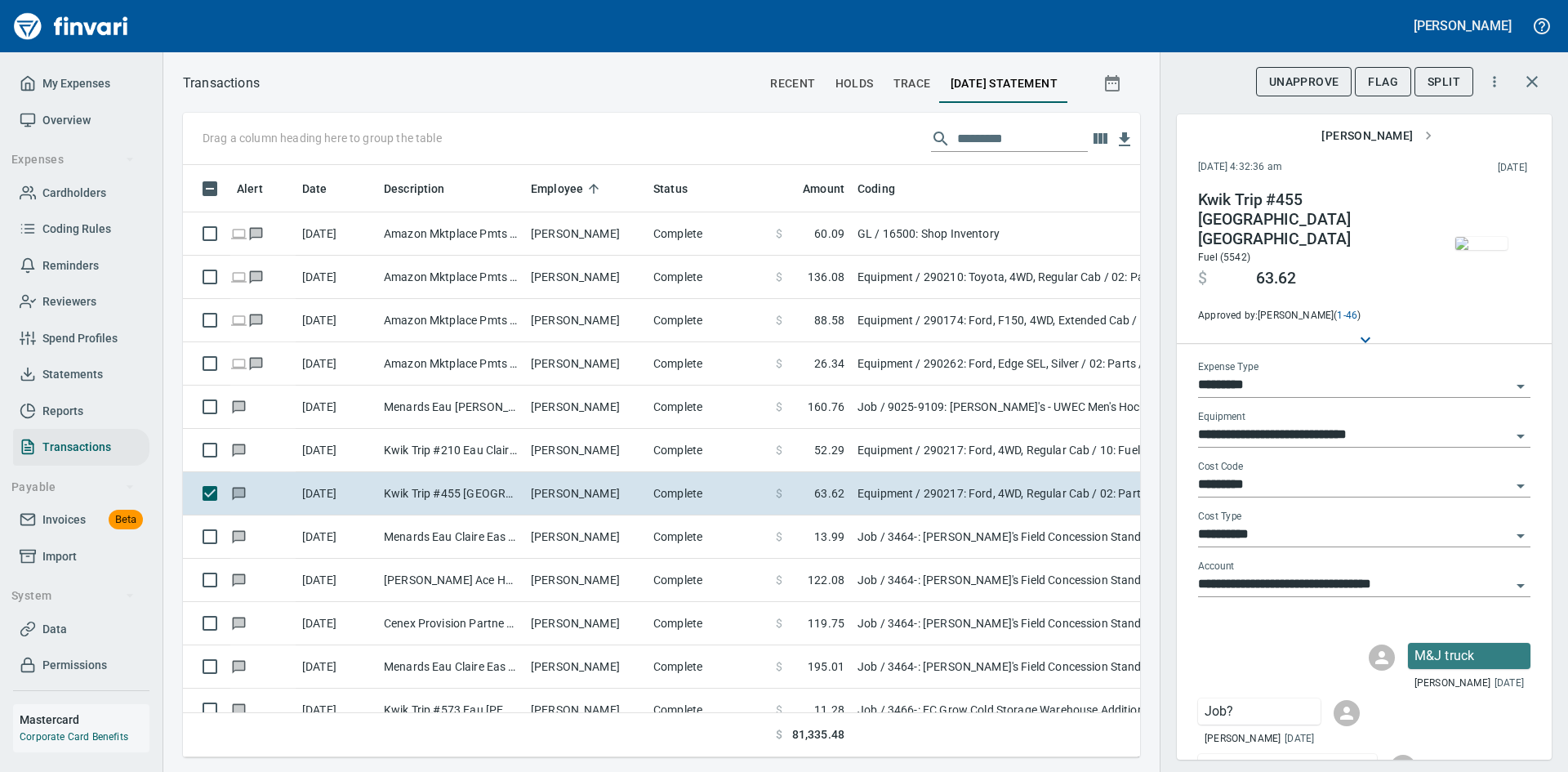
click at [1517, 484] on icon "Open" at bounding box center [1520, 486] width 8 height 5
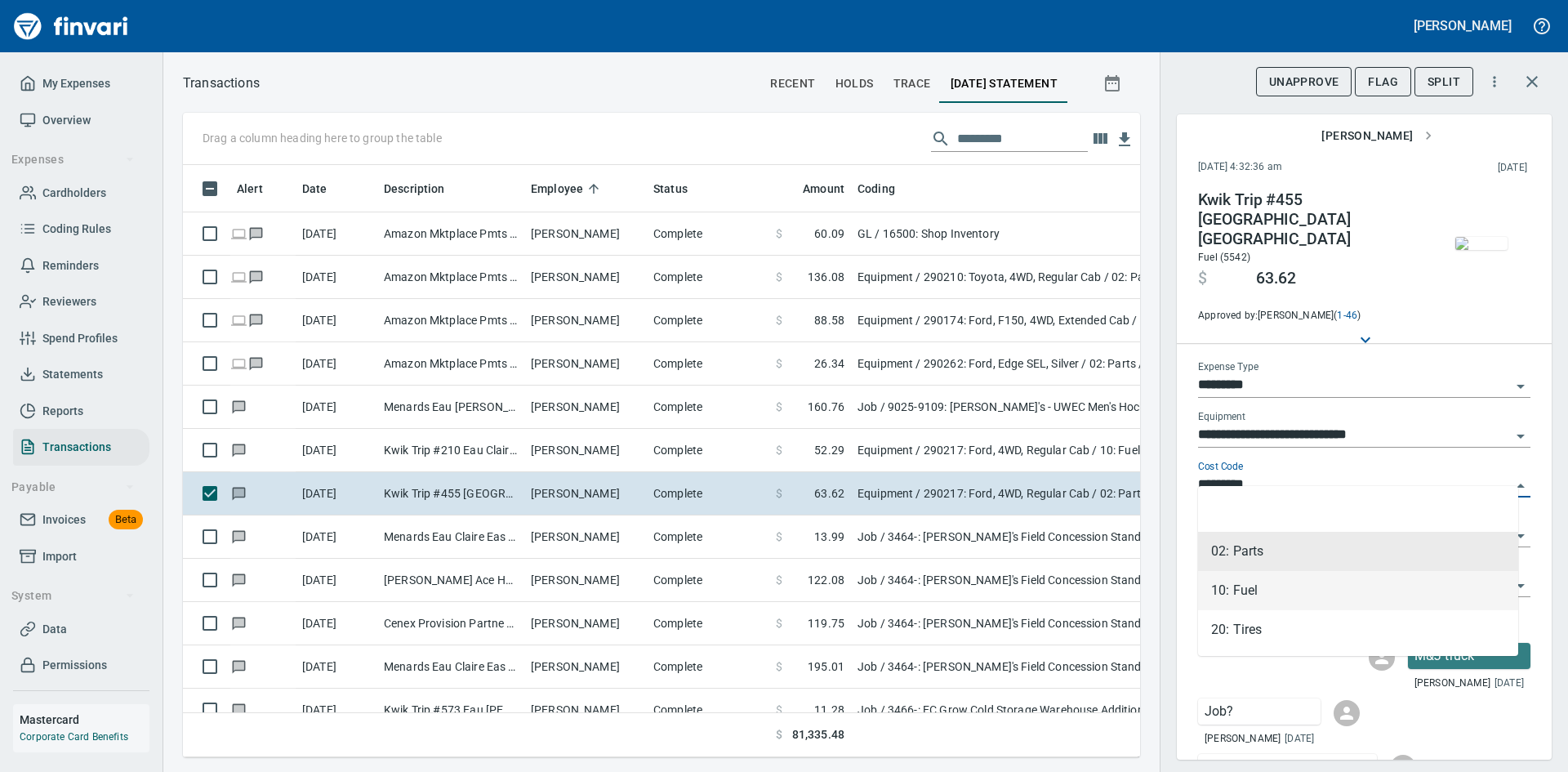
drag, startPoint x: 1243, startPoint y: 588, endPoint x: 1276, endPoint y: 574, distance: 35.8
click at [1243, 589] on li "10: Fuel" at bounding box center [1357, 590] width 320 height 39
type input "********"
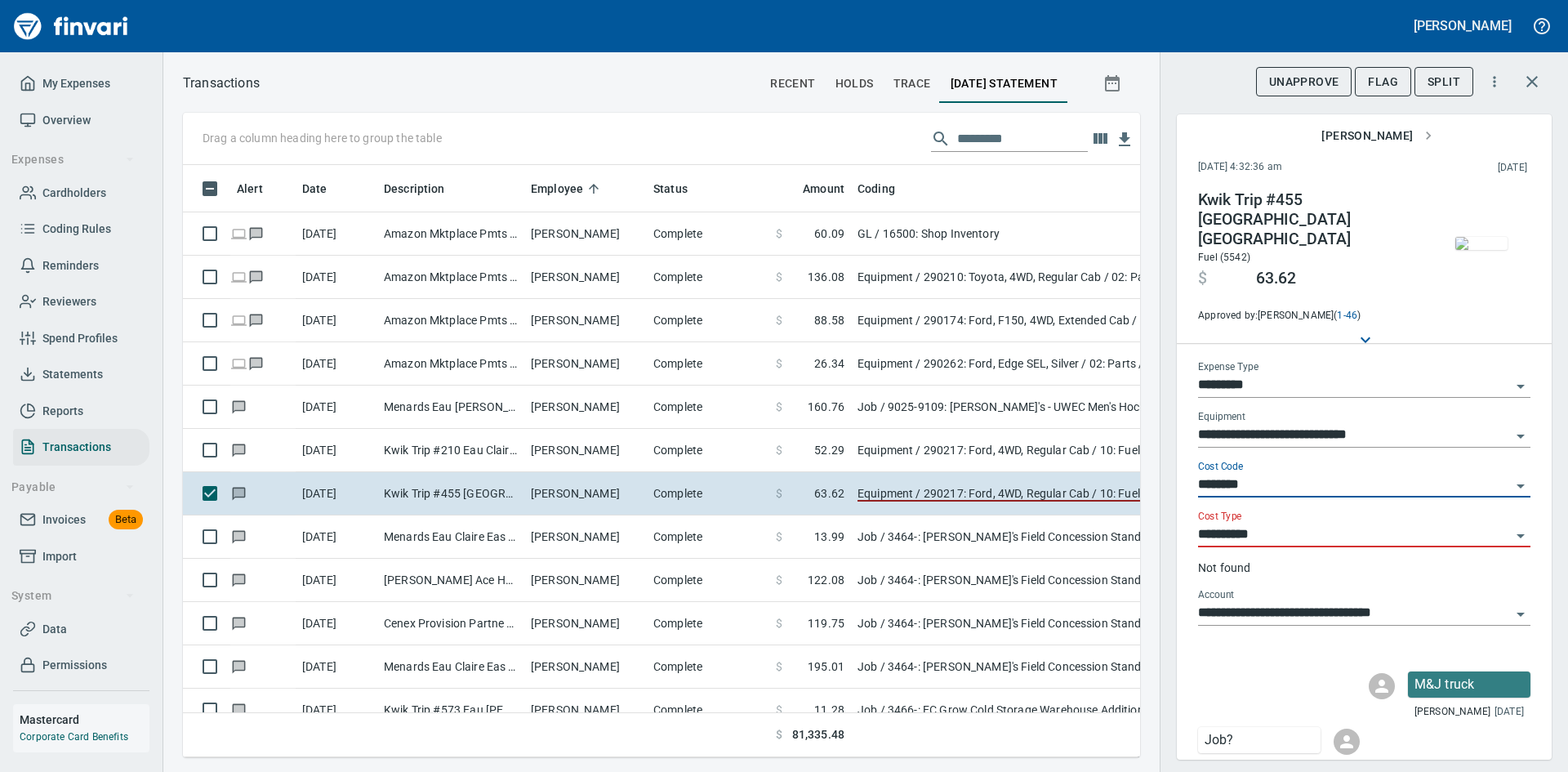
click at [1510, 526] on icon "Open" at bounding box center [1520, 536] width 20 height 20
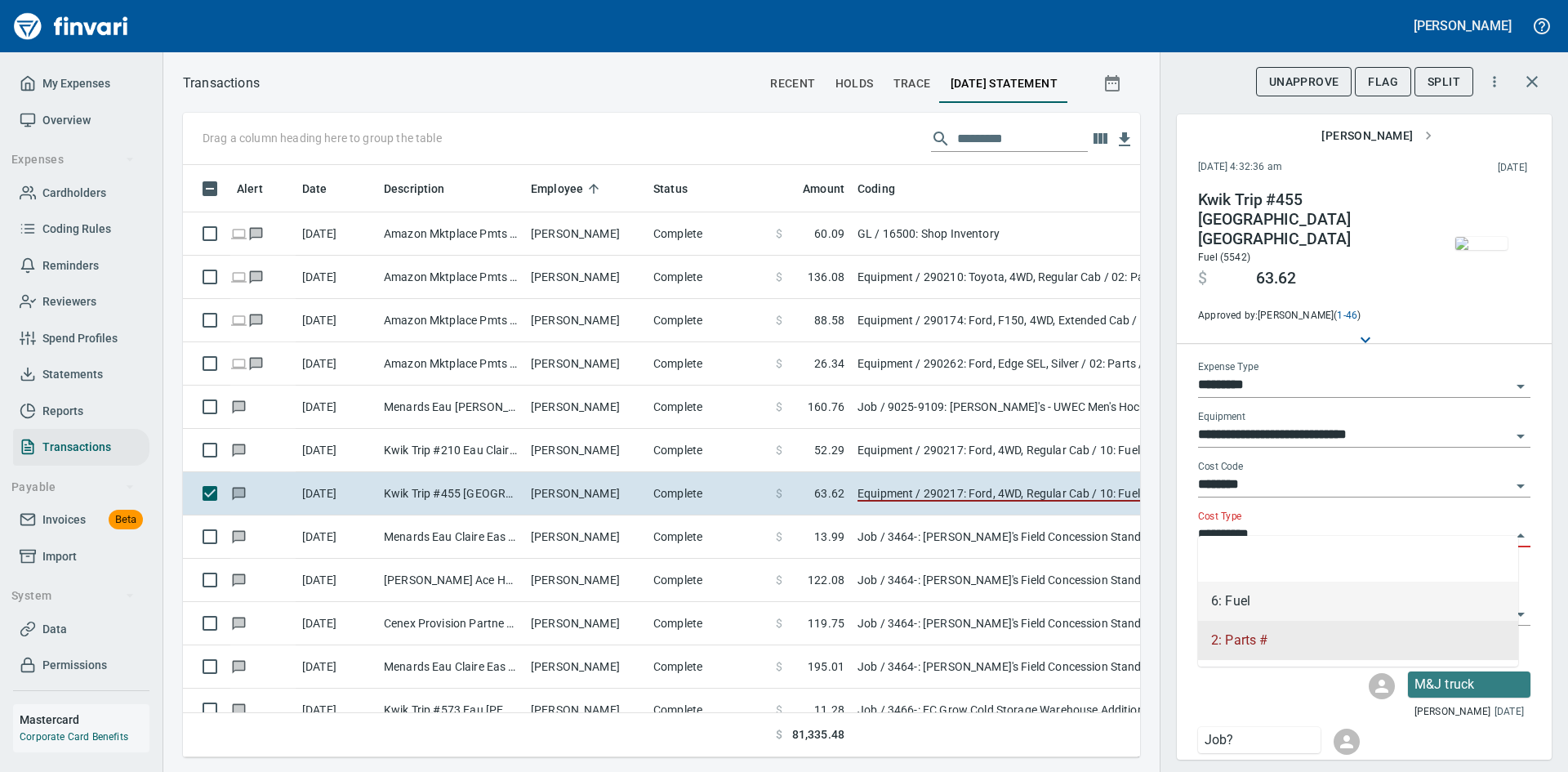
click at [1226, 601] on li "6: Fuel" at bounding box center [1357, 601] width 320 height 39
type input "*******"
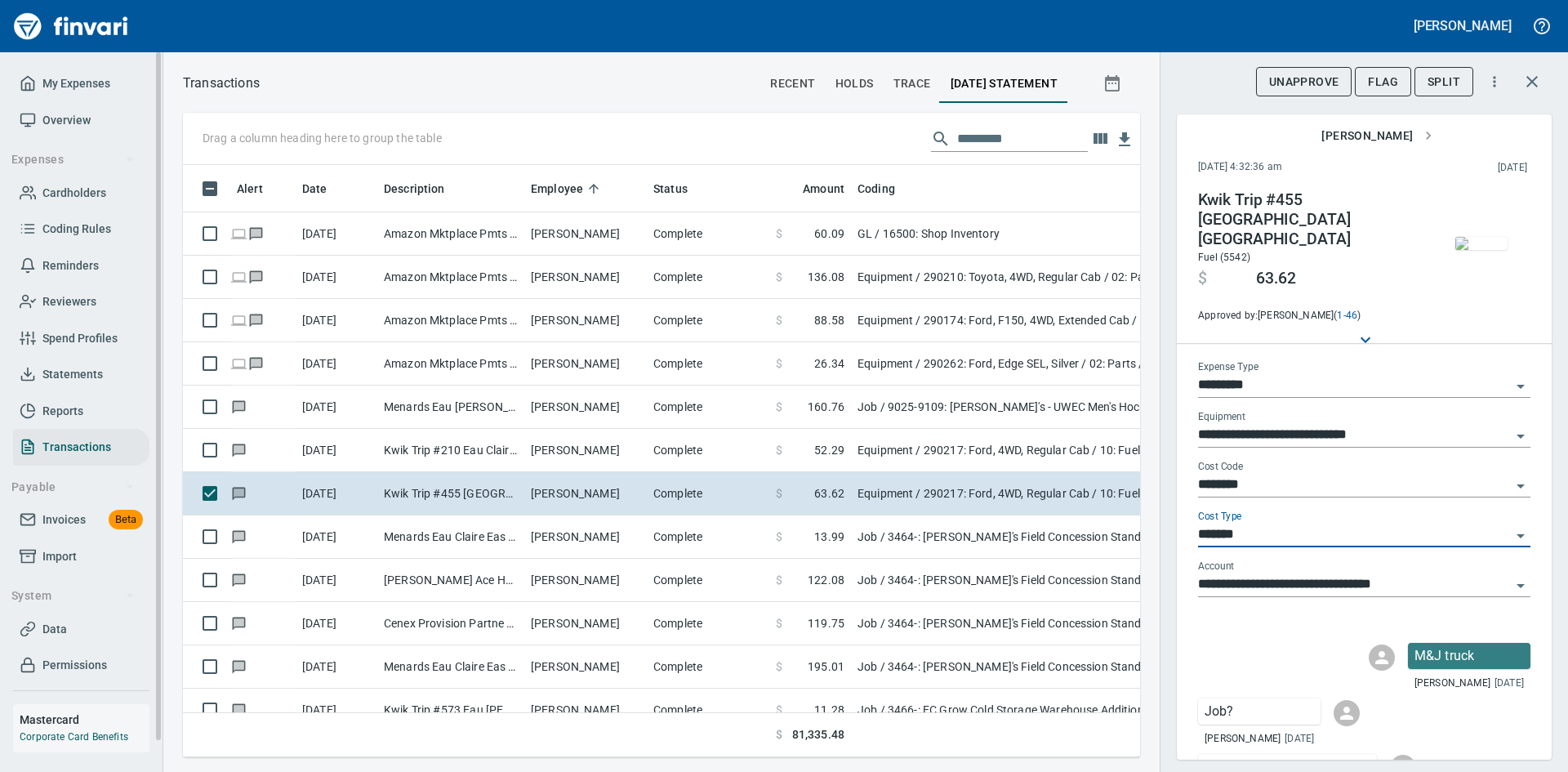
click at [62, 112] on span "Overview" at bounding box center [66, 120] width 48 height 21
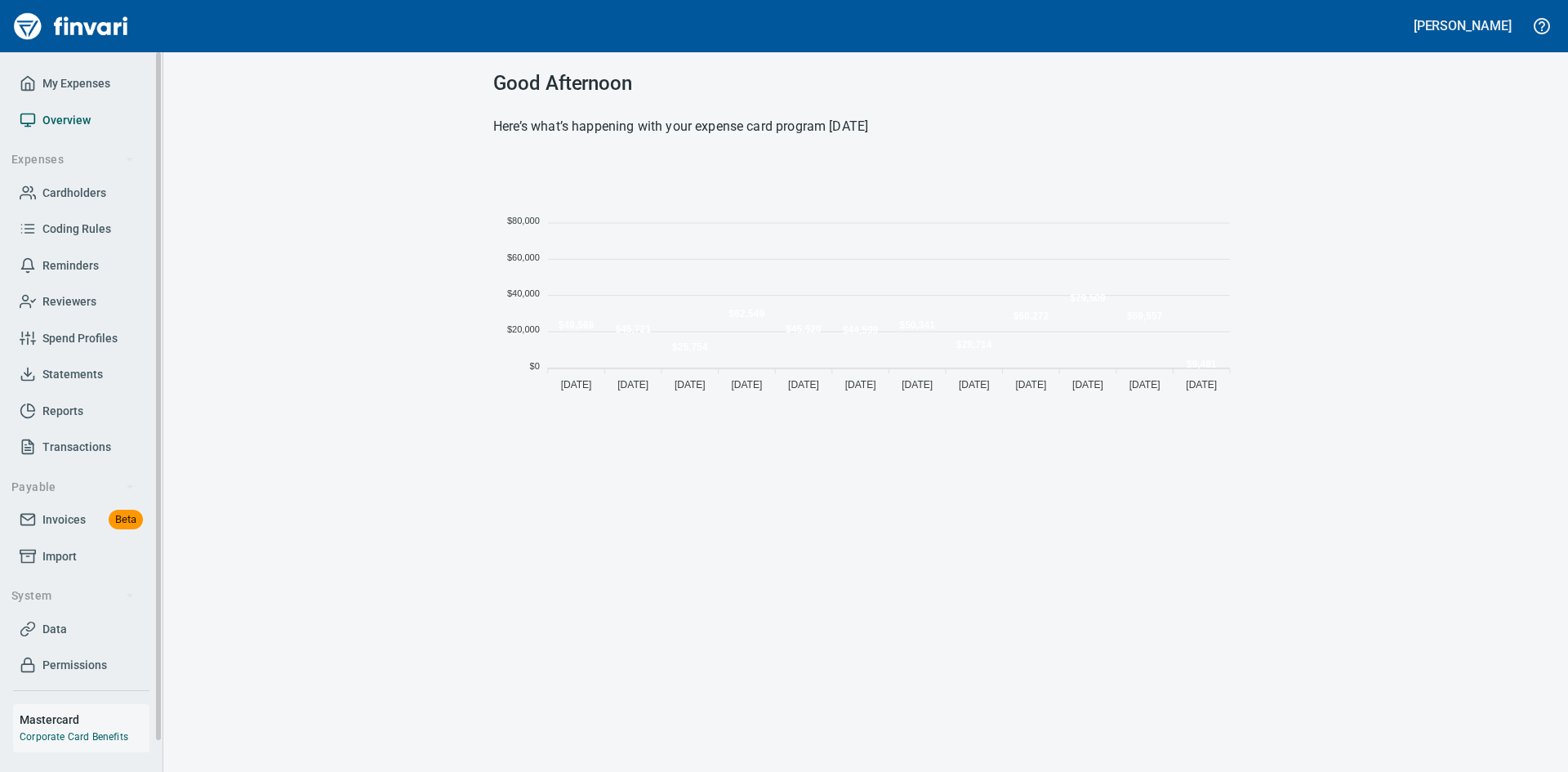
scroll to position [241, 732]
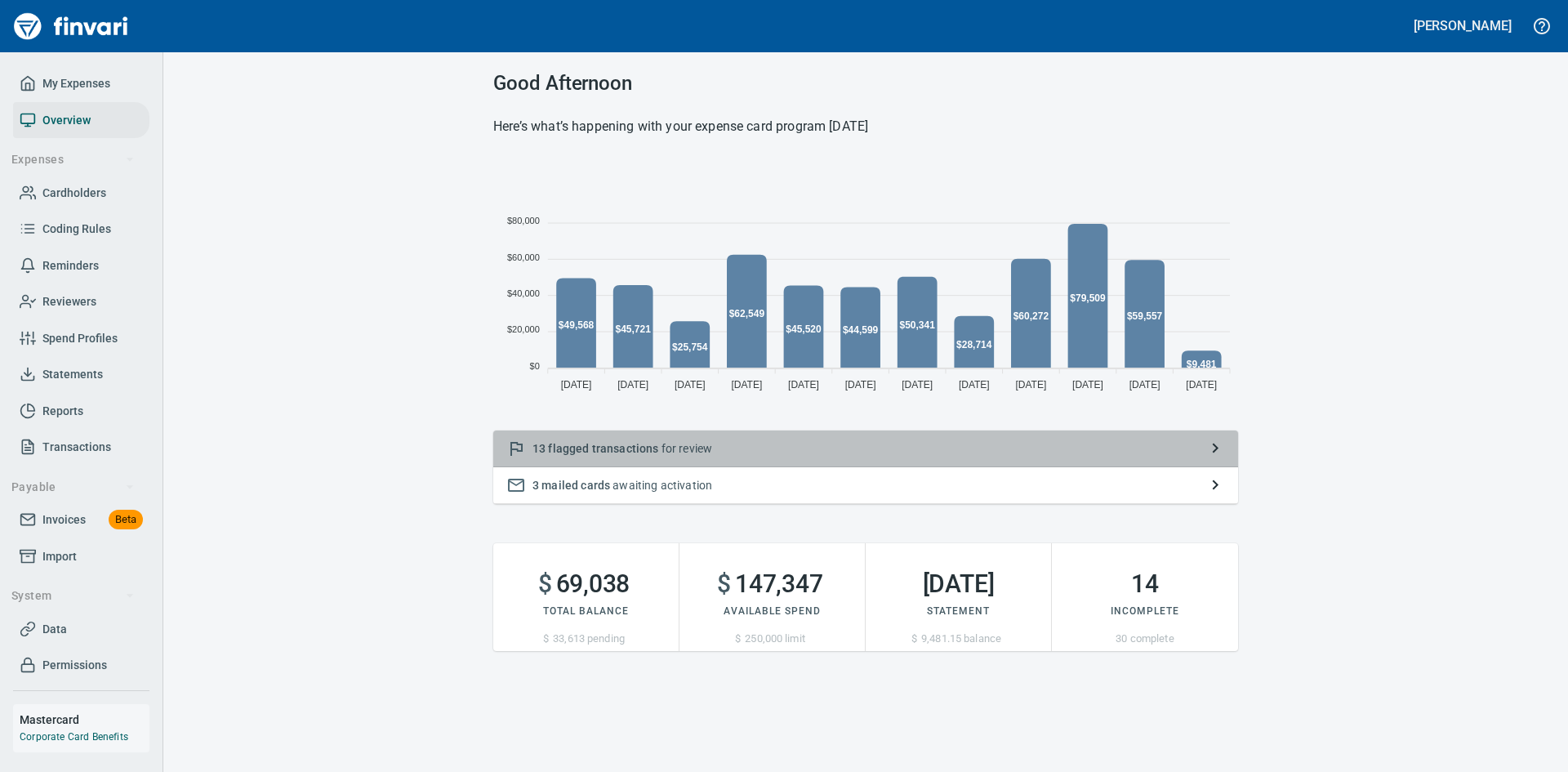
click at [587, 439] on div "13 flagged transactions for review" at bounding box center [866, 448] width 745 height 37
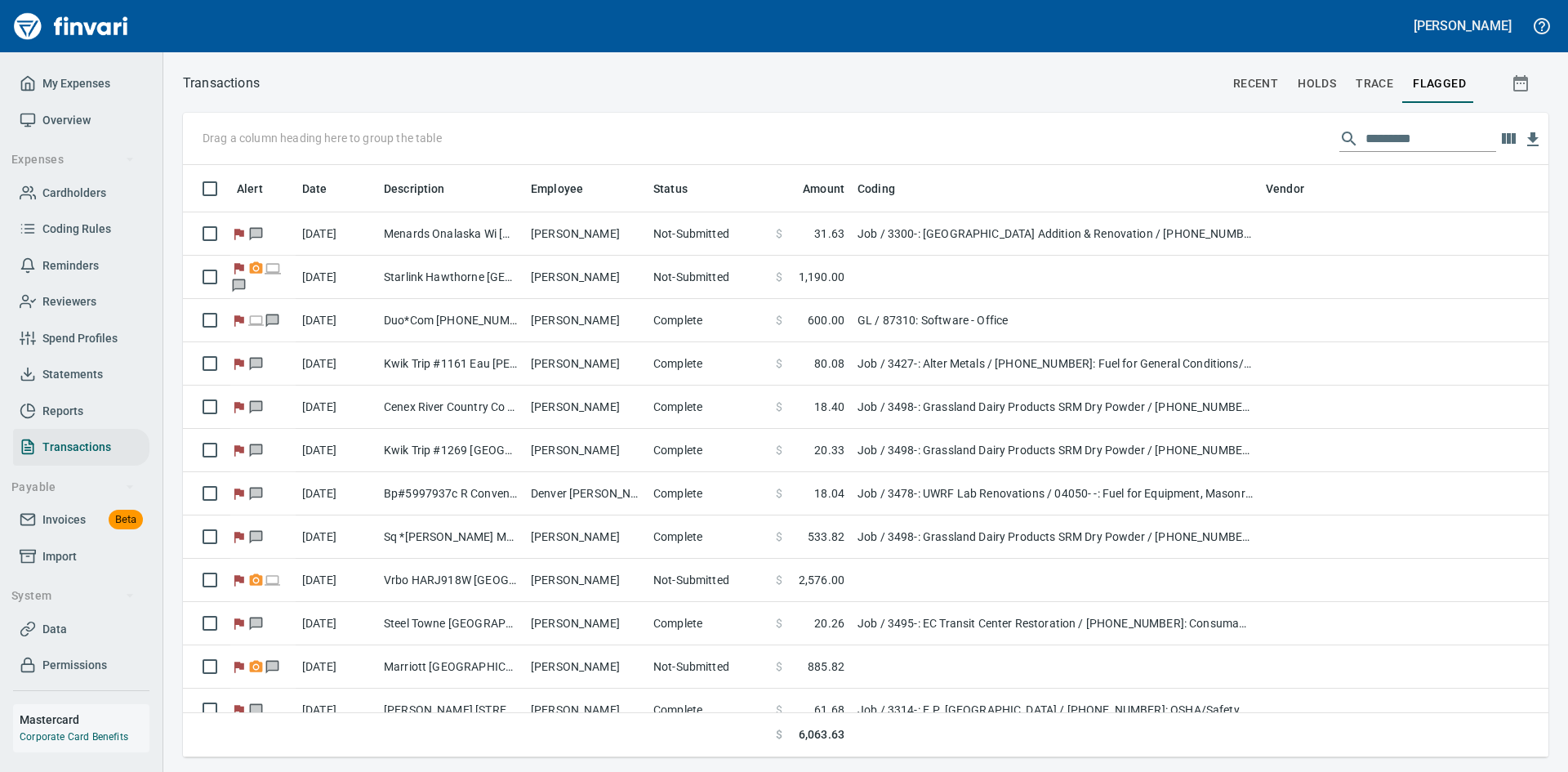
scroll to position [2, 2]
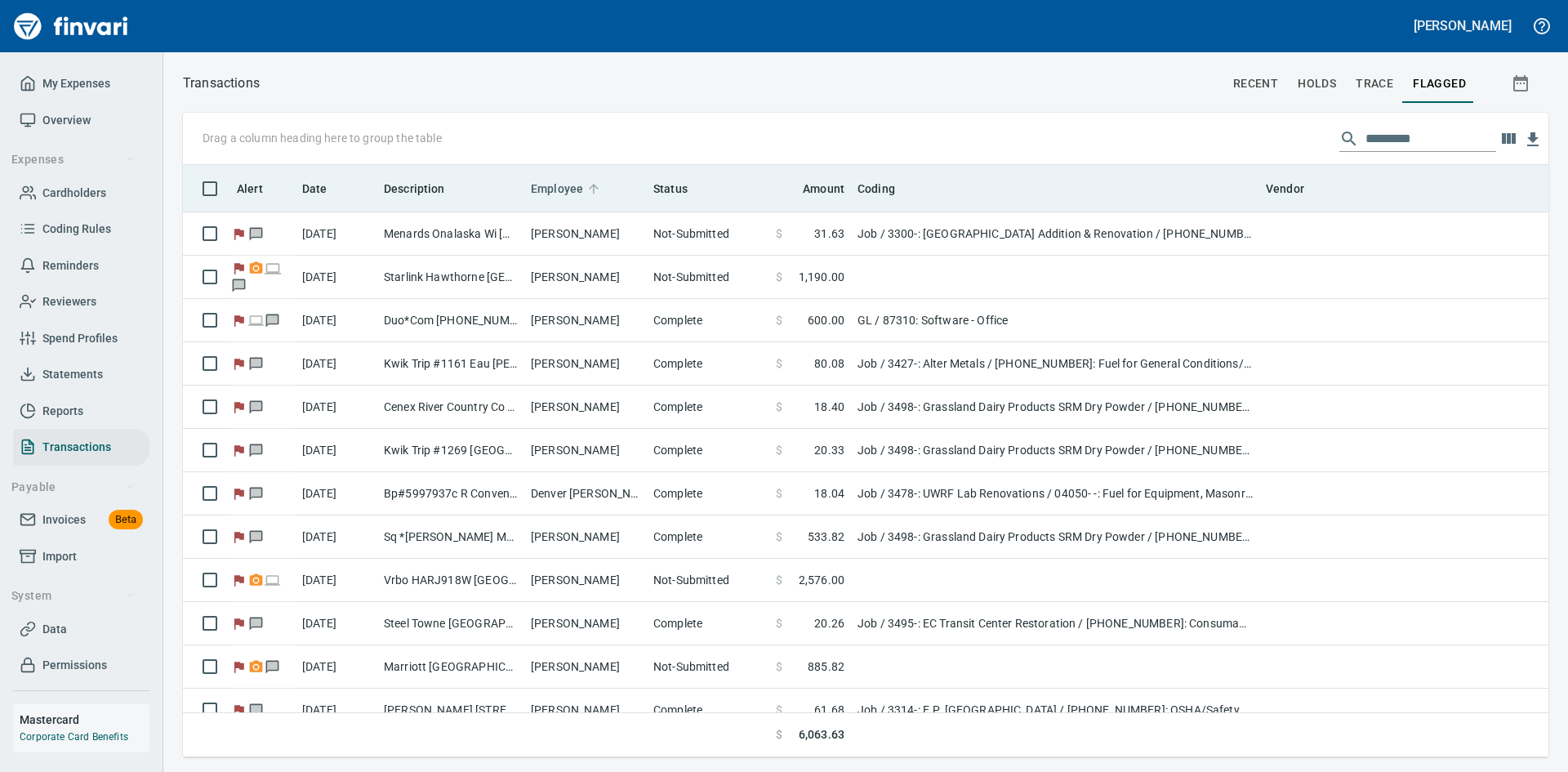
click at [546, 190] on span "Employee" at bounding box center [557, 188] width 52 height 20
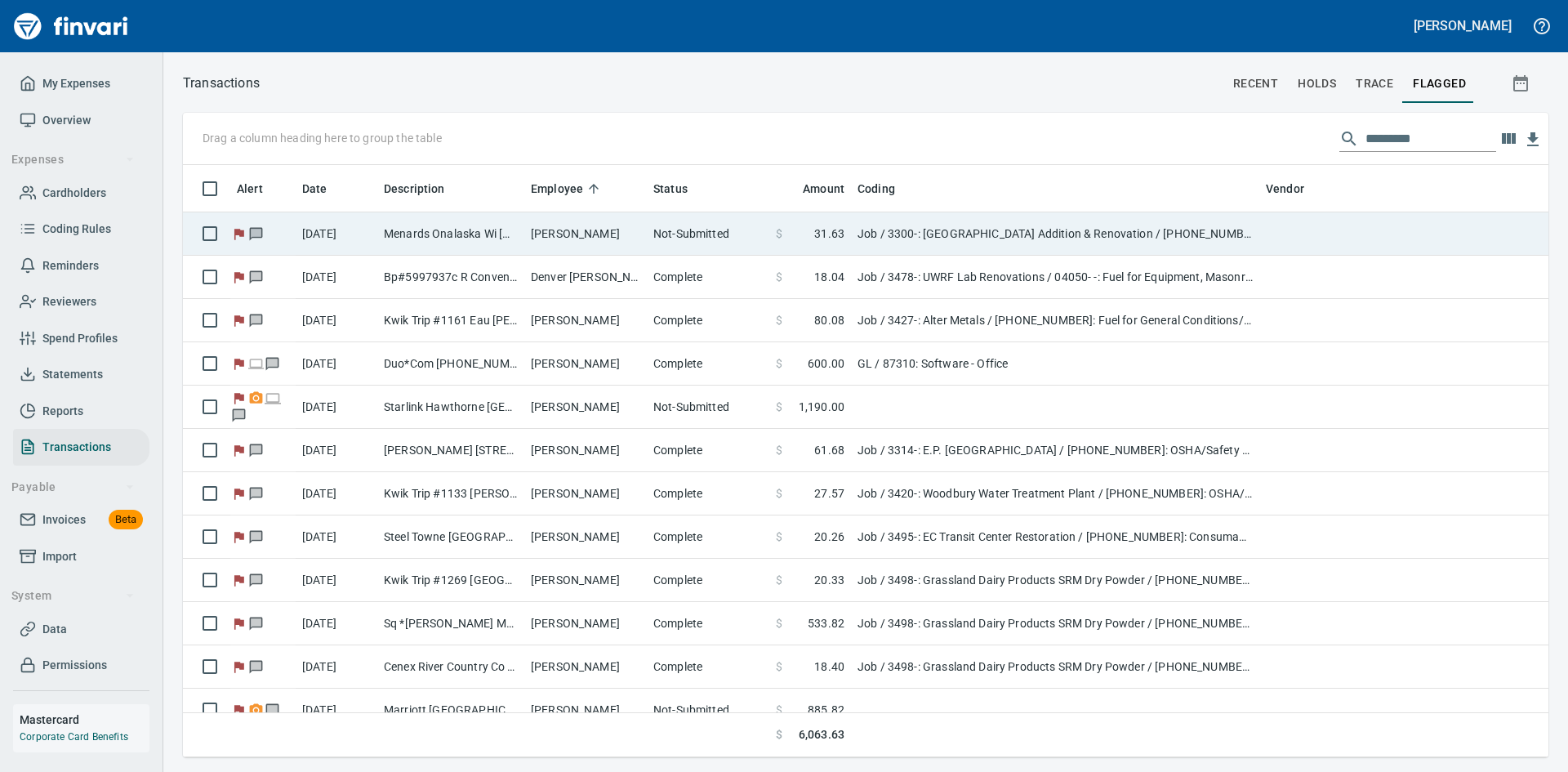
click at [555, 227] on td "[PERSON_NAME]" at bounding box center [585, 234] width 123 height 43
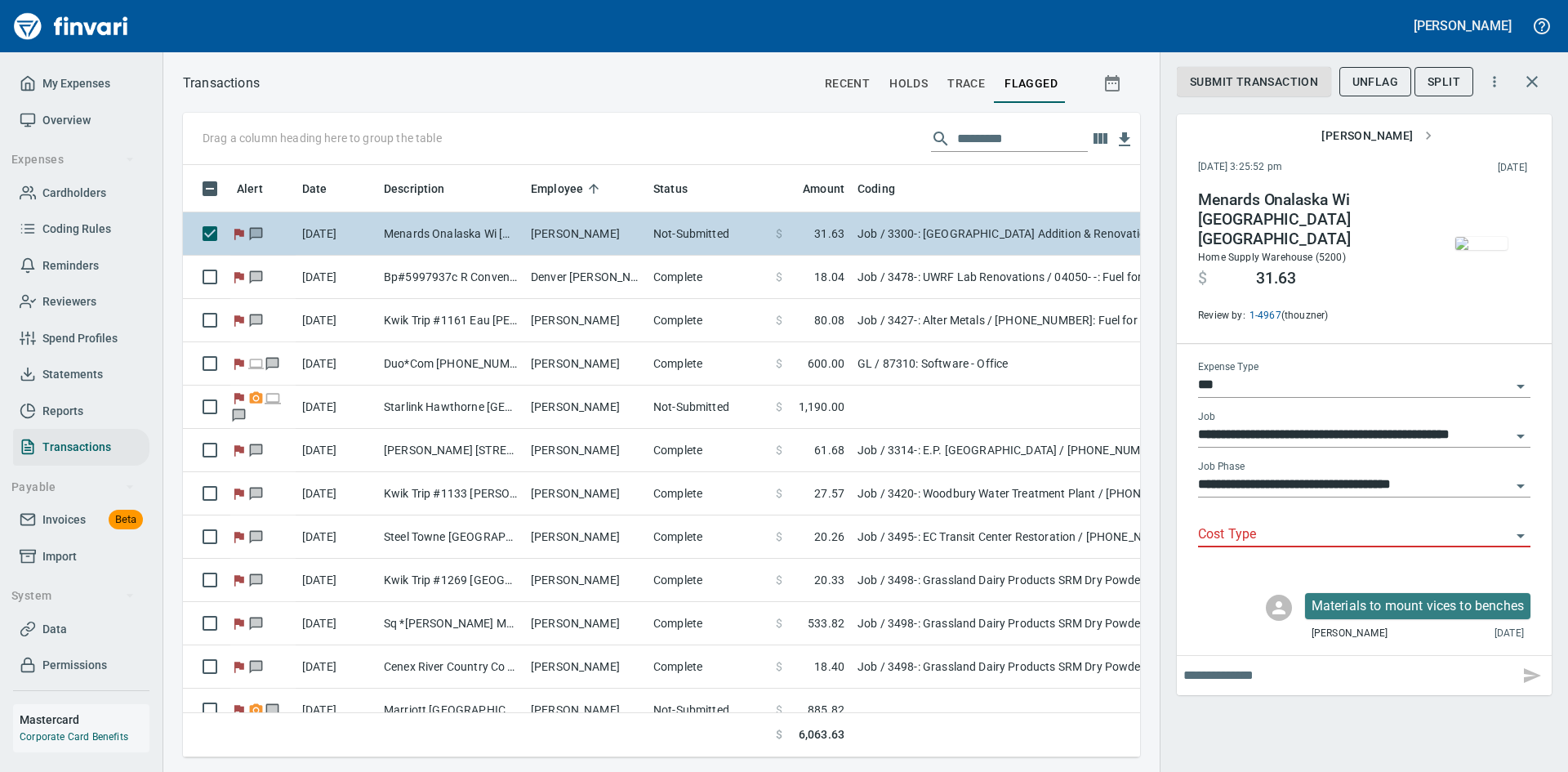
scroll to position [567, 932]
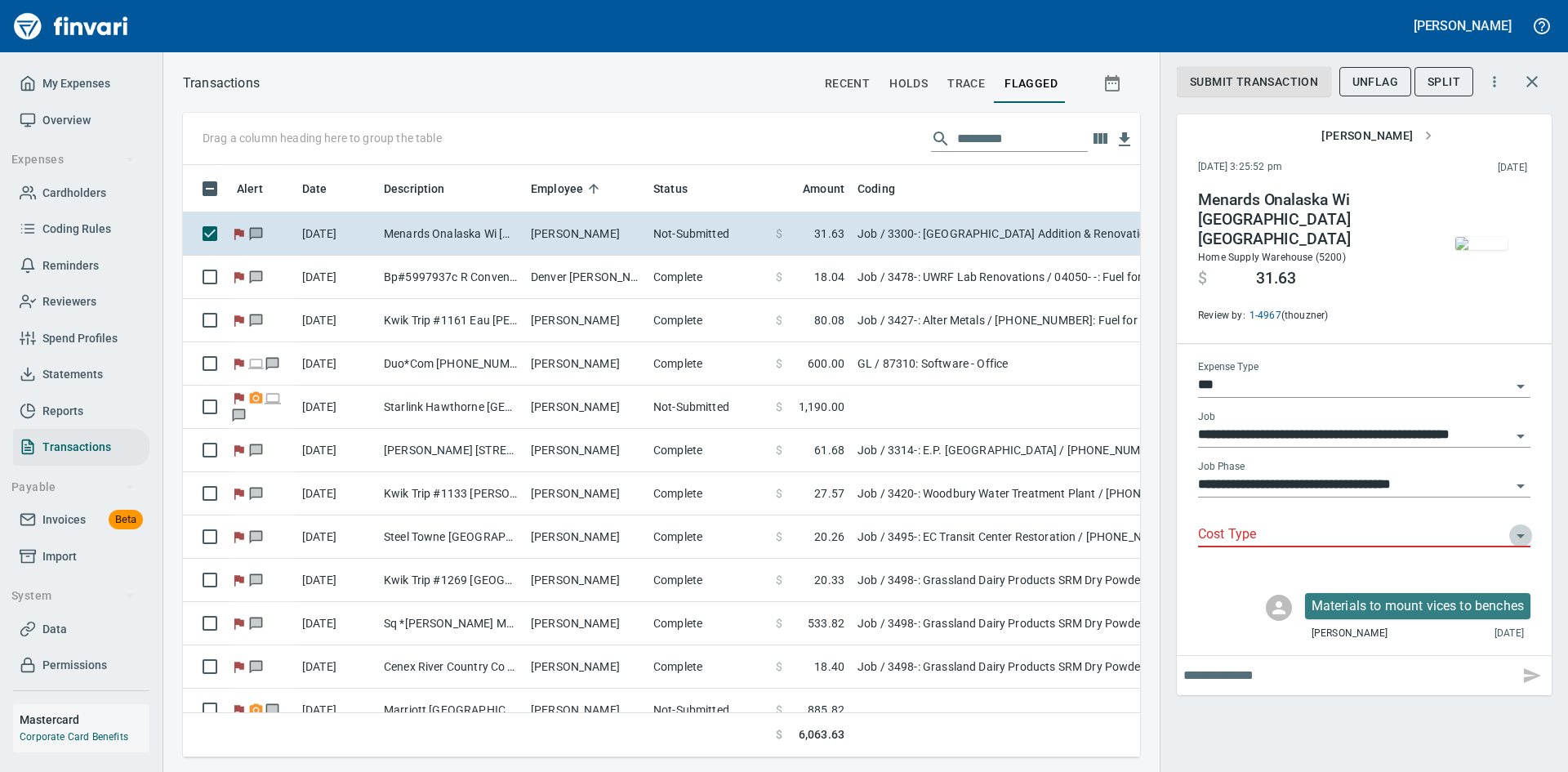
click at [1518, 526] on icon "Open" at bounding box center [1520, 536] width 20 height 20
click at [1518, 526] on icon "Close" at bounding box center [1520, 536] width 20 height 20
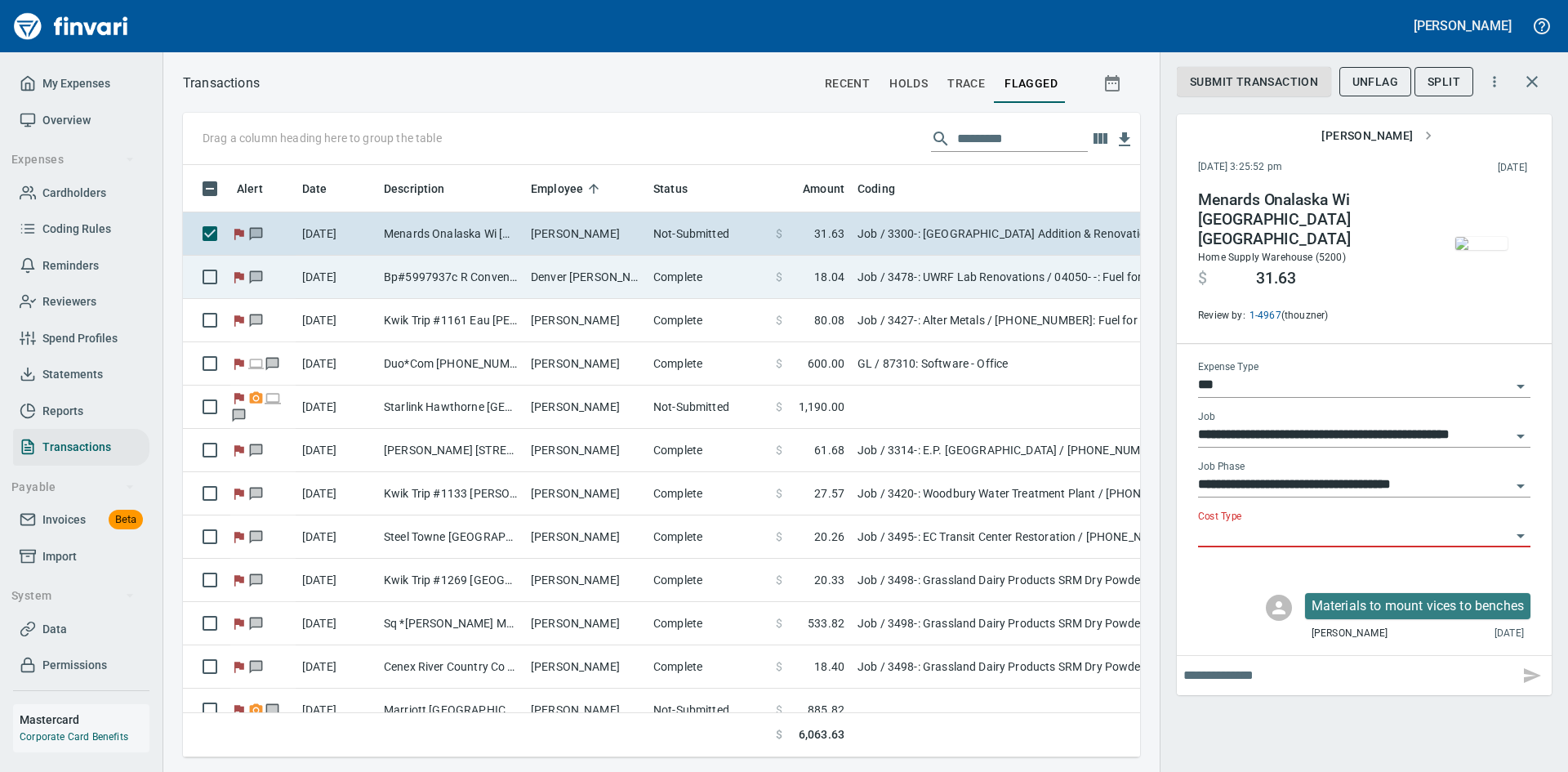
click at [700, 274] on td "Complete" at bounding box center [708, 277] width 123 height 43
type input "**********"
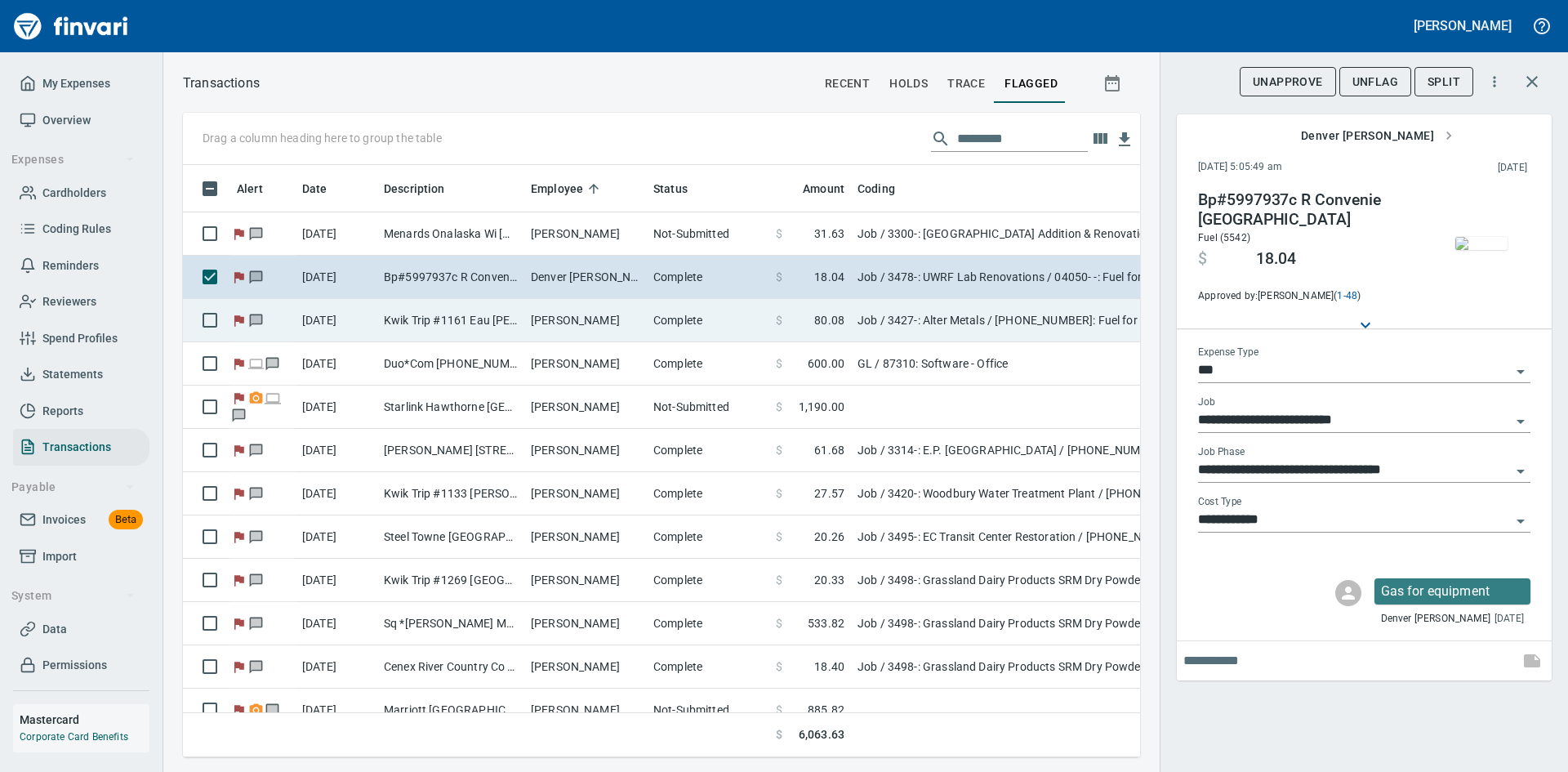
click at [625, 322] on td "Guy Haseltine" at bounding box center [585, 320] width 123 height 43
type input "**********"
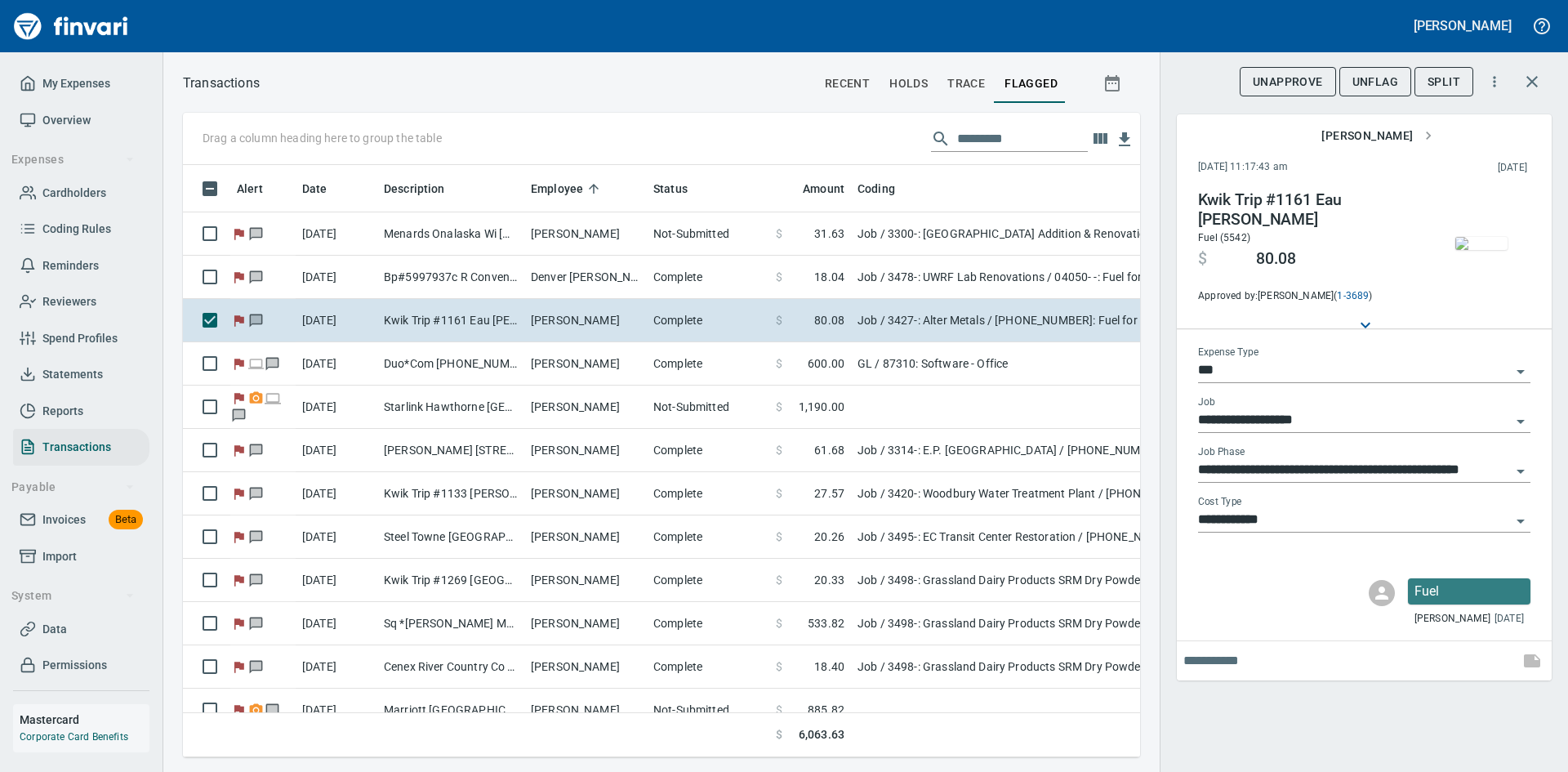
click at [1376, 79] on span "UnFlag" at bounding box center [1375, 82] width 46 height 21
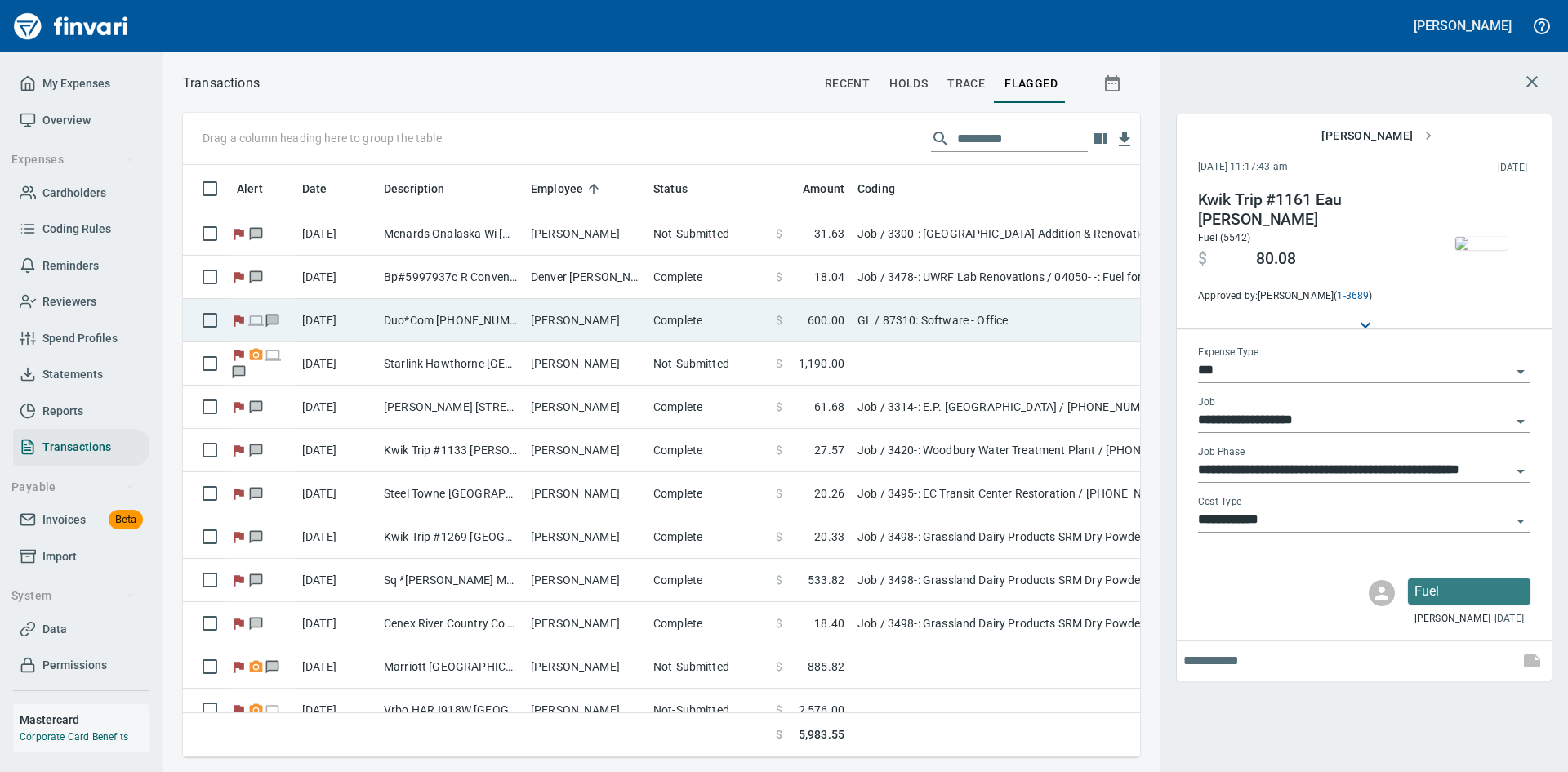
click at [567, 326] on td "[PERSON_NAME]" at bounding box center [585, 320] width 123 height 43
type input "**"
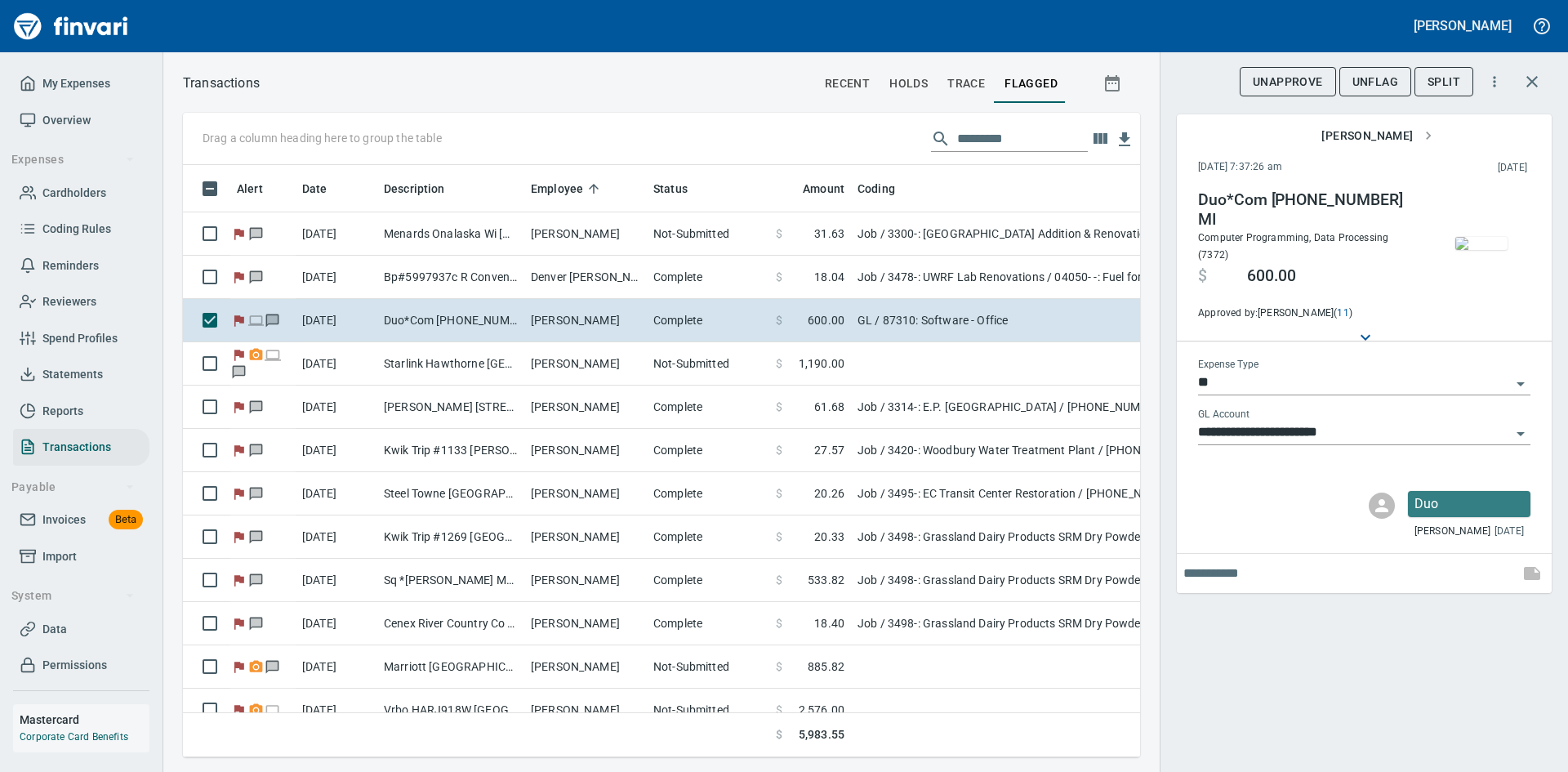
click at [1361, 74] on span "UnFlag" at bounding box center [1375, 82] width 46 height 21
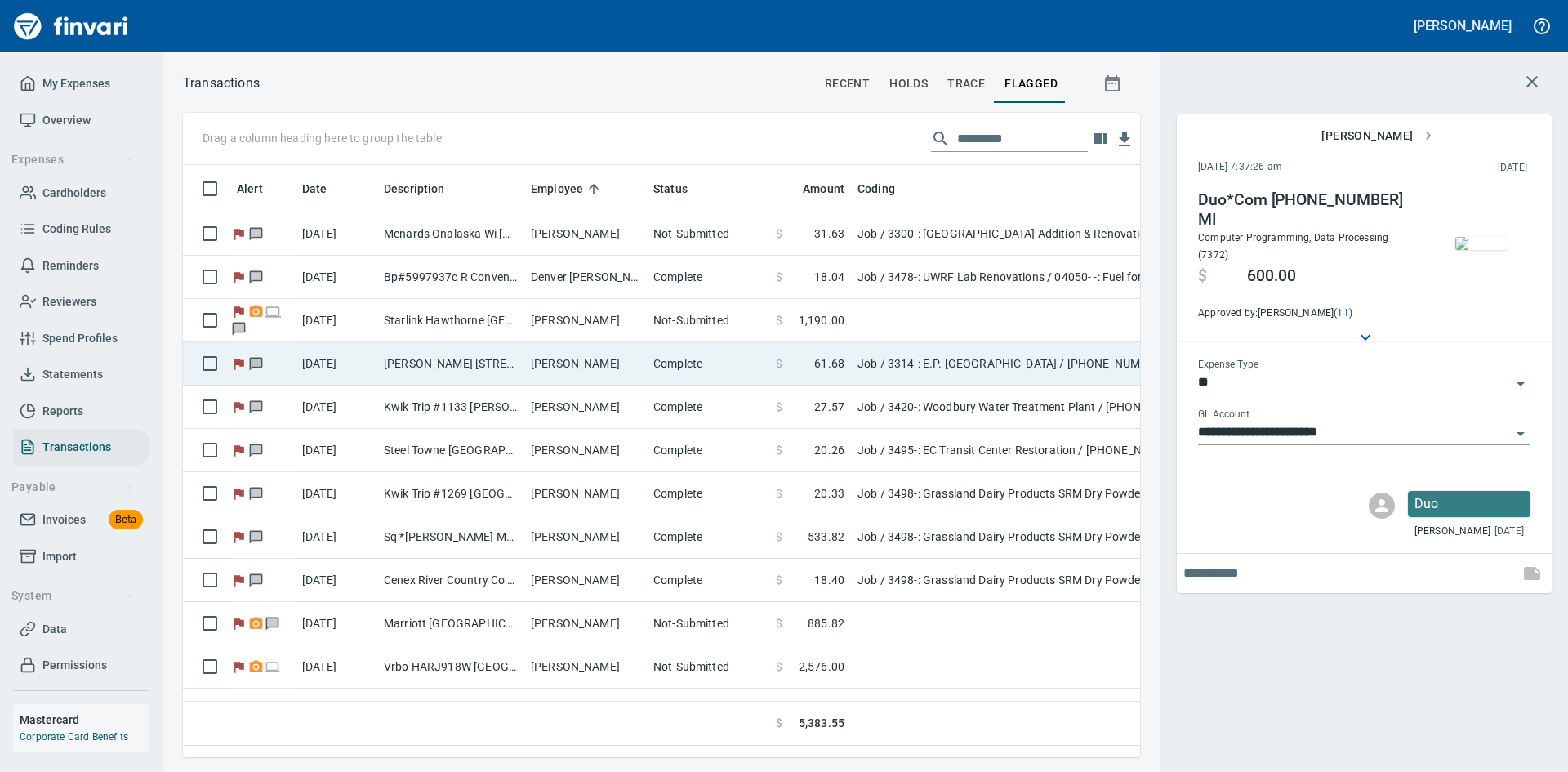
click at [531, 367] on td "Jameson Dekan" at bounding box center [585, 363] width 123 height 43
type input "***"
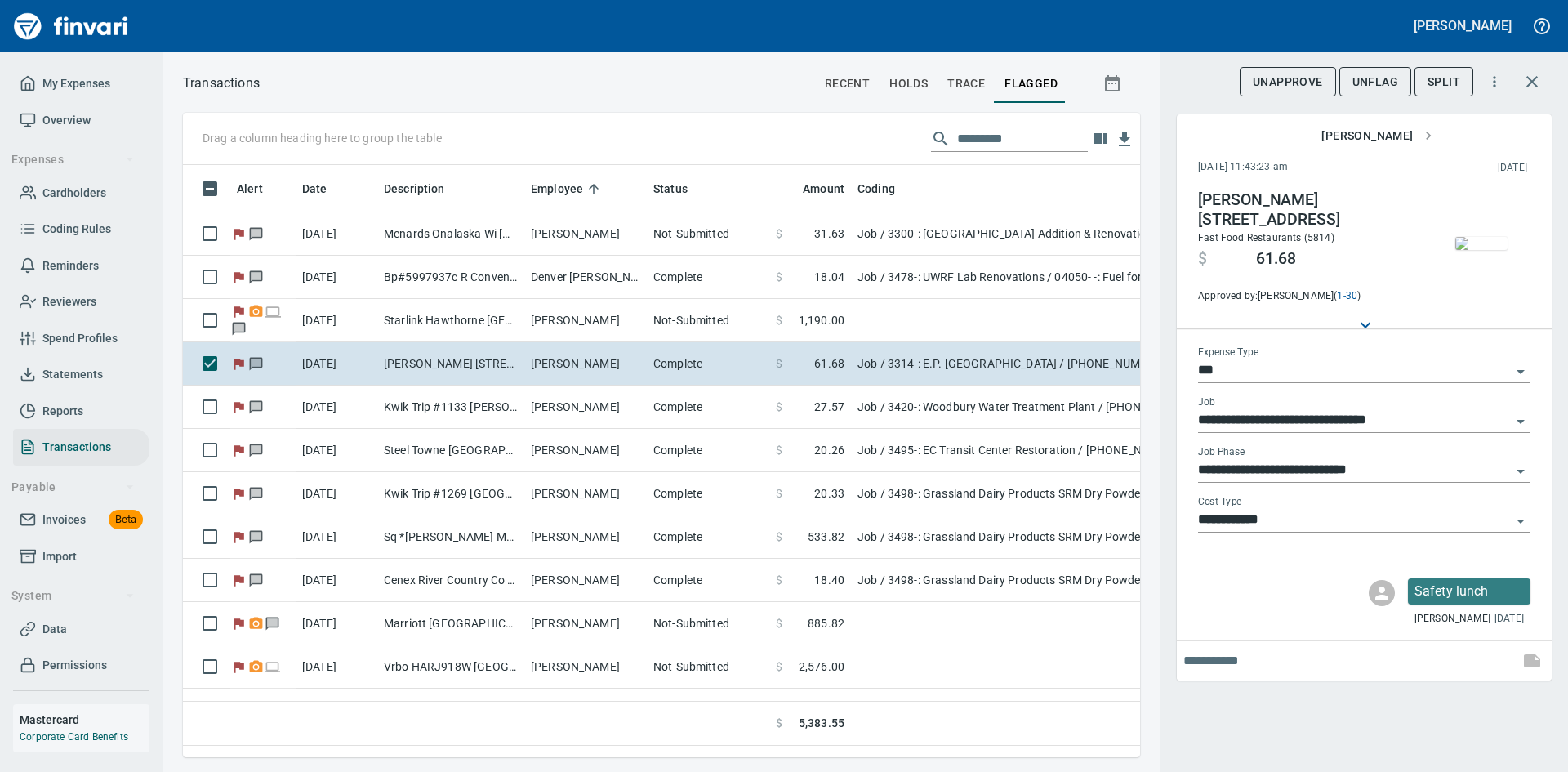
click at [1374, 79] on span "UnFlag" at bounding box center [1375, 82] width 46 height 21
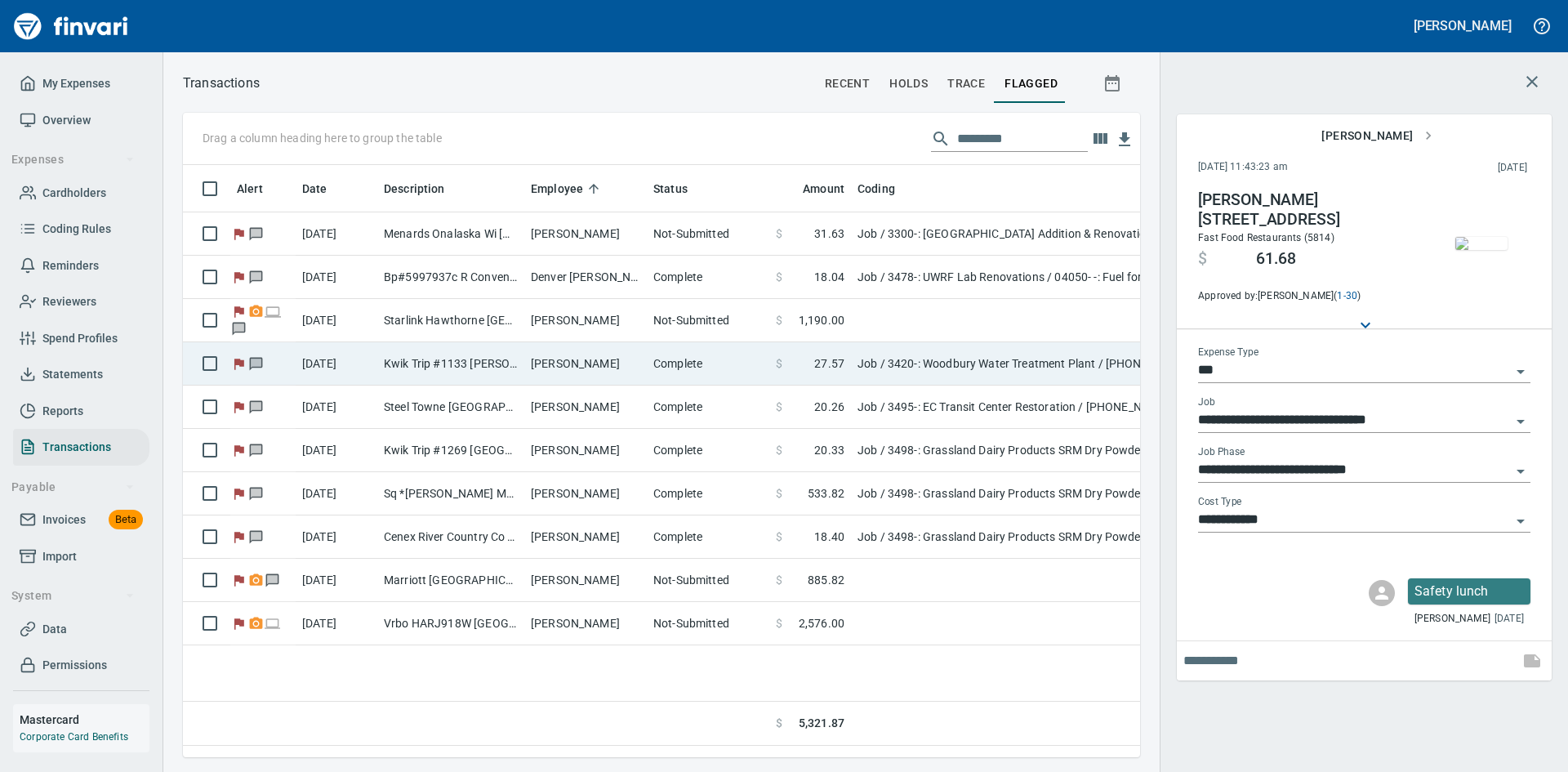
click at [557, 363] on td "Jeff Berg" at bounding box center [585, 363] width 123 height 43
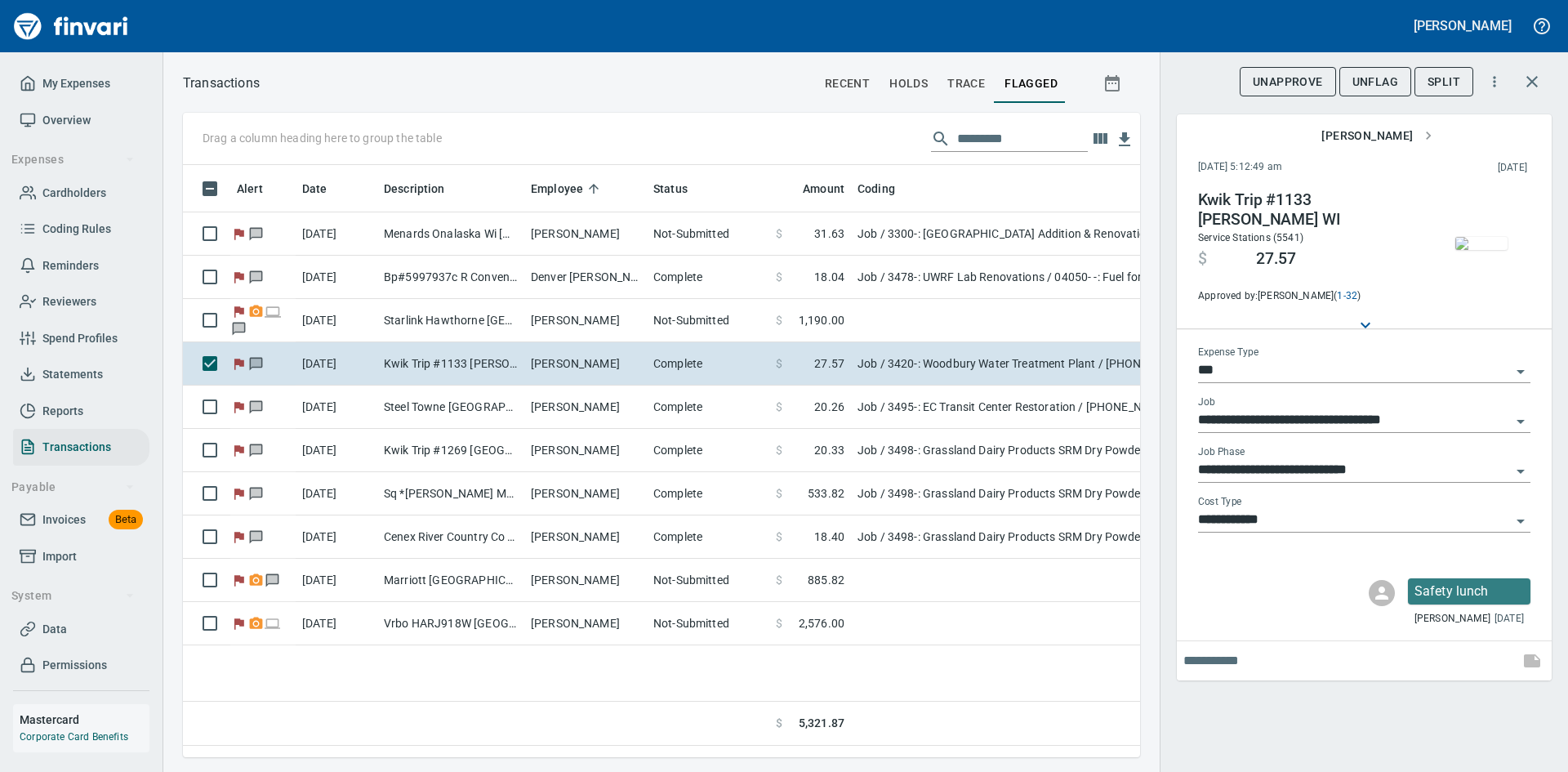
click at [1494, 250] on img "button" at bounding box center [1481, 244] width 52 height 13
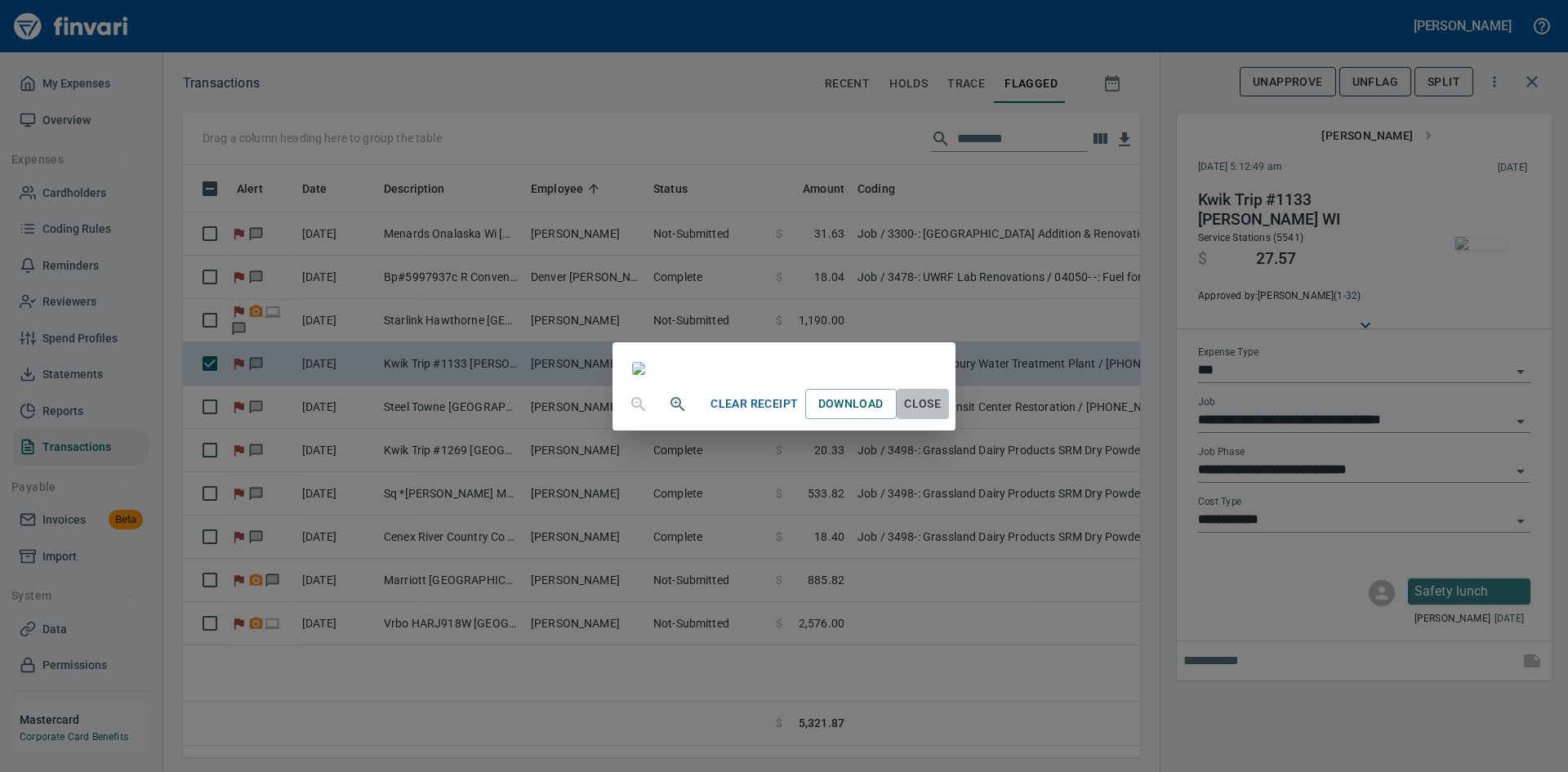
click at [942, 414] on span "Close" at bounding box center [922, 403] width 39 height 21
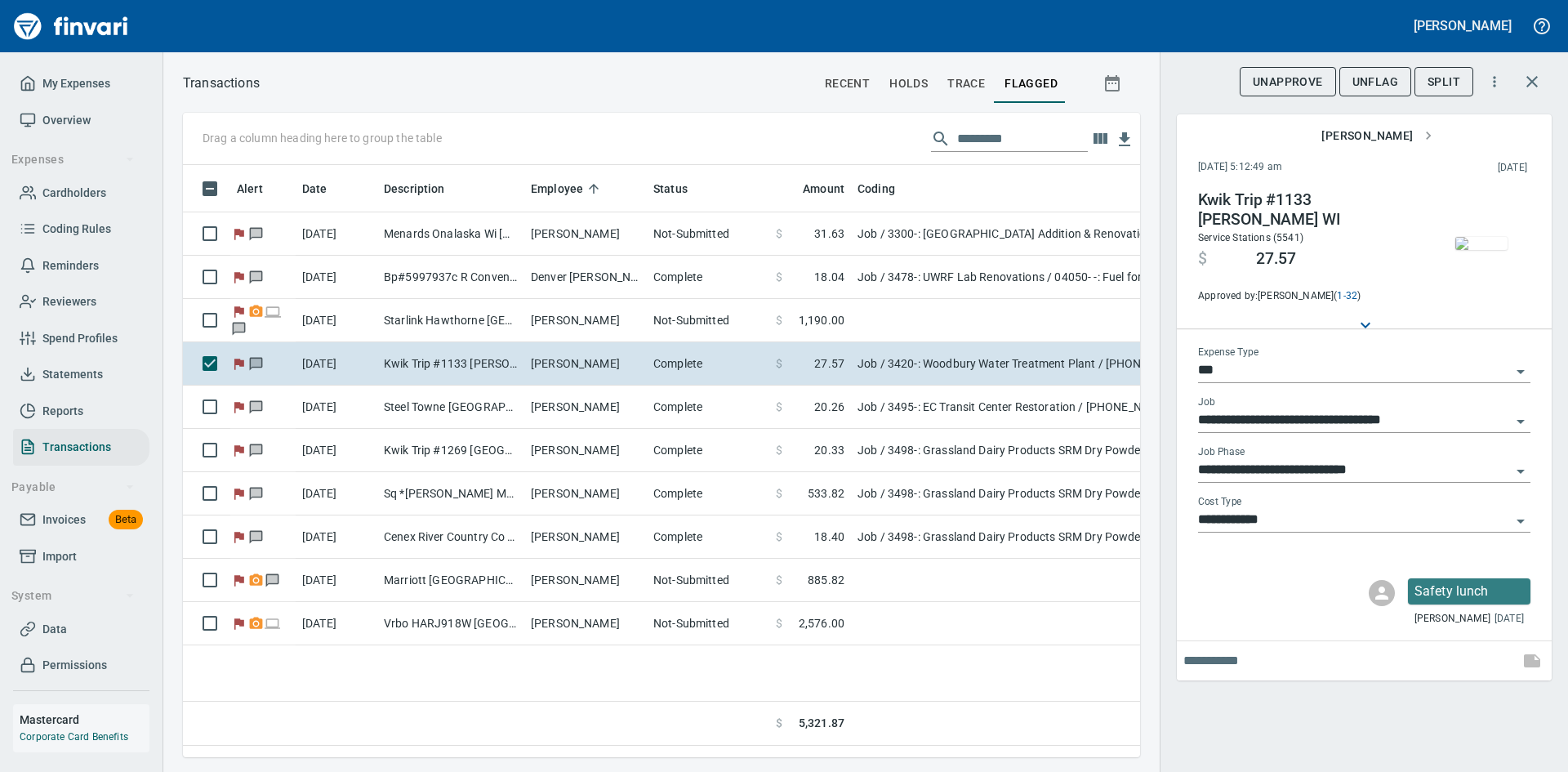
click at [1365, 75] on span "UnFlag" at bounding box center [1375, 82] width 46 height 21
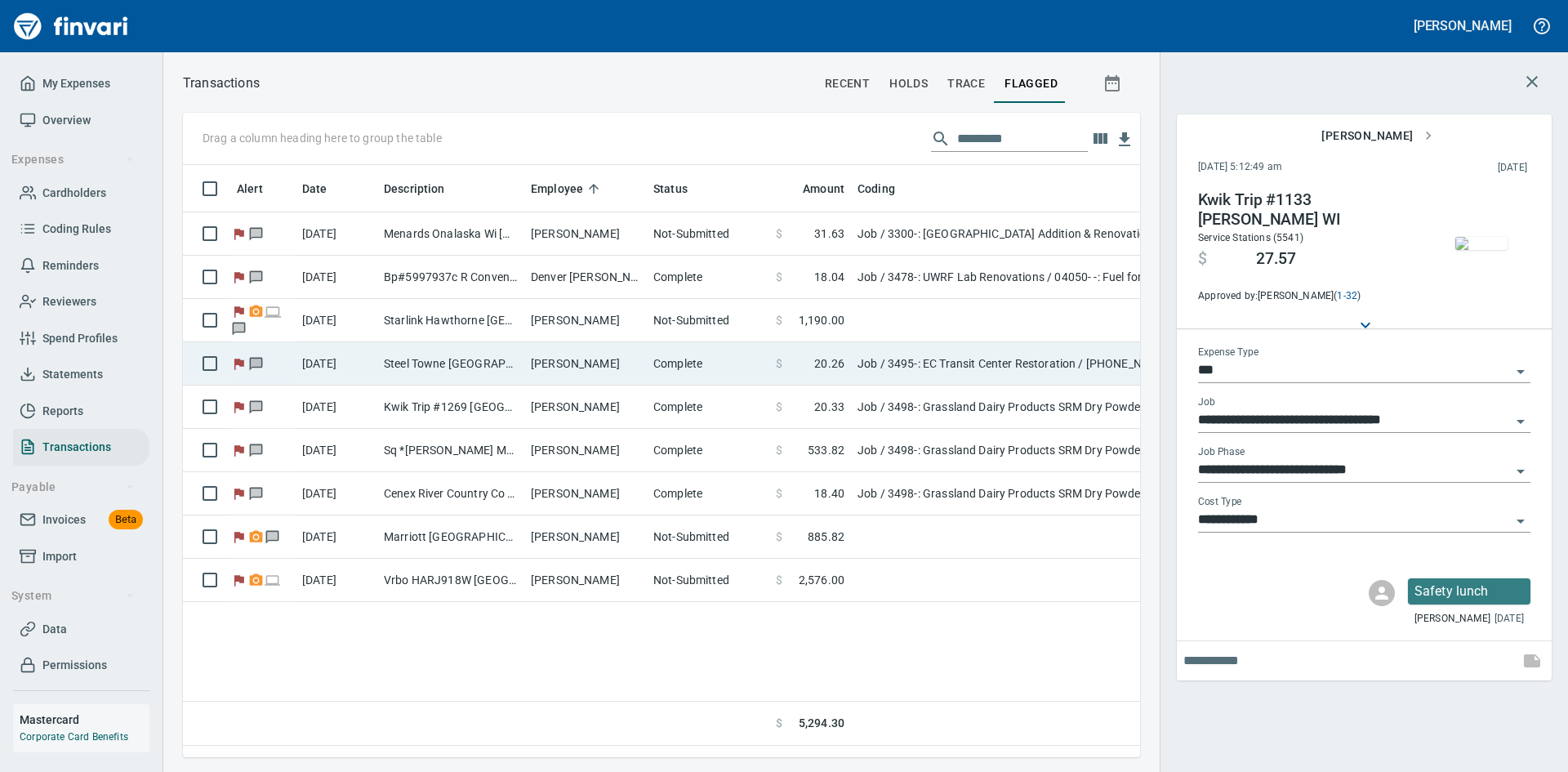
click at [586, 363] on td "Justin Bauer" at bounding box center [585, 363] width 123 height 43
type input "**********"
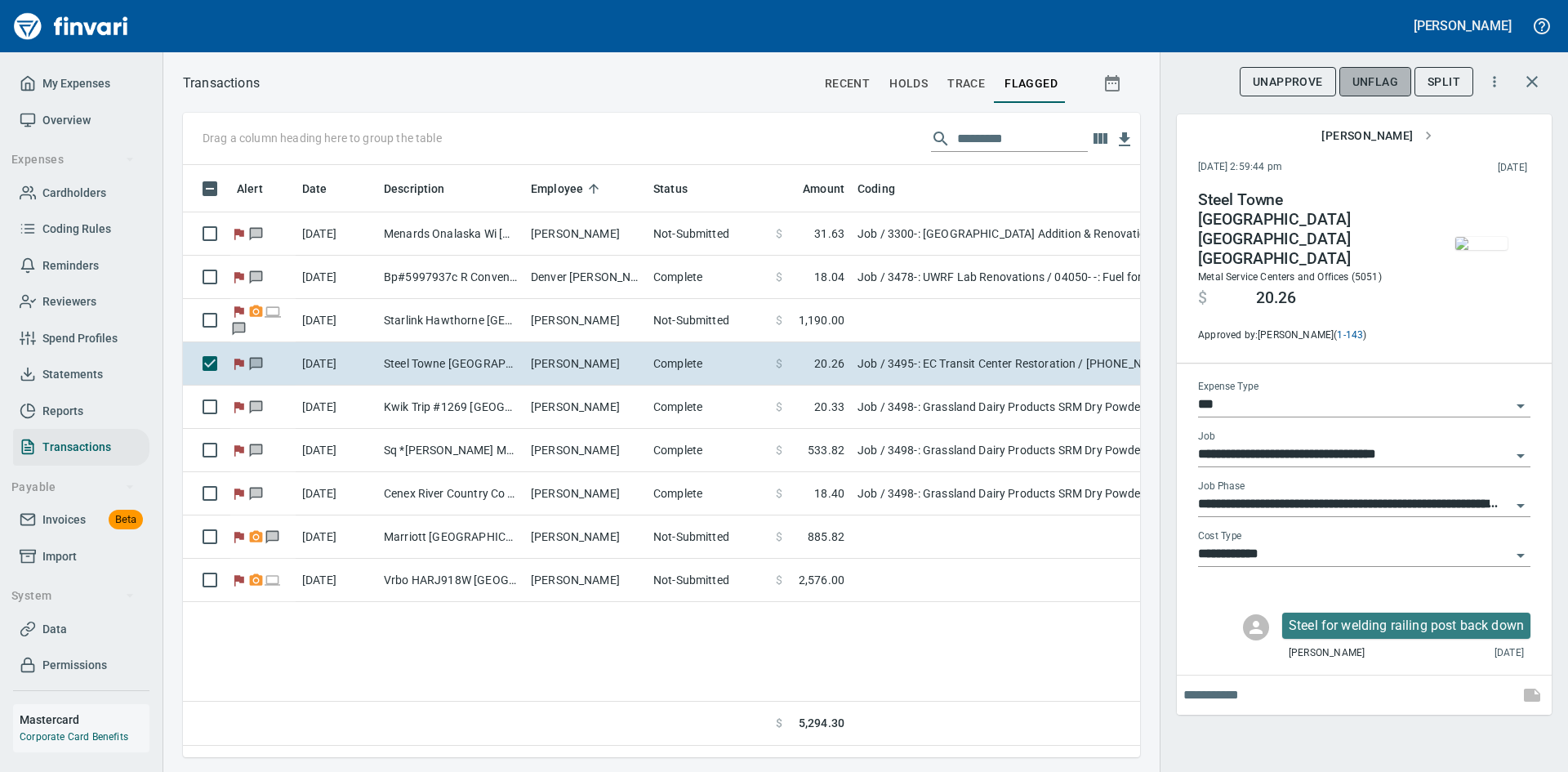
click at [1371, 76] on span "UnFlag" at bounding box center [1375, 82] width 46 height 21
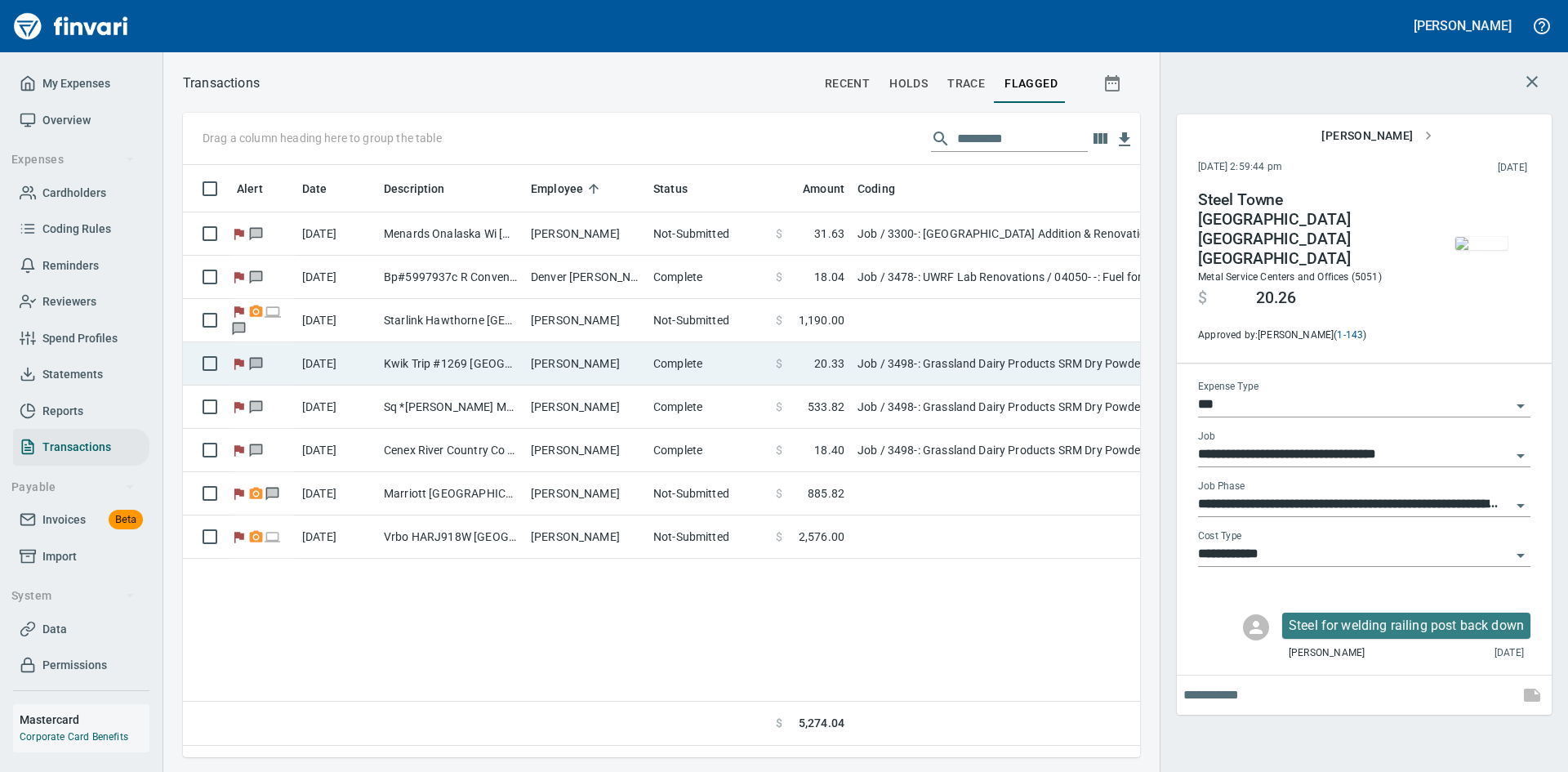
click at [582, 366] on td "[PERSON_NAME]" at bounding box center [585, 363] width 123 height 43
type input "**********"
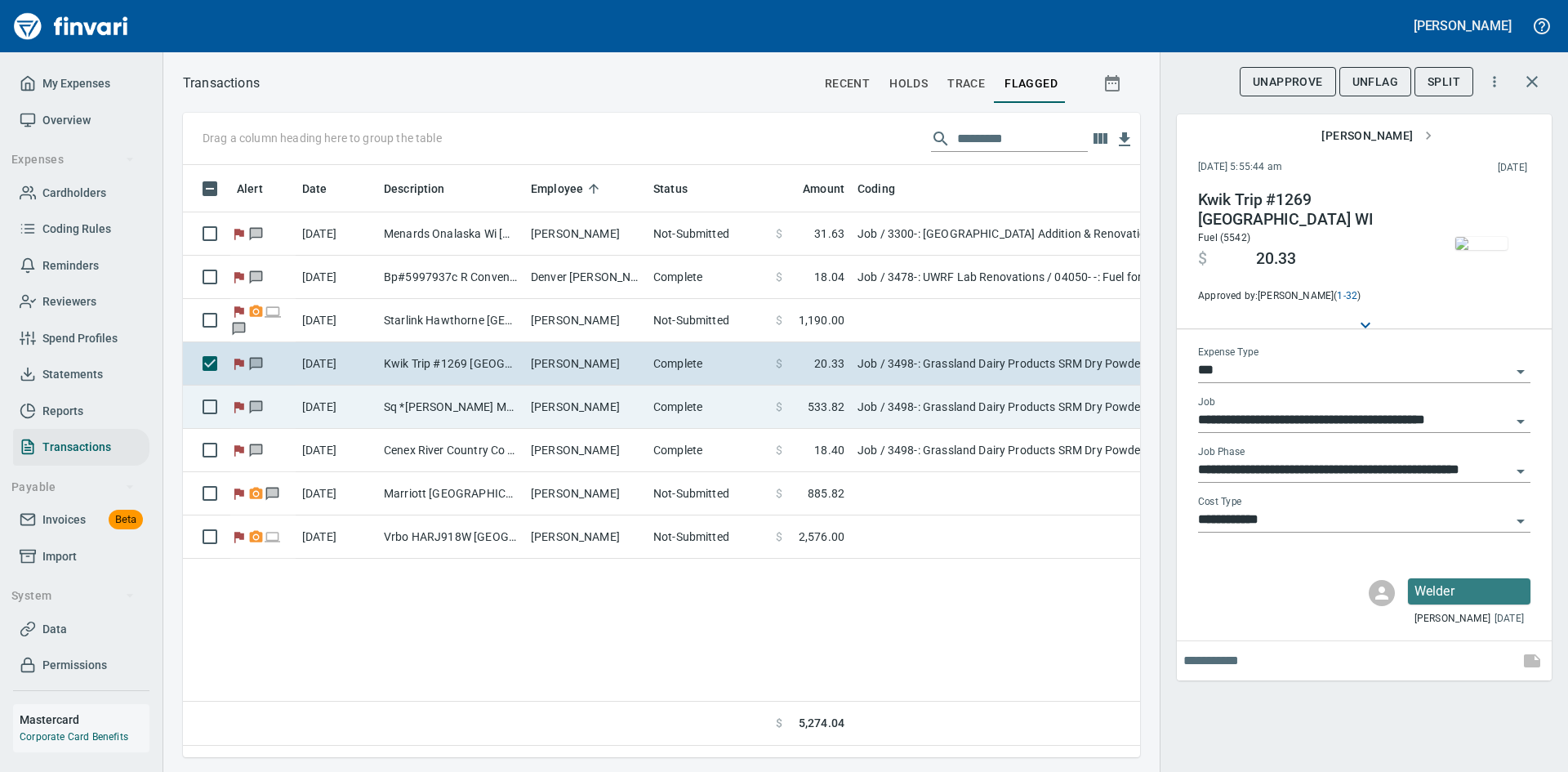
click at [521, 412] on td "Sq *[PERSON_NAME] Metal FaB Chippewa Fall WI" at bounding box center [450, 407] width 147 height 43
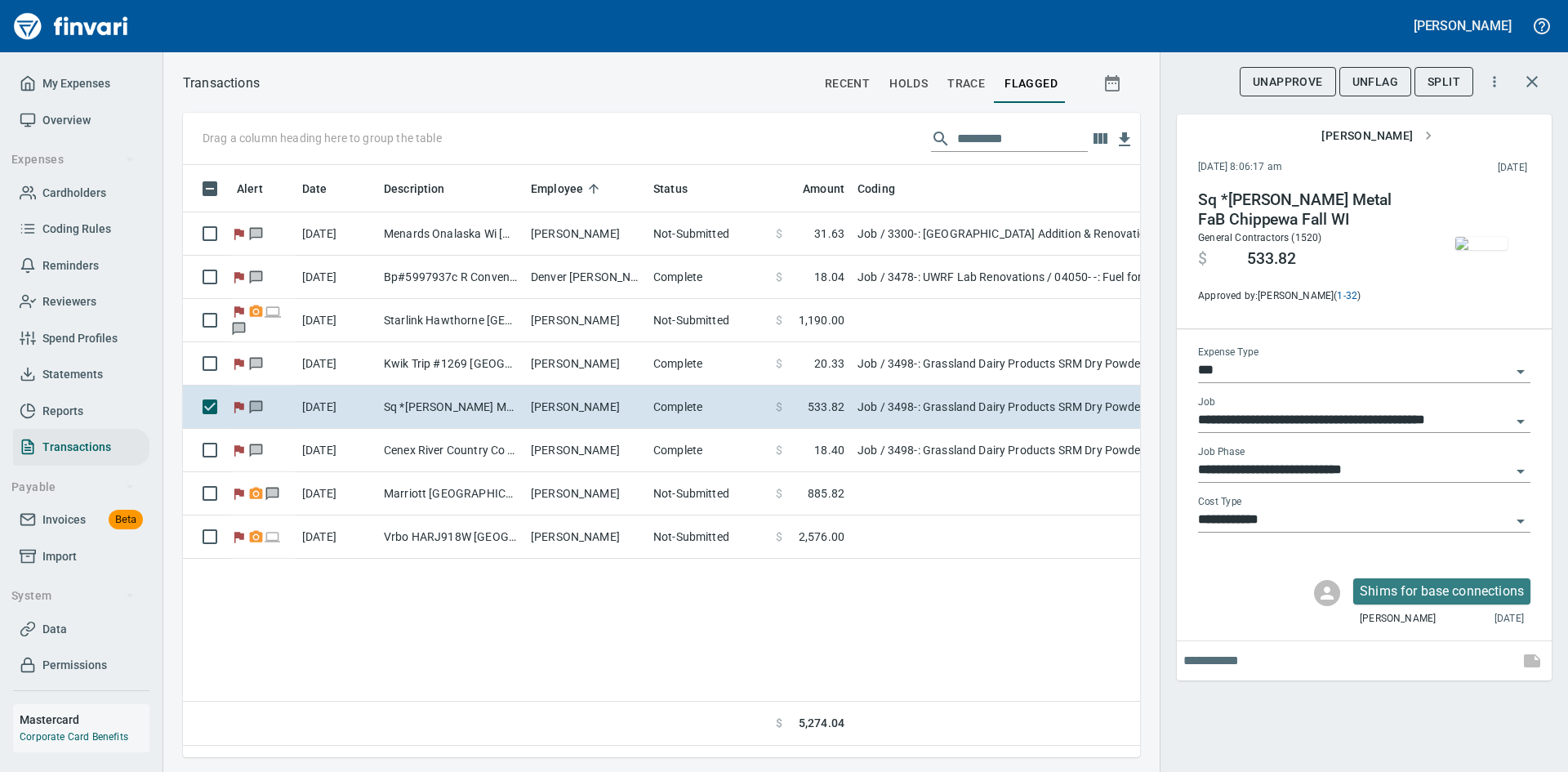
click at [1492, 250] on img "button" at bounding box center [1481, 244] width 52 height 13
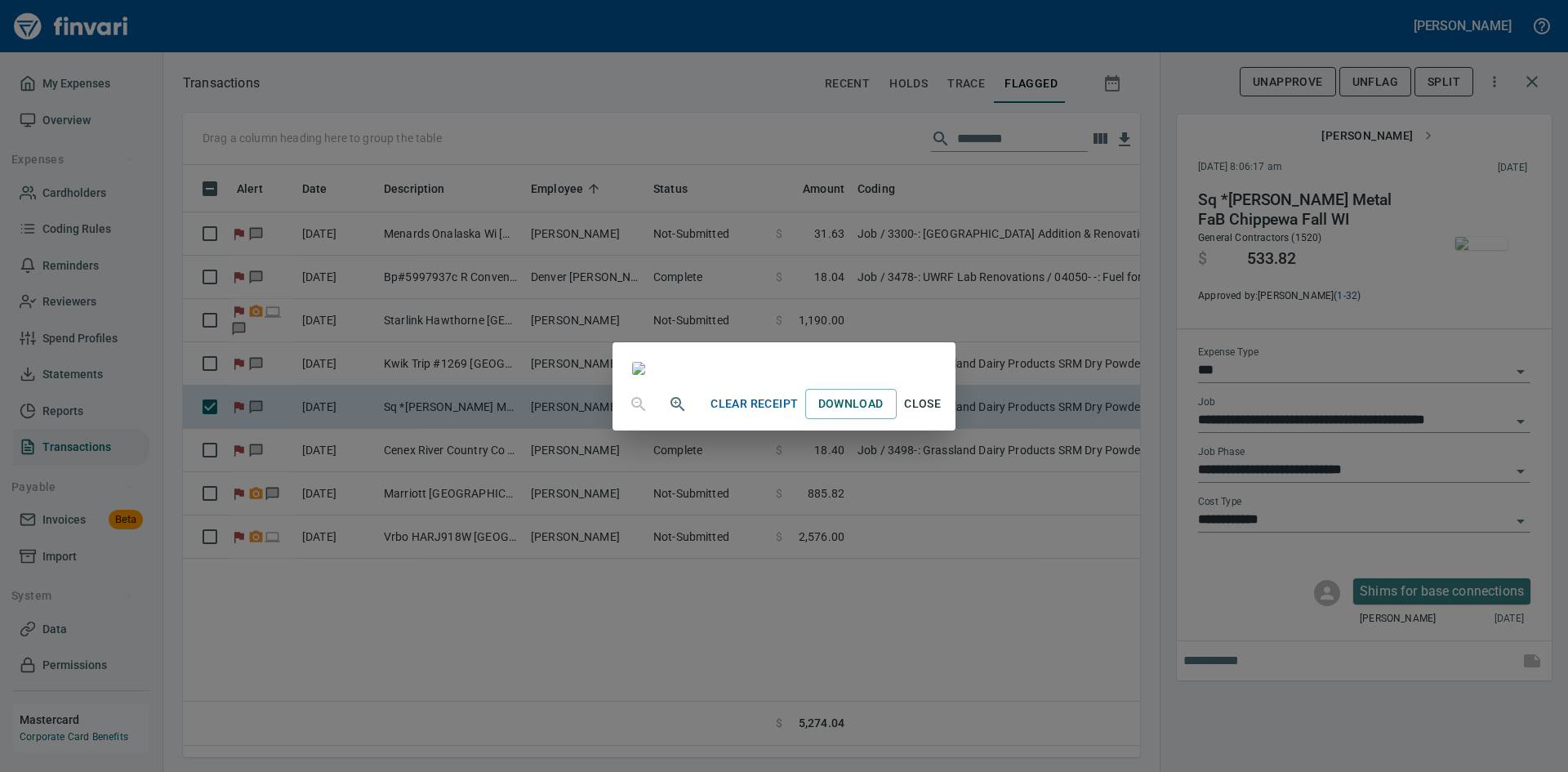
click at [942, 414] on span "Close" at bounding box center [922, 403] width 39 height 21
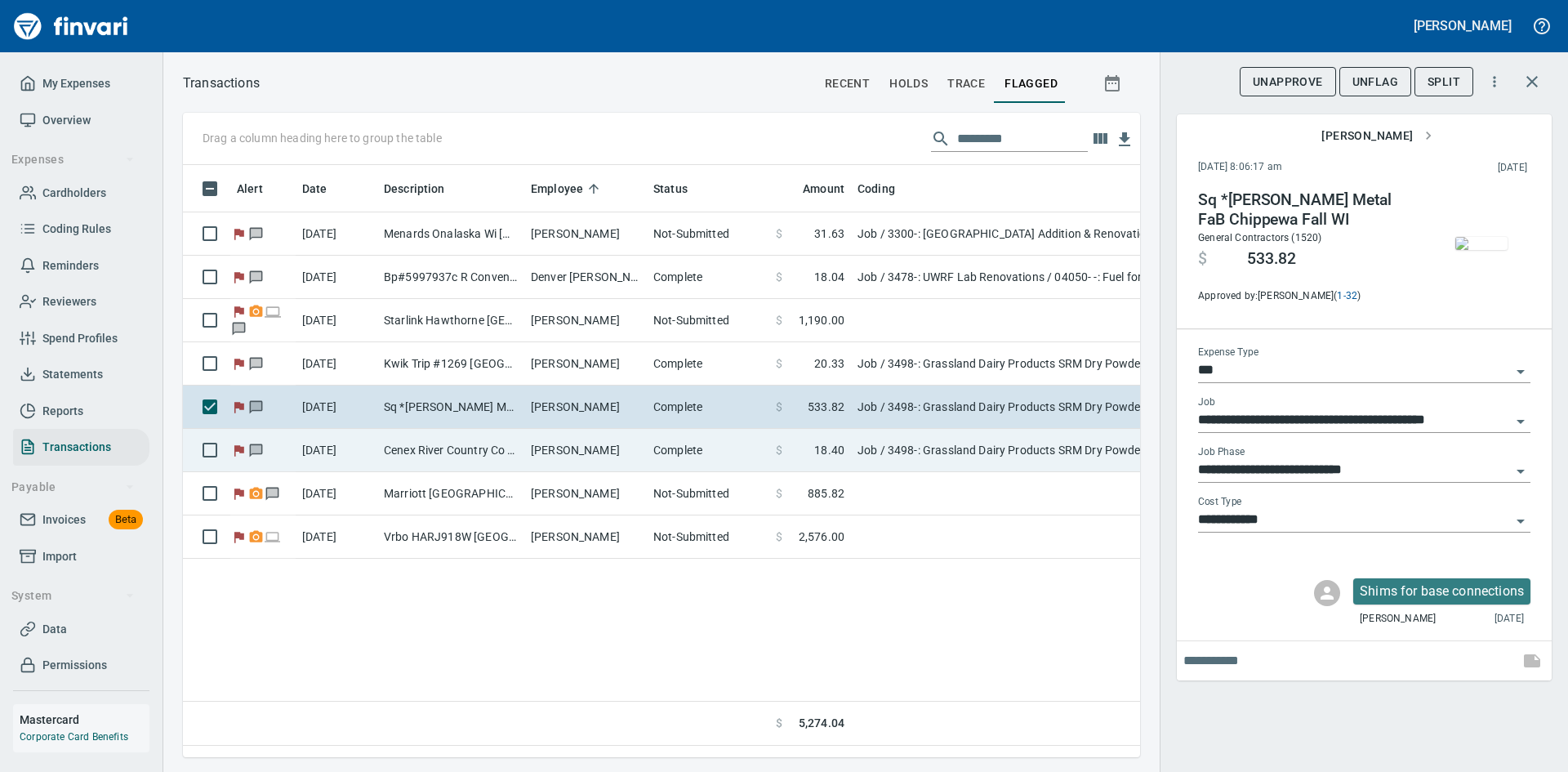
click at [624, 451] on td "[PERSON_NAME]" at bounding box center [585, 450] width 123 height 43
type input "**********"
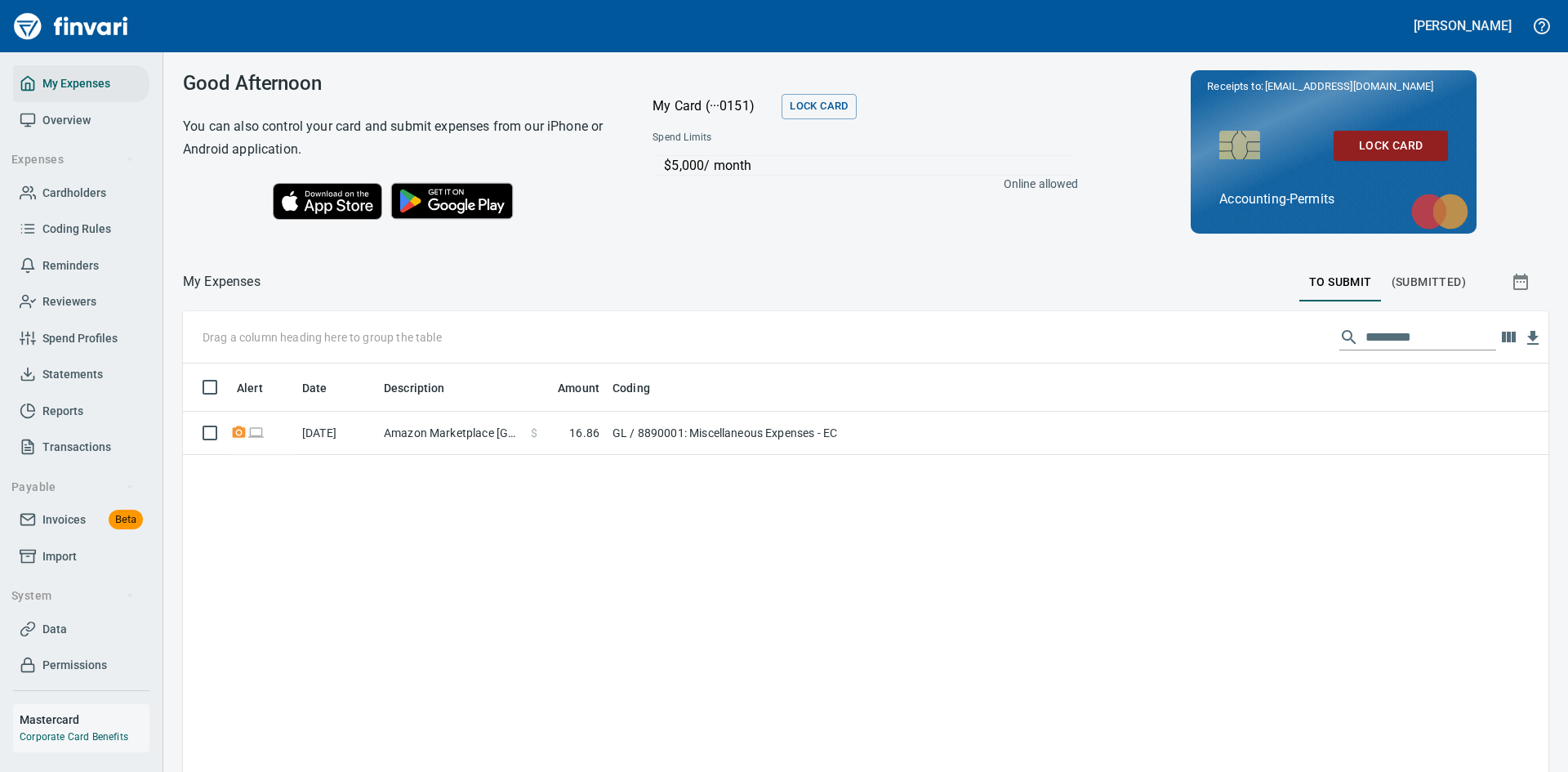
scroll to position [580, 1341]
drag, startPoint x: 60, startPoint y: 22, endPoint x: 372, endPoint y: 300, distance: 417.9
click at [372, 300] on div at bounding box center [780, 281] width 1039 height 39
click at [70, 115] on span "Overview" at bounding box center [66, 120] width 48 height 21
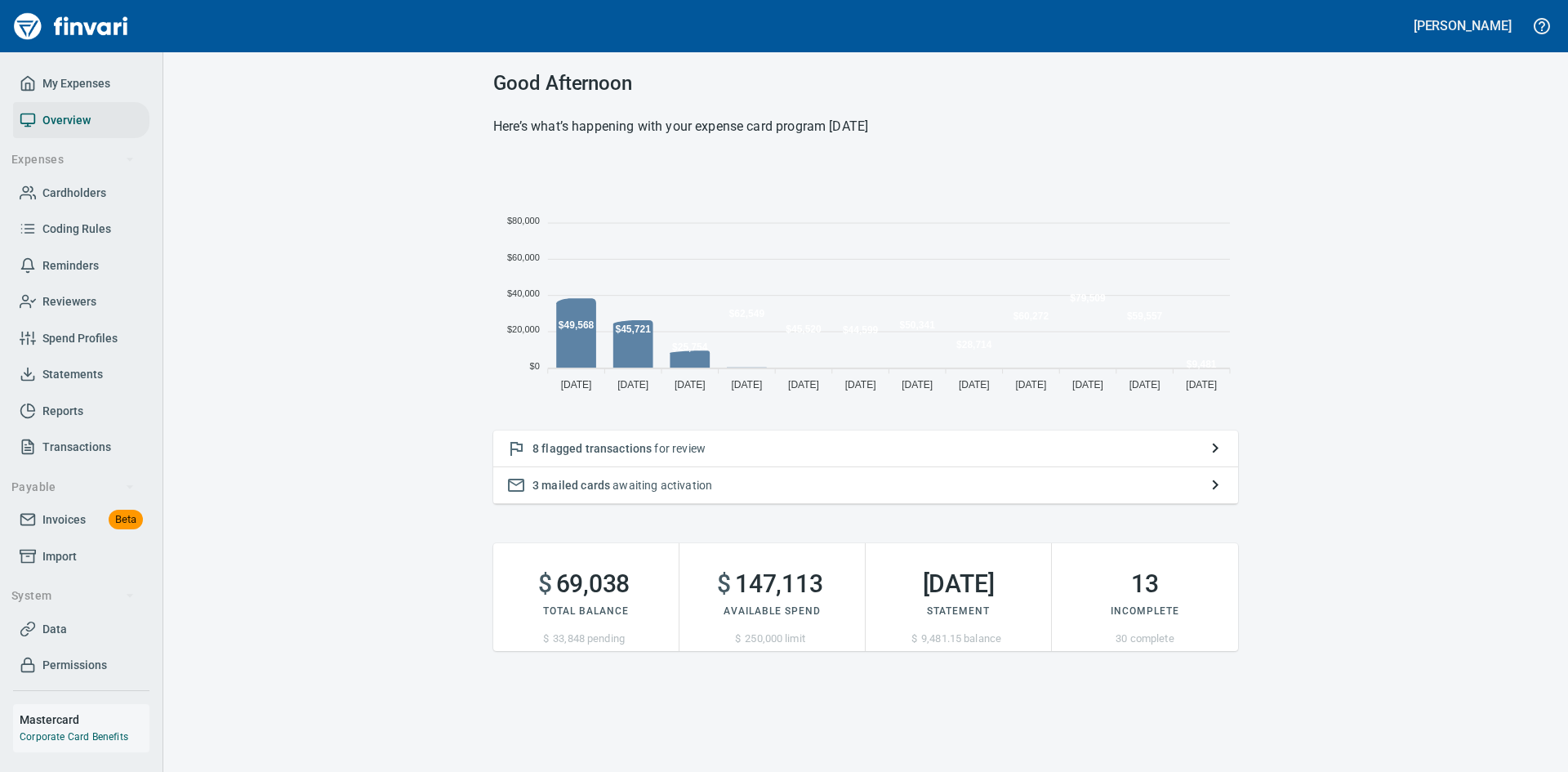
scroll to position [241, 732]
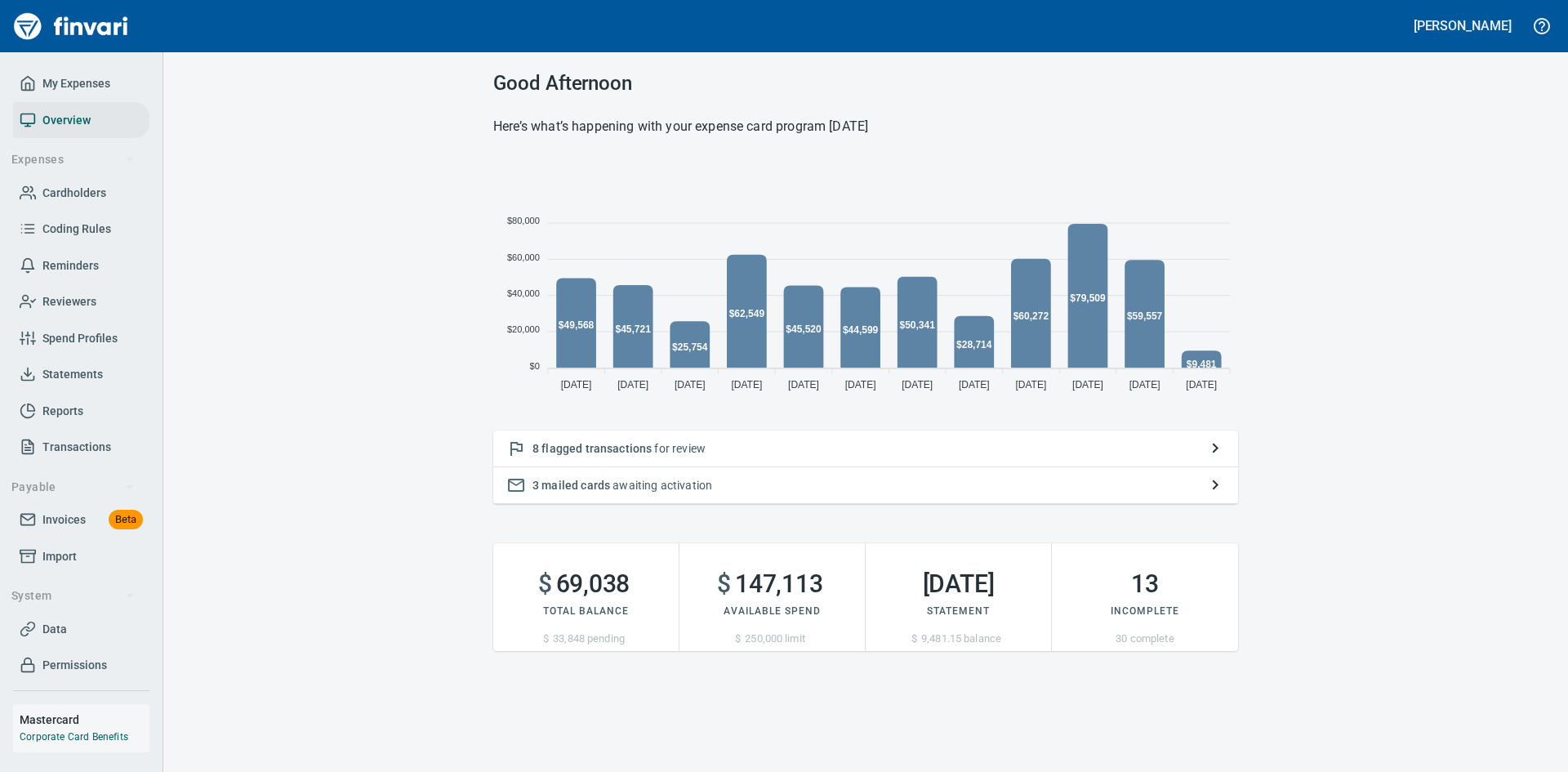
click at [604, 436] on div "8 flagged transactions for review" at bounding box center [866, 448] width 745 height 37
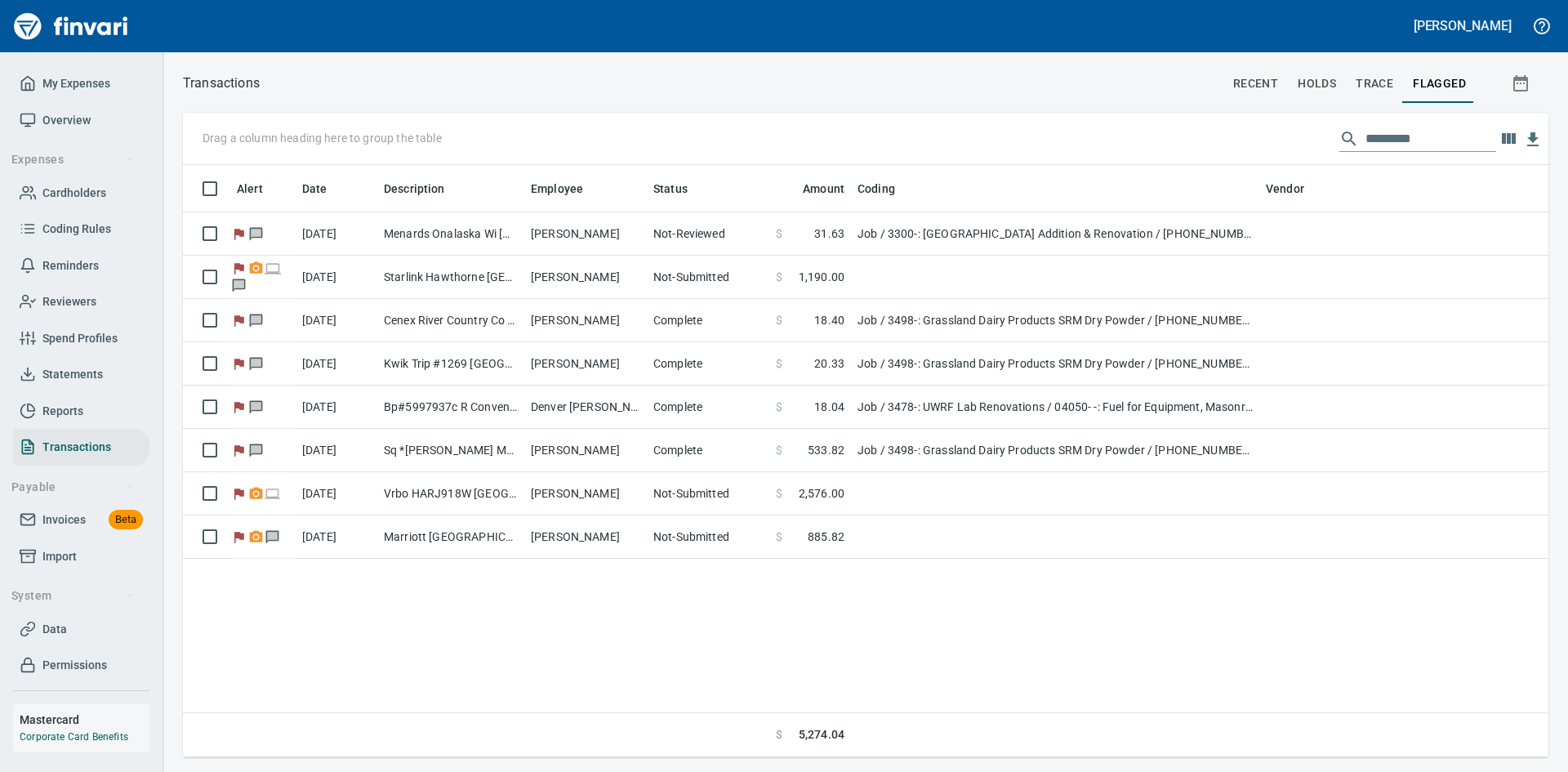
scroll to position [580, 1353]
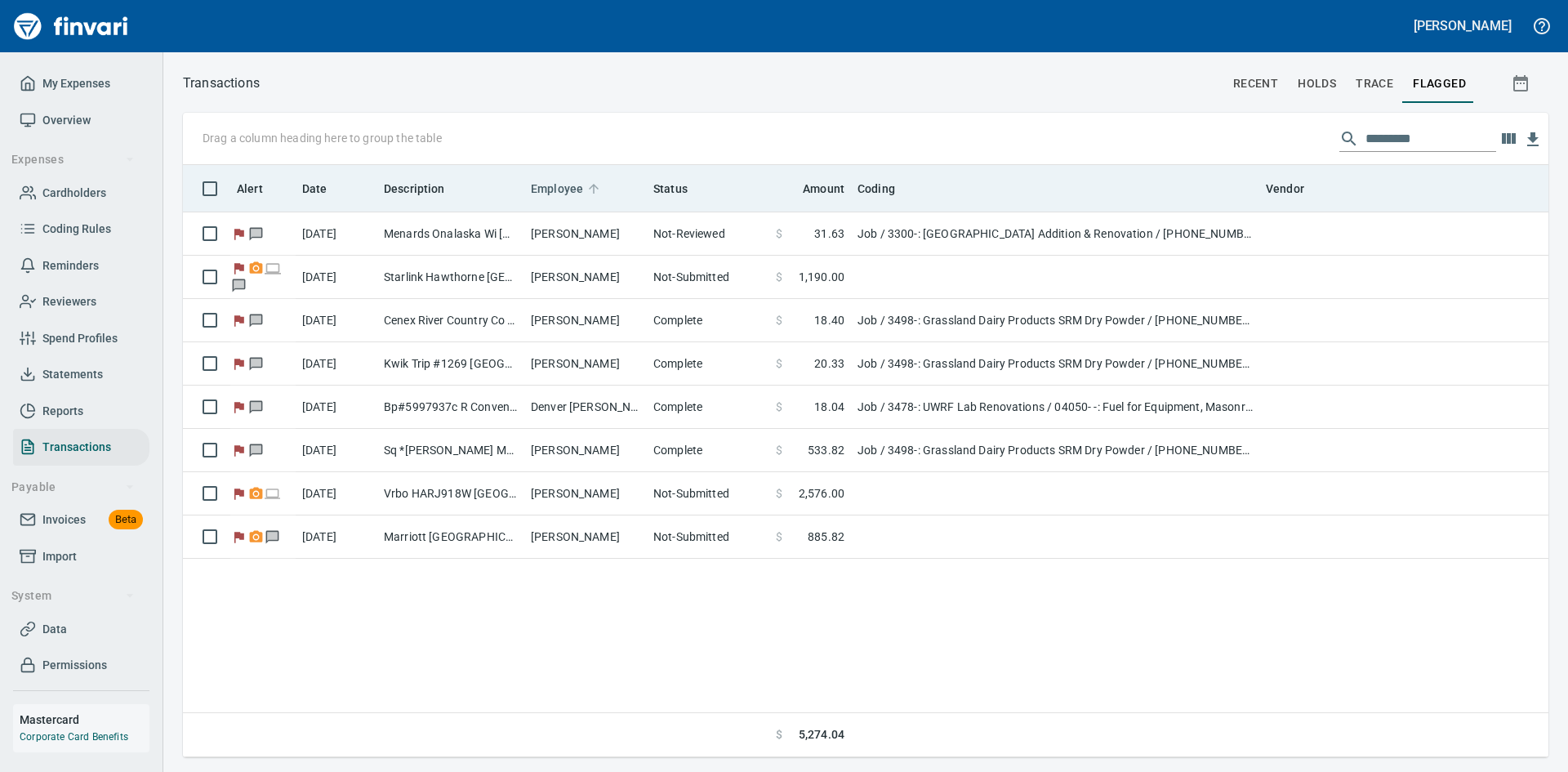
click at [541, 186] on span "Employee" at bounding box center [557, 188] width 52 height 20
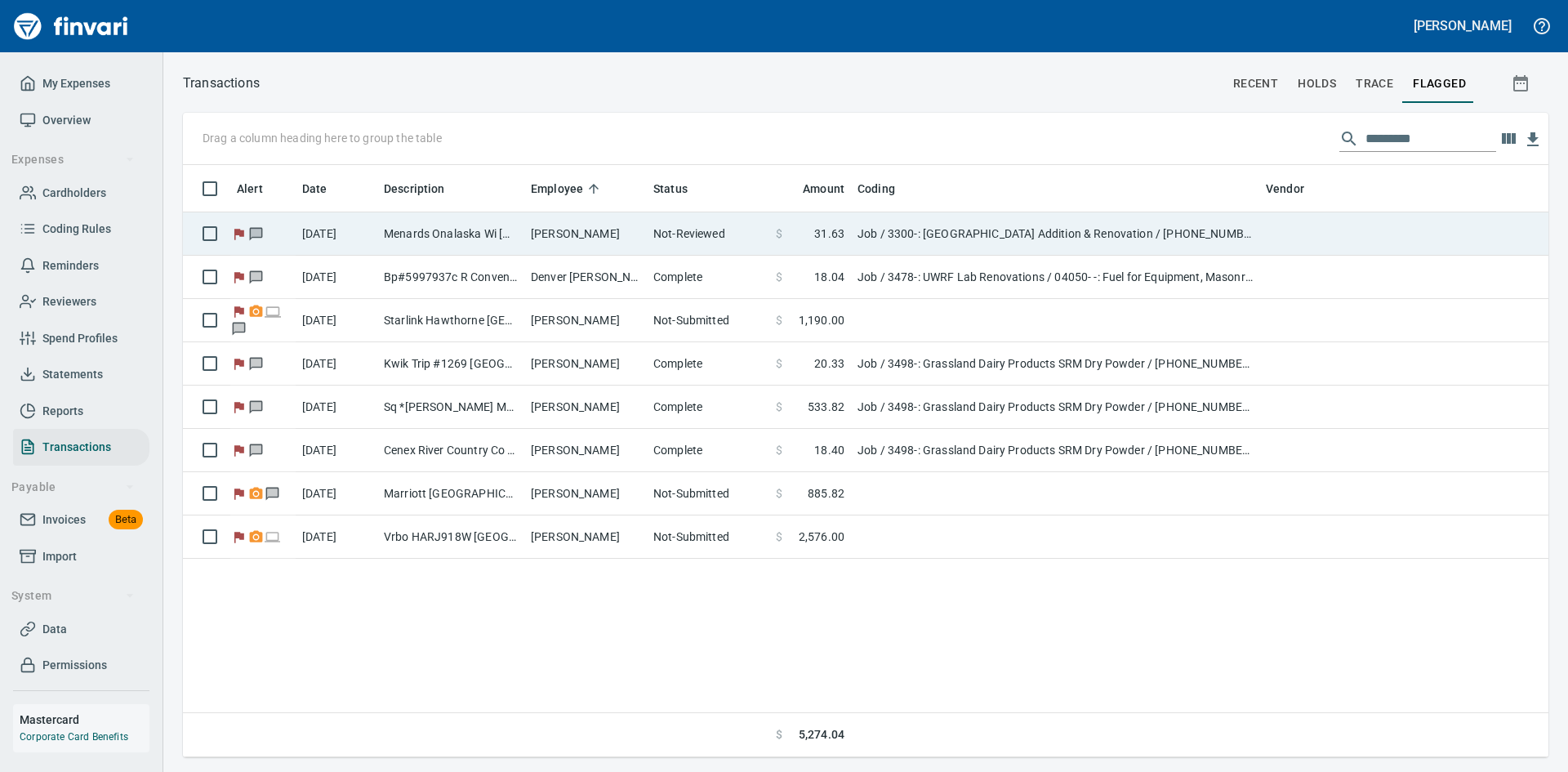
click at [627, 227] on td "[PERSON_NAME]" at bounding box center [585, 234] width 123 height 43
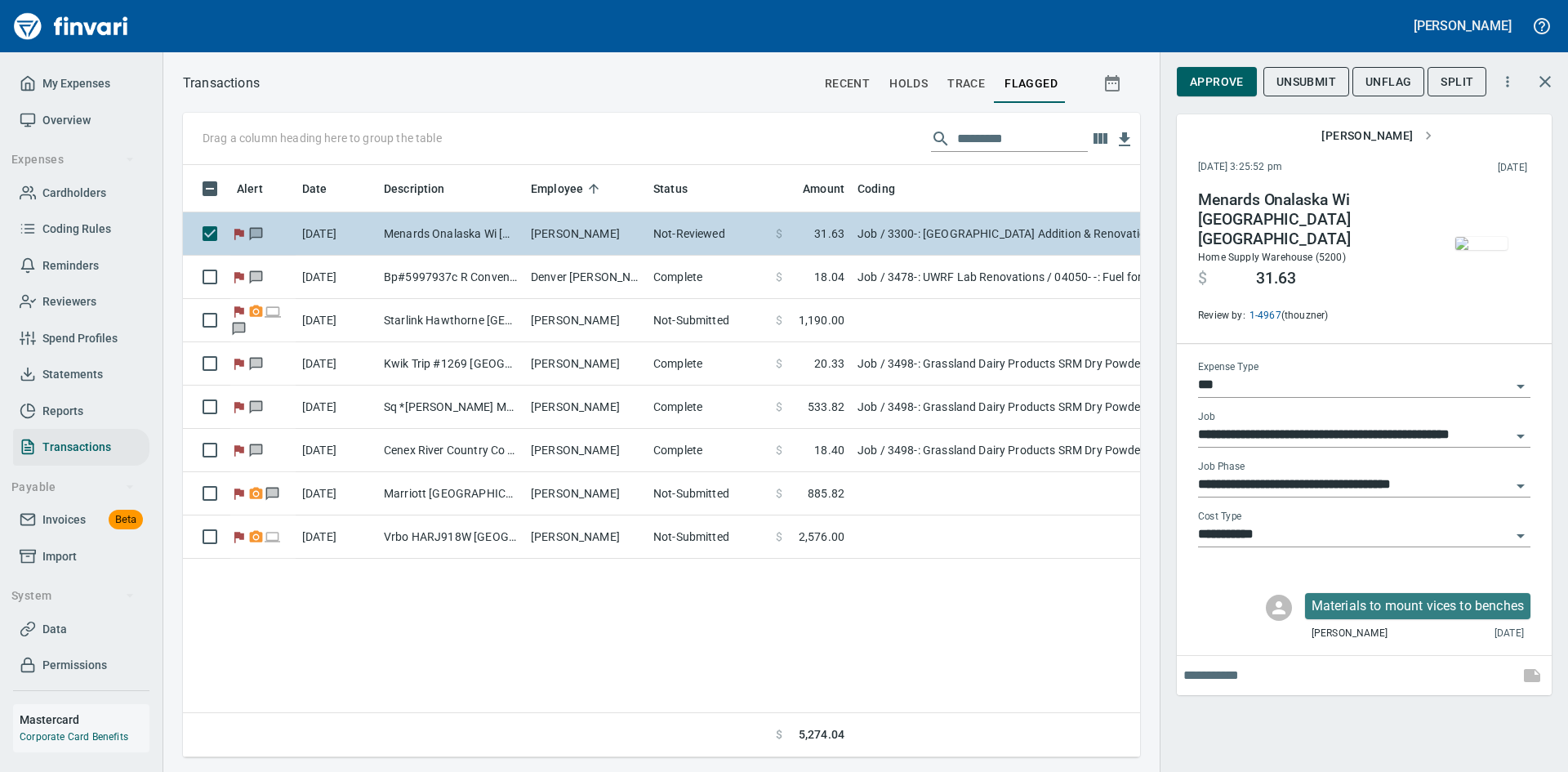
scroll to position [567, 945]
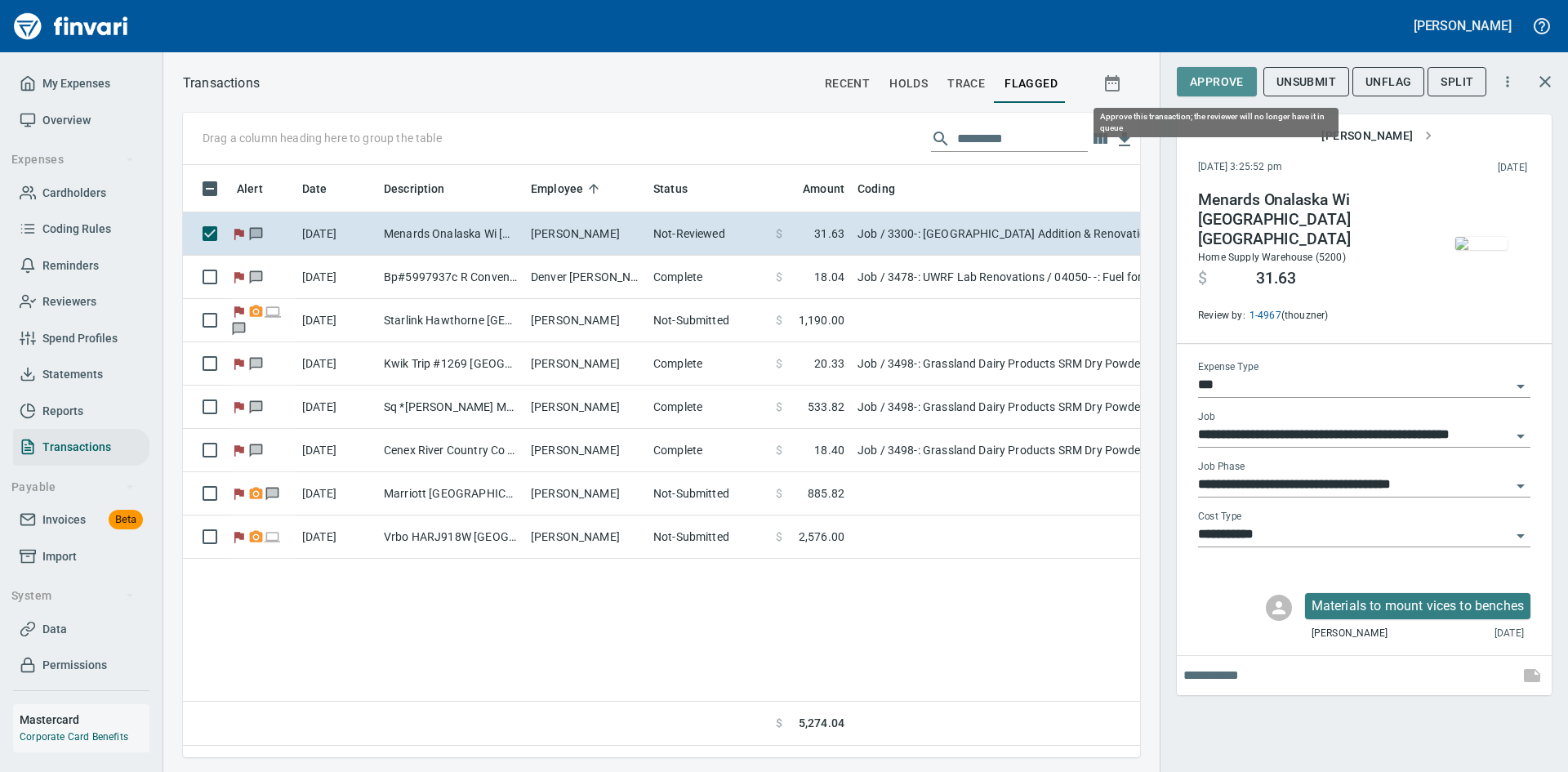
click at [1215, 84] on span "Approve" at bounding box center [1216, 82] width 54 height 21
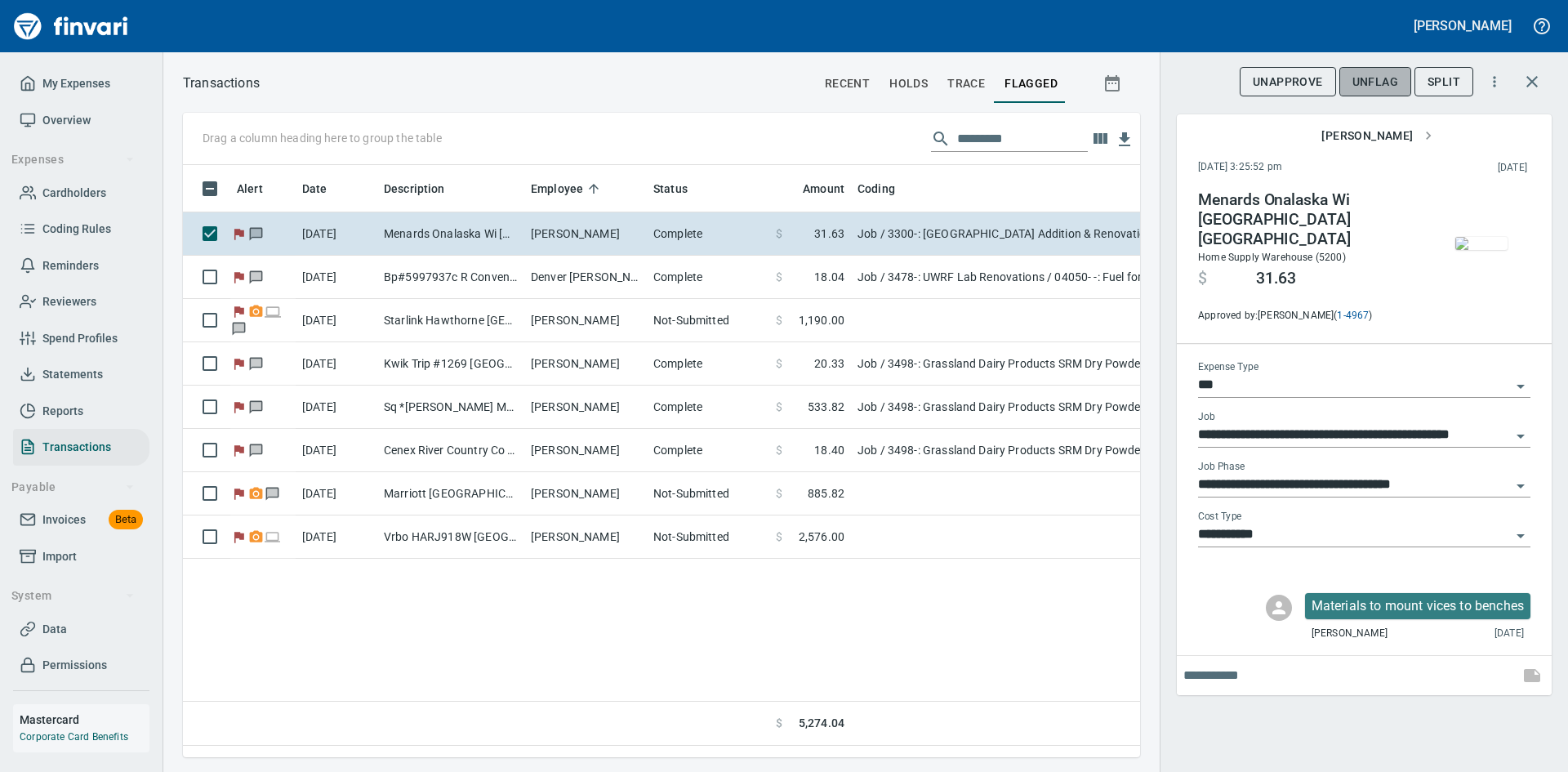
click at [1380, 74] on span "UnFlag" at bounding box center [1375, 82] width 46 height 21
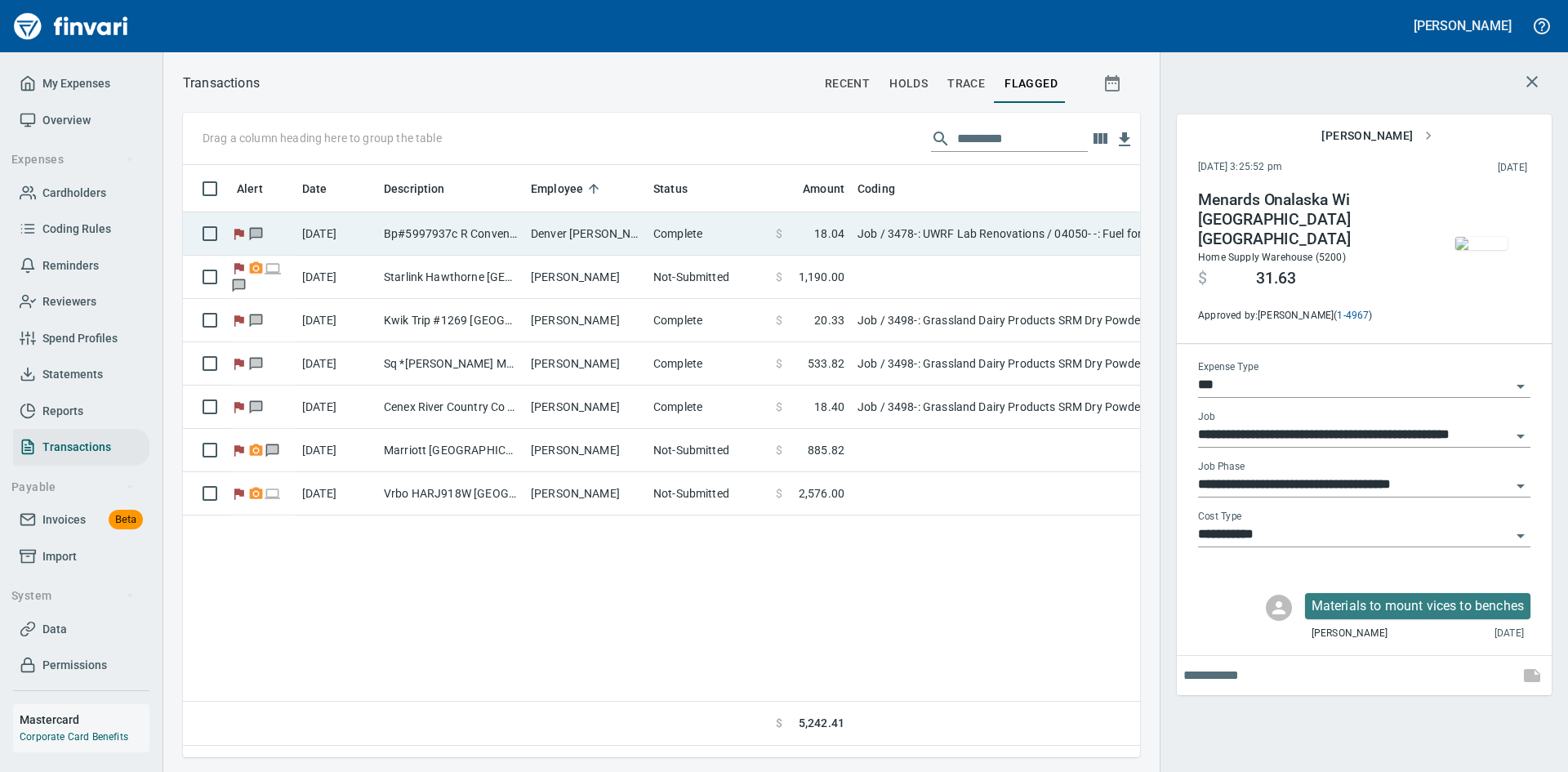
click at [561, 233] on td "Denver [PERSON_NAME]" at bounding box center [585, 234] width 123 height 43
type input "**********"
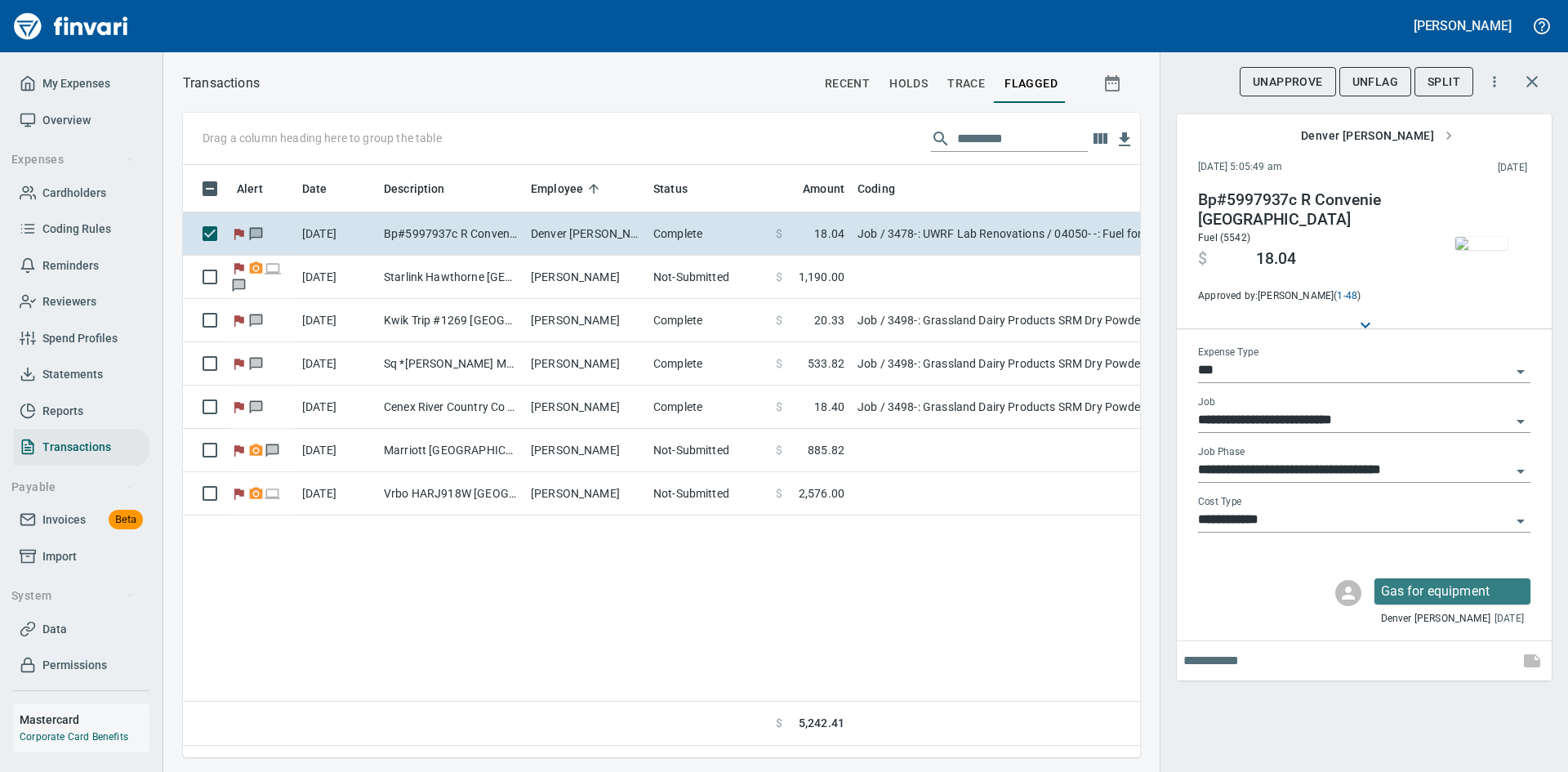
click at [1482, 246] on img "button" at bounding box center [1481, 244] width 52 height 13
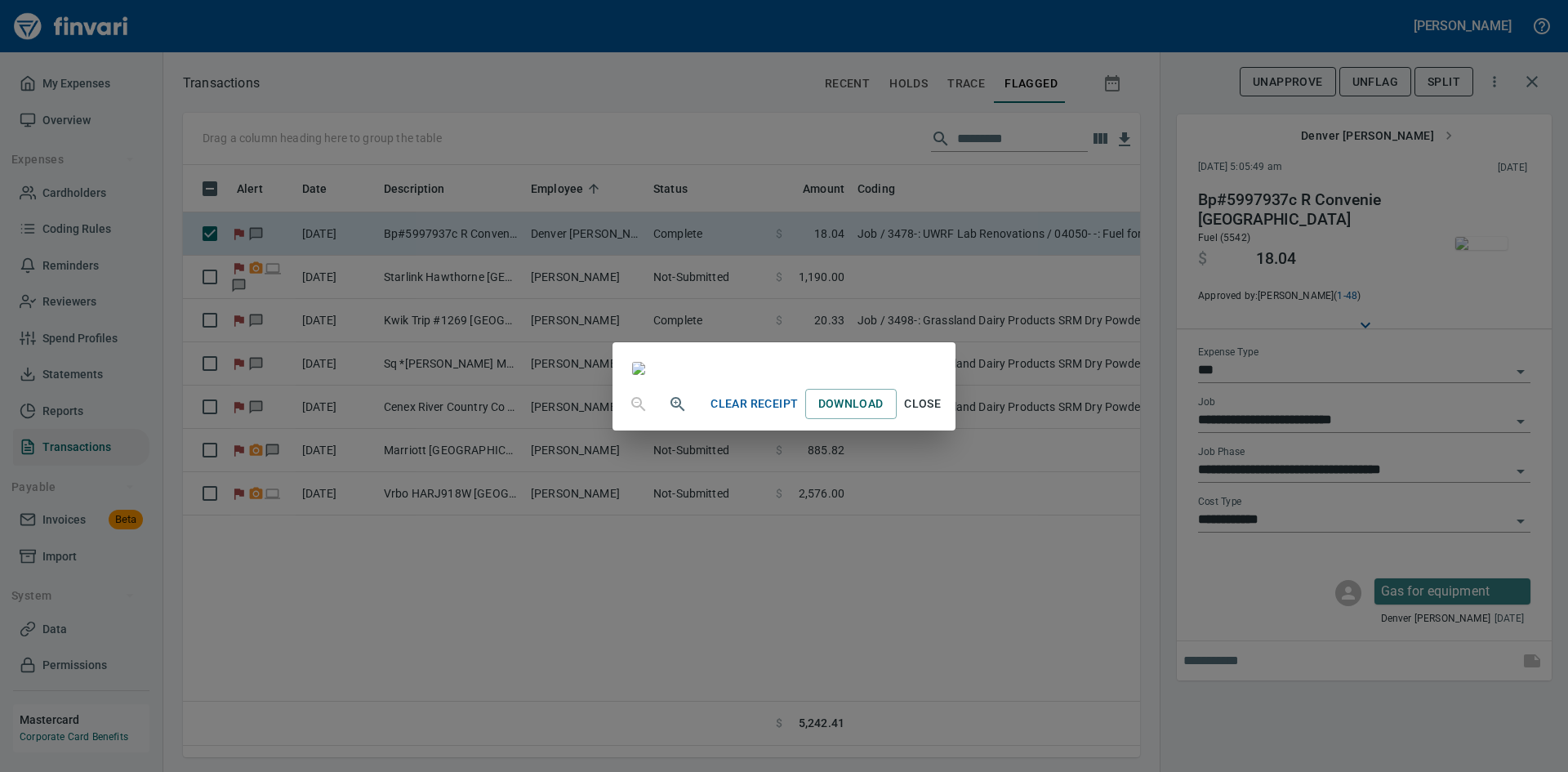
click at [942, 414] on span "Close" at bounding box center [922, 403] width 39 height 21
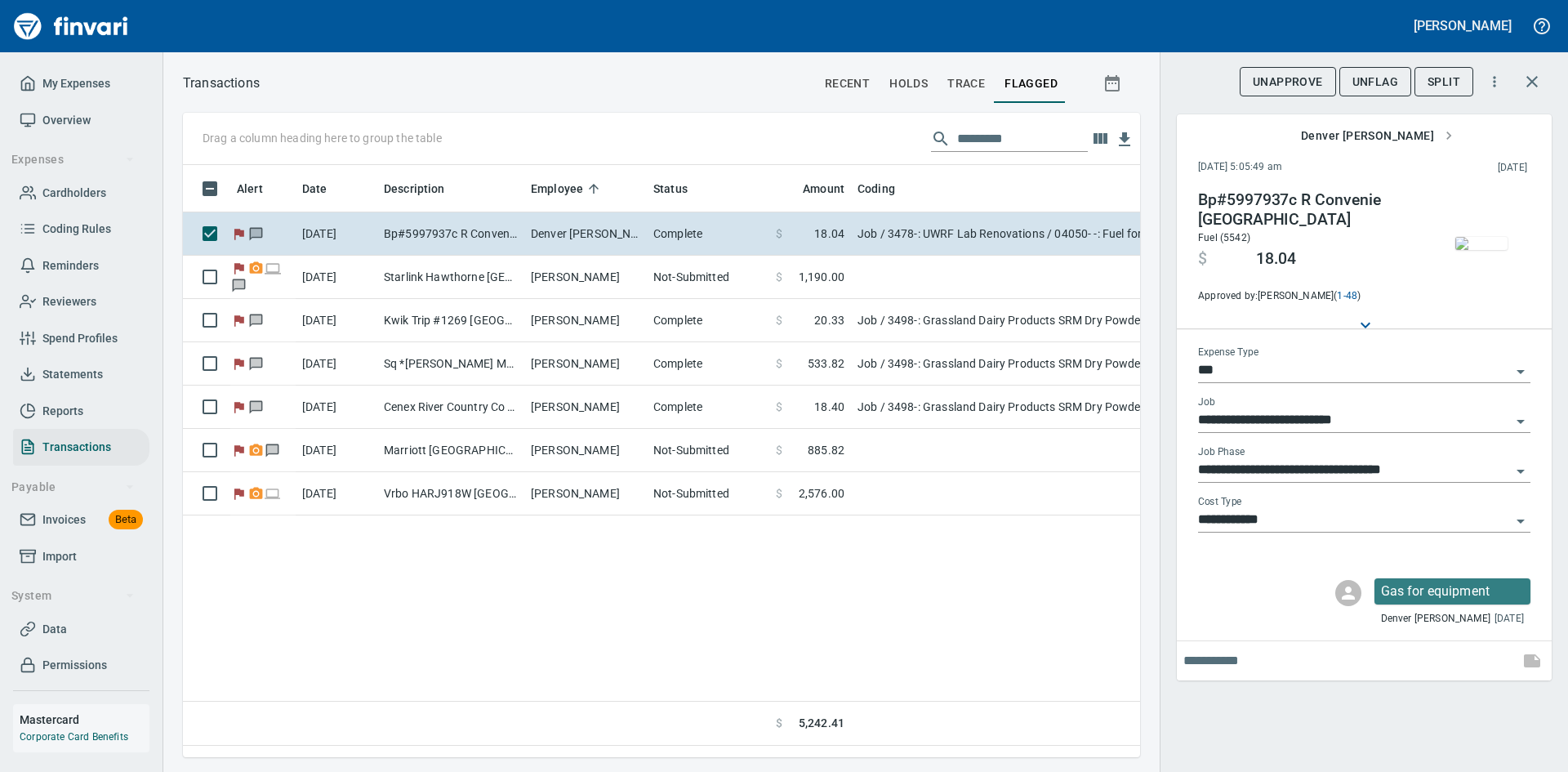
click at [1386, 84] on span "UnFlag" at bounding box center [1375, 82] width 46 height 21
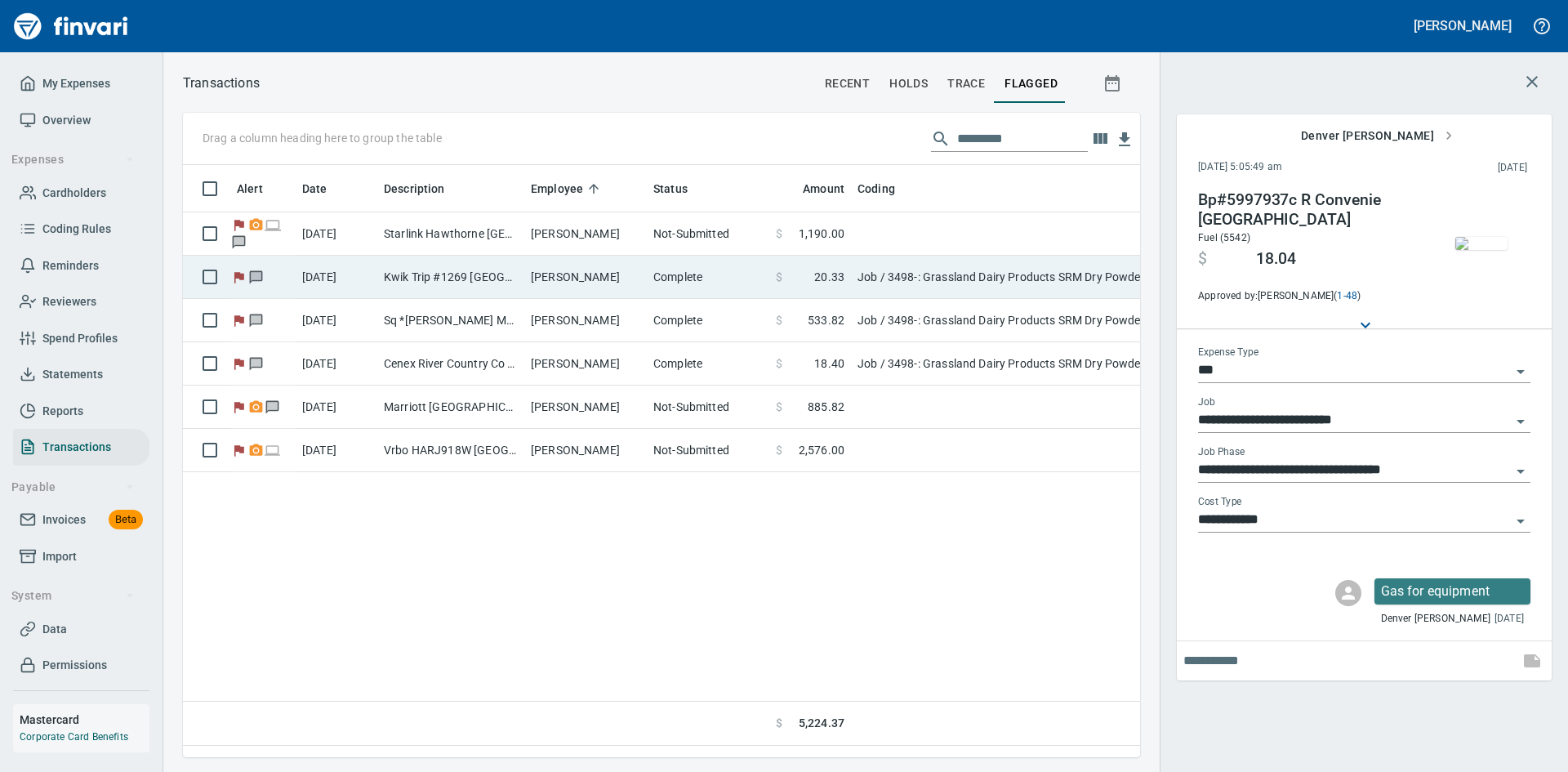
click at [451, 273] on td "Kwik Trip #1269 [GEOGRAPHIC_DATA] WI" at bounding box center [450, 277] width 147 height 43
type input "**********"
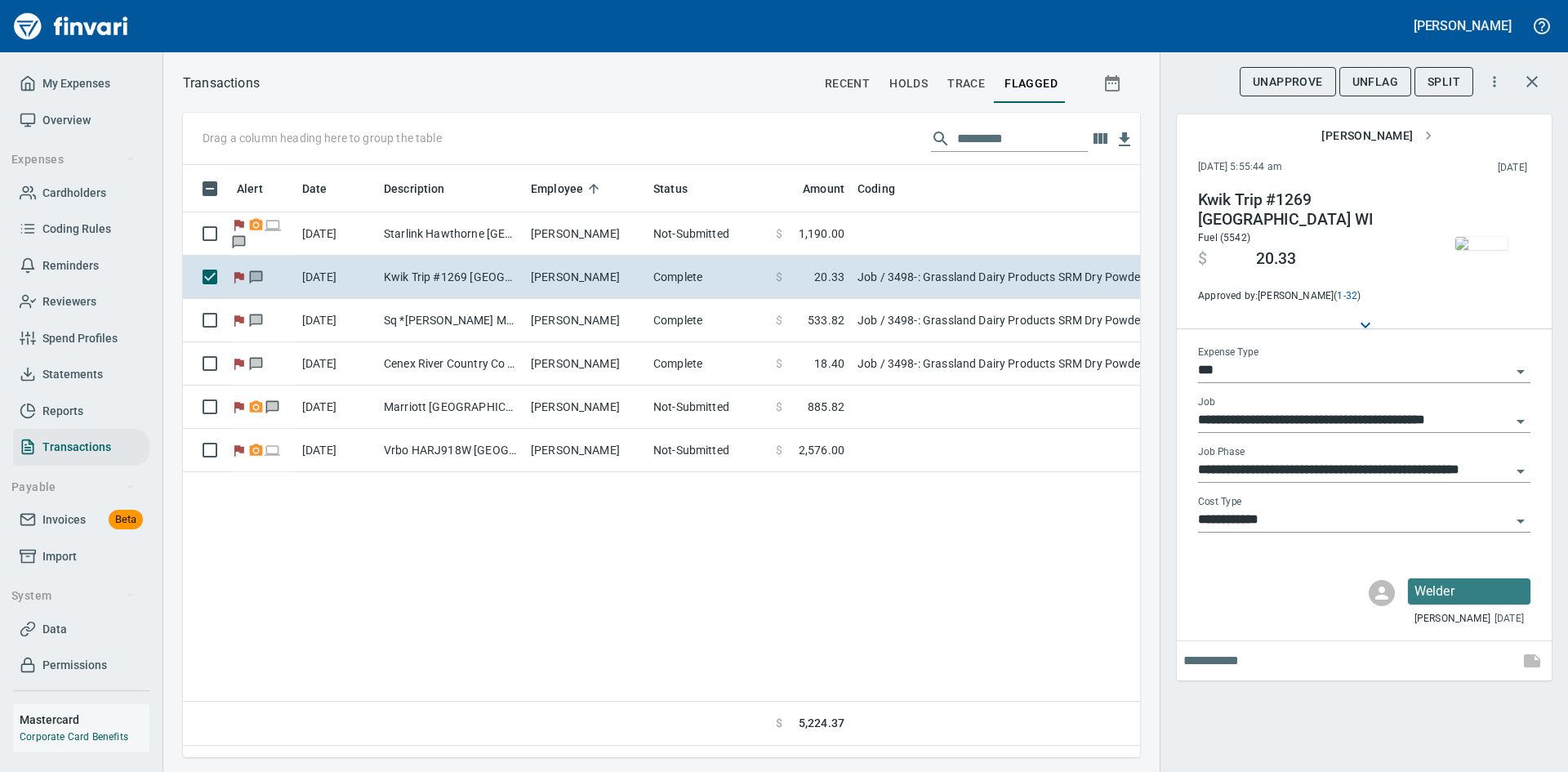
click at [1461, 238] on img "button" at bounding box center [1481, 244] width 52 height 13
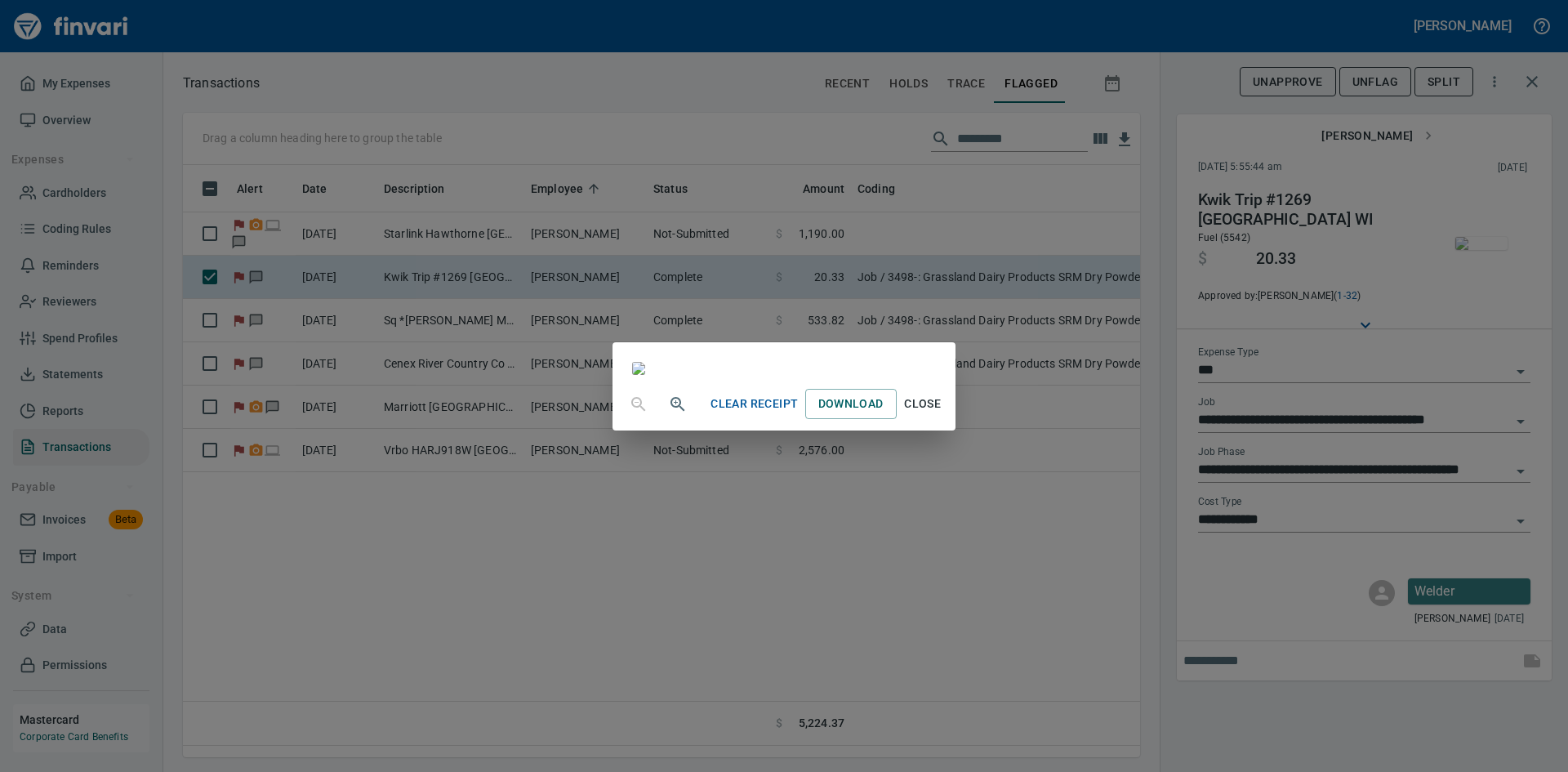
click at [942, 414] on span "Close" at bounding box center [922, 403] width 39 height 21
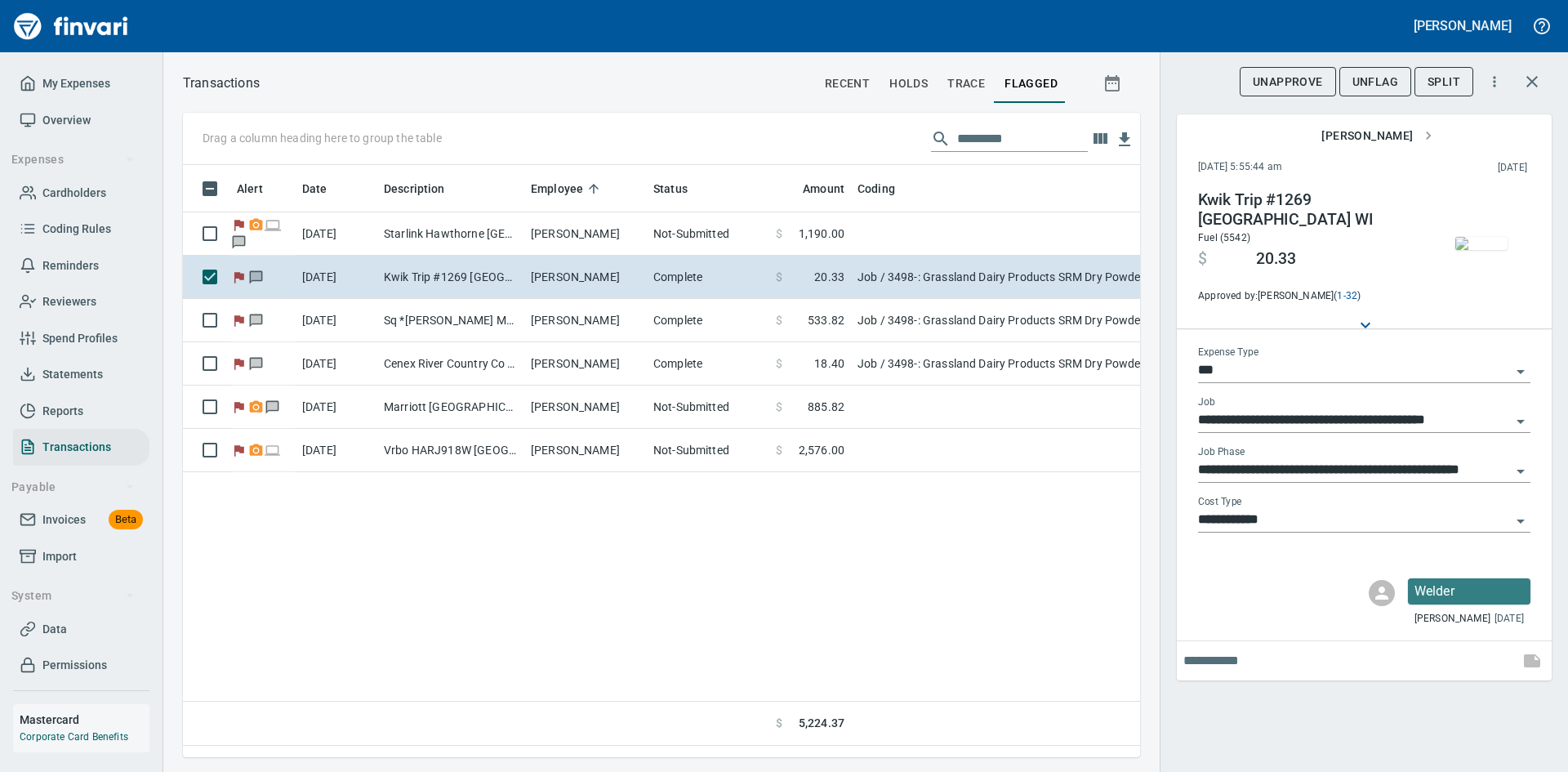
click at [1380, 80] on span "UnFlag" at bounding box center [1375, 82] width 46 height 21
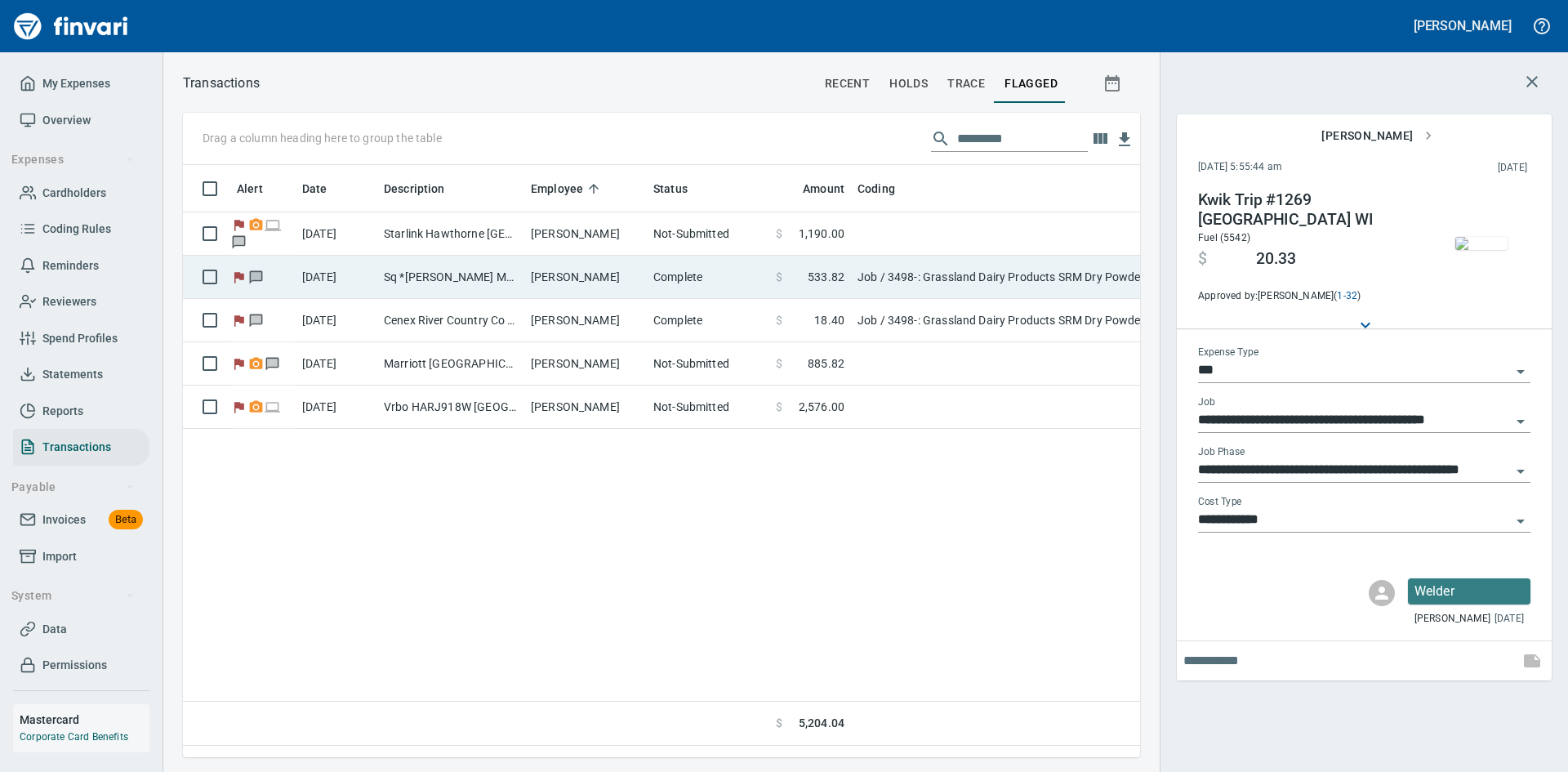
click at [426, 267] on td "Sq *[PERSON_NAME] Metal FaB Chippewa Fall WI" at bounding box center [450, 277] width 147 height 43
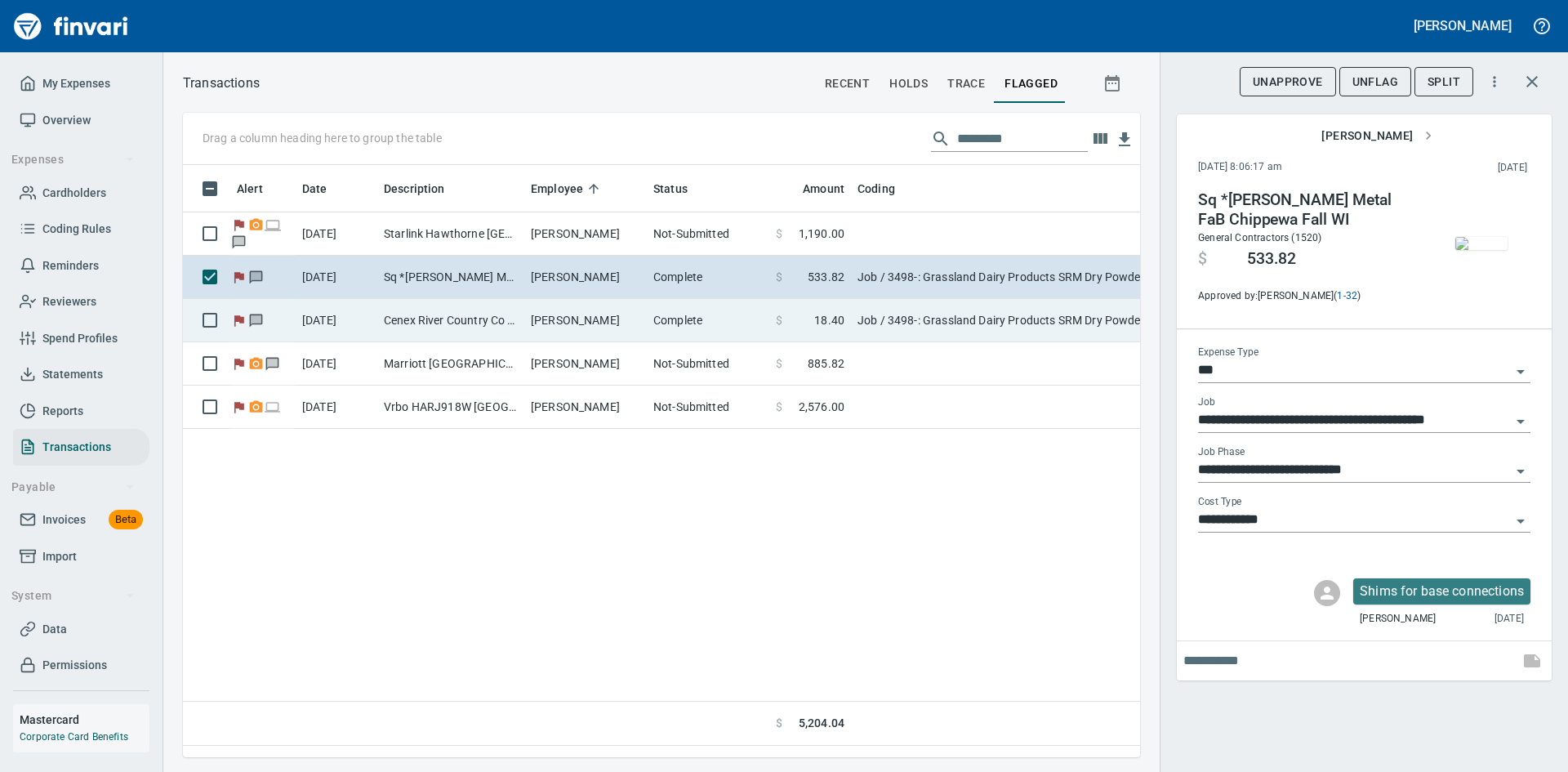
click at [422, 323] on td "Cenex River Country Co [GEOGRAPHIC_DATA] [GEOGRAPHIC_DATA]" at bounding box center [450, 320] width 147 height 43
type input "**********"
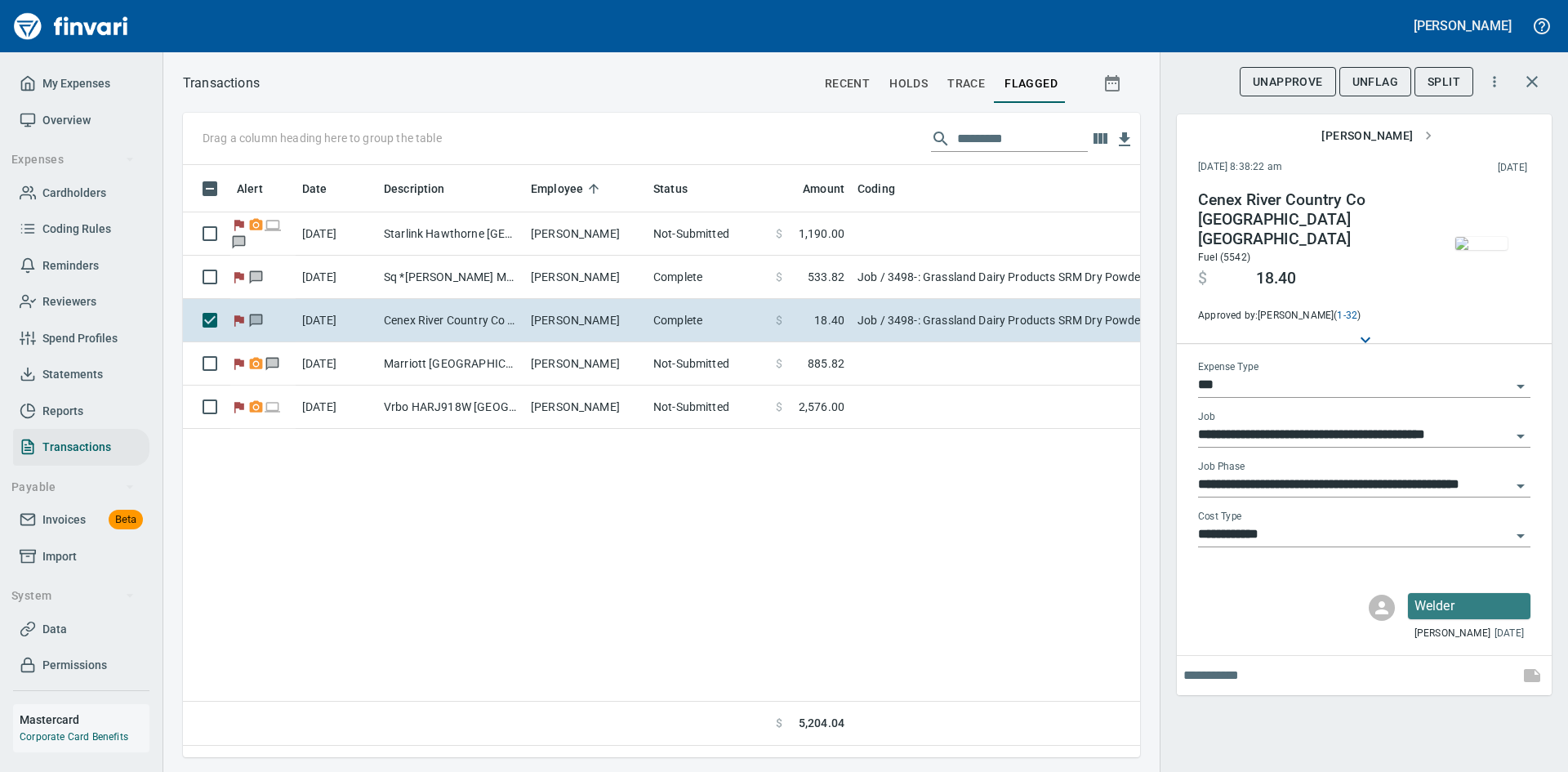
click at [1495, 244] on img "button" at bounding box center [1481, 244] width 52 height 13
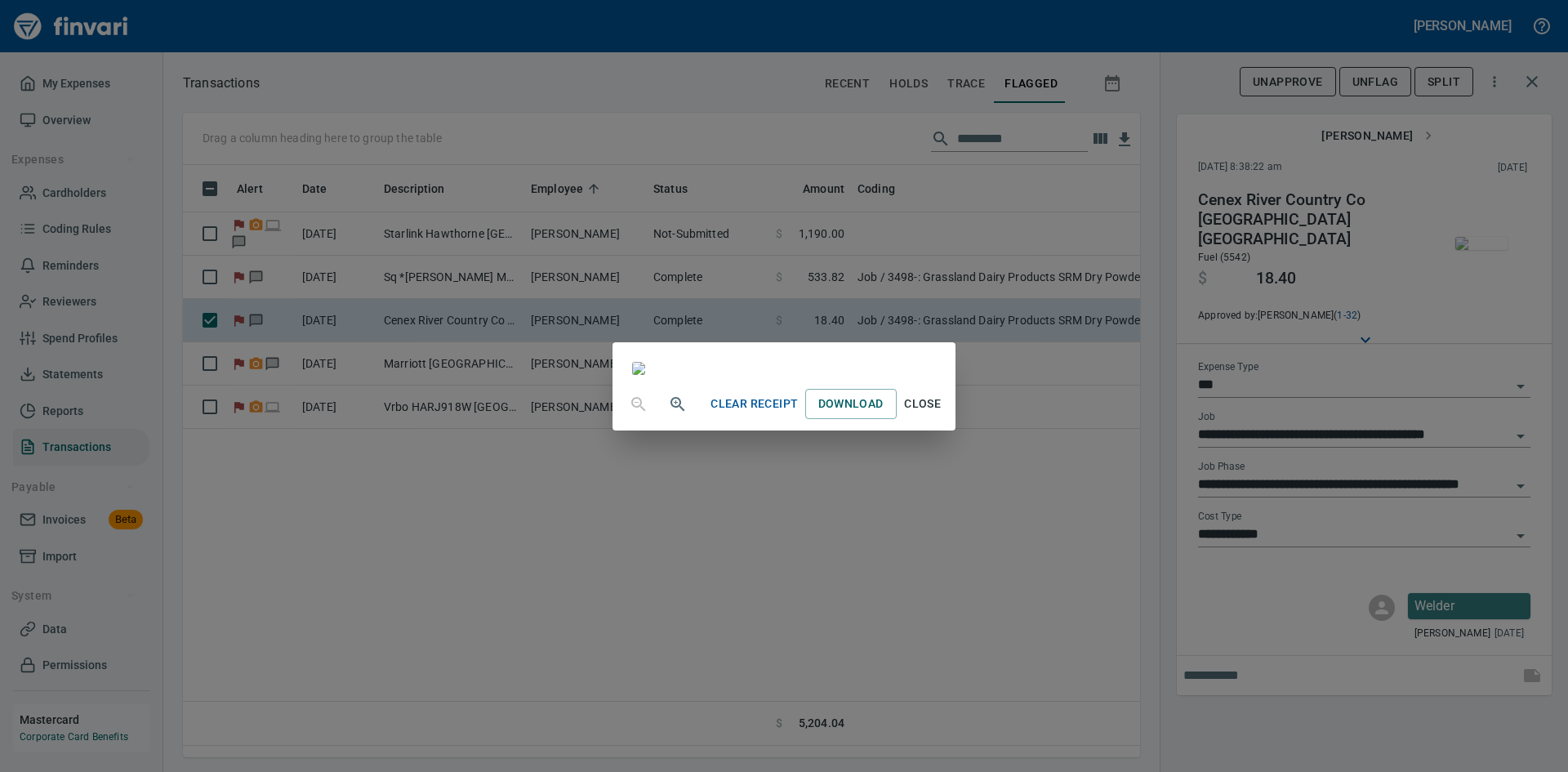
click at [942, 414] on span "Close" at bounding box center [922, 403] width 39 height 21
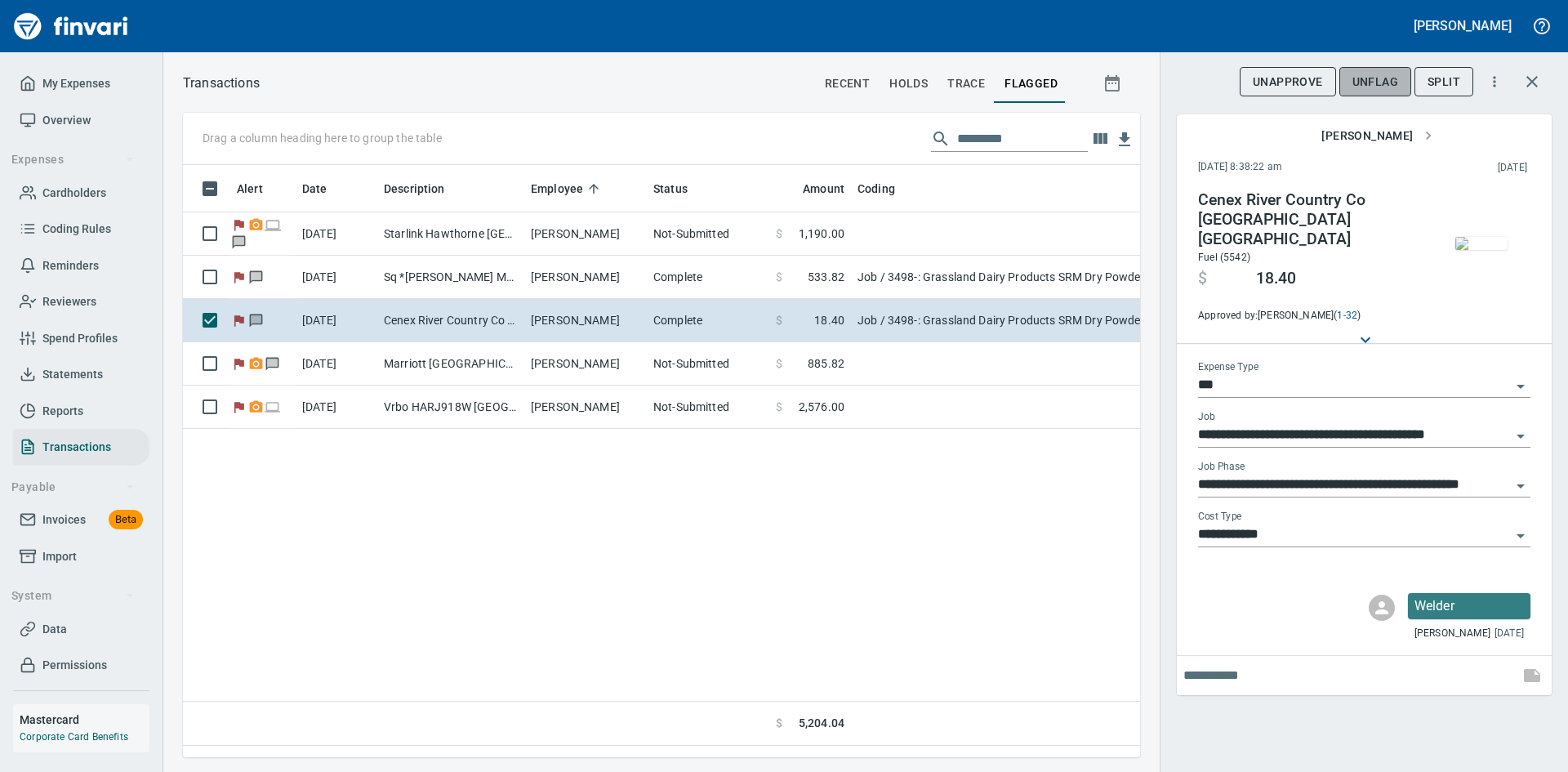
click at [1377, 78] on span "UnFlag" at bounding box center [1375, 82] width 46 height 21
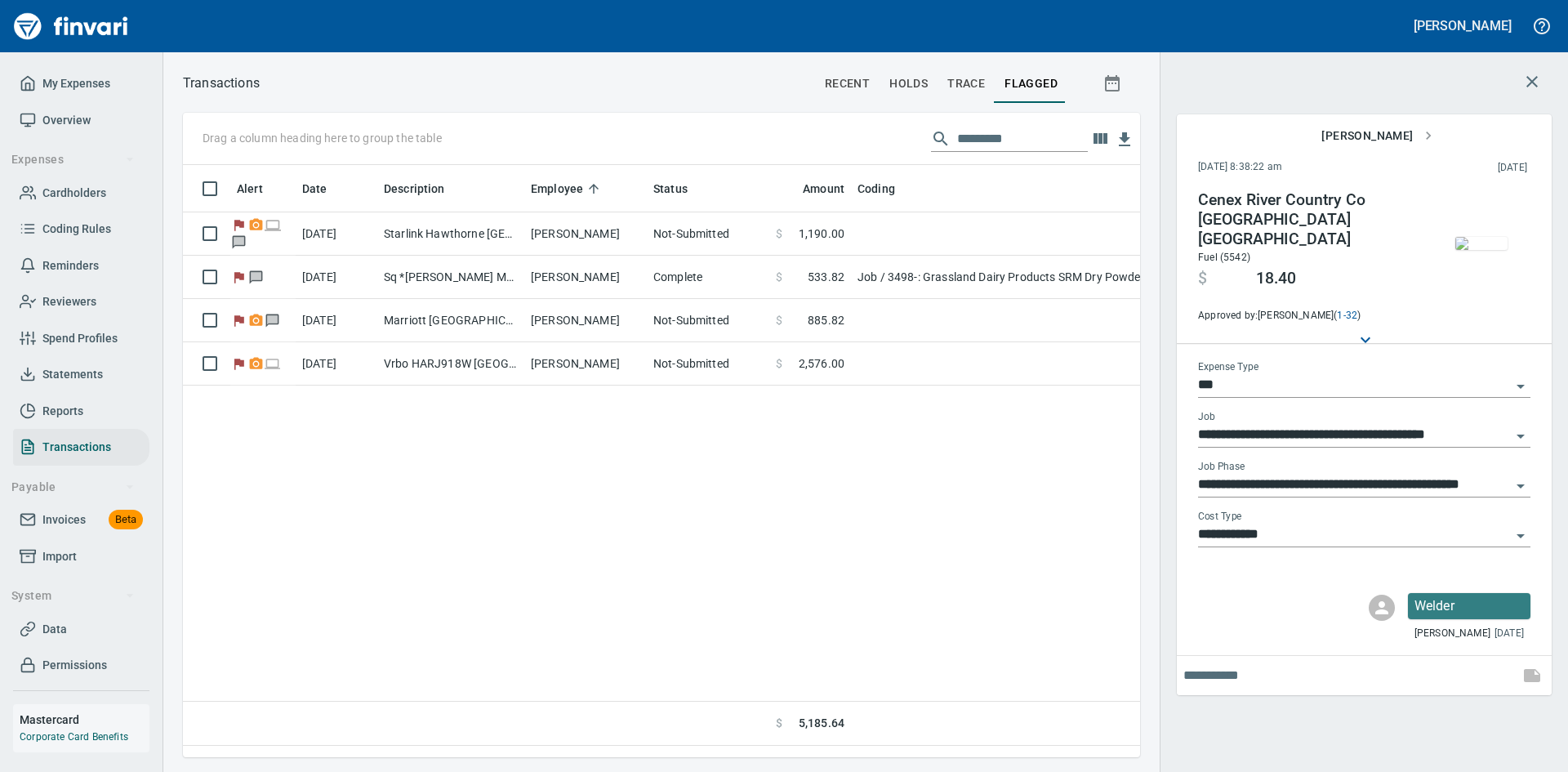
scroll to position [567, 945]
click at [1522, 76] on icon "button" at bounding box center [1532, 82] width 20 height 20
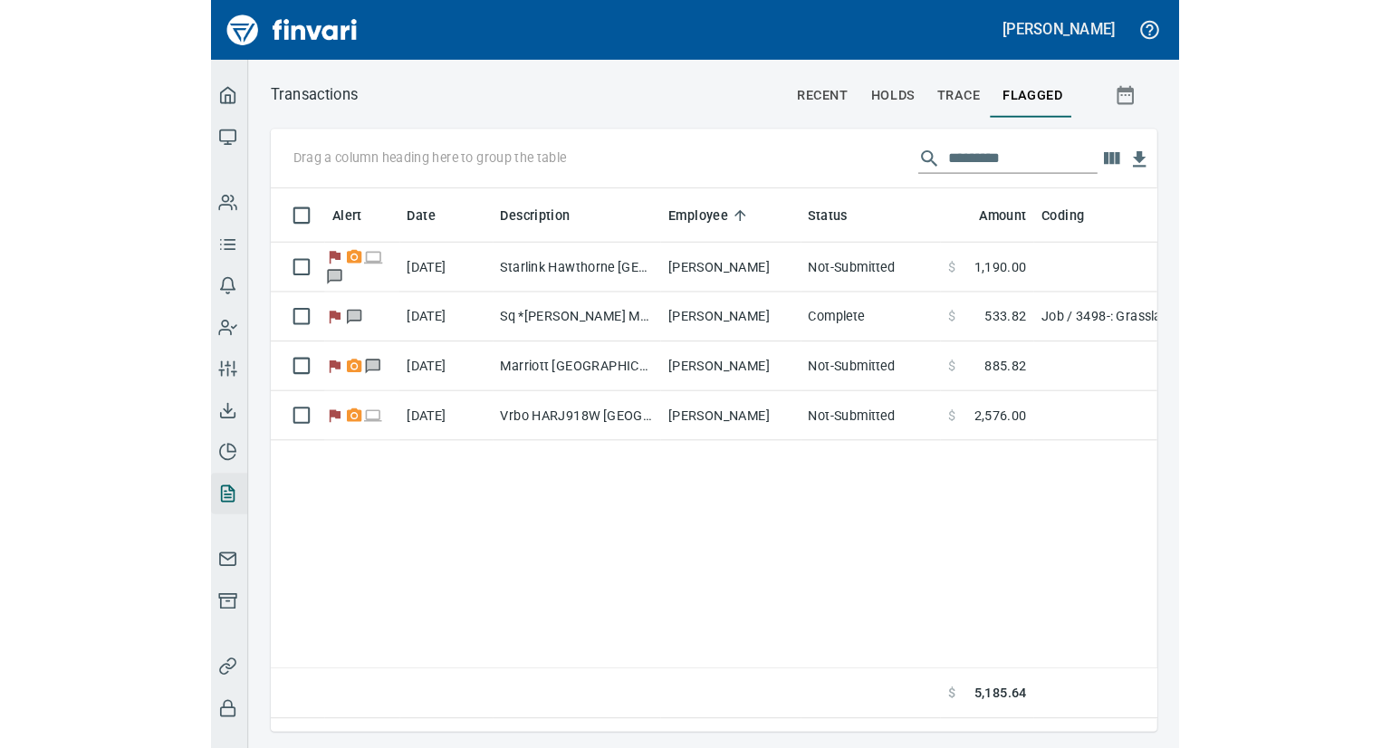
scroll to position [519, 1152]
